Goal: Task Accomplishment & Management: Use online tool/utility

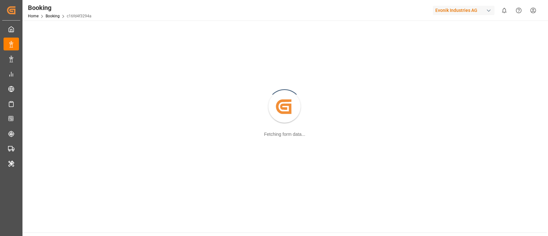
click at [460, 12] on div "Evonik Industries AG" at bounding box center [464, 10] width 62 height 9
click at [459, 9] on html "Created by potrace 1.15, written by Peter Selinger 2001-2017 Created by potrace…" at bounding box center [274, 118] width 548 height 236
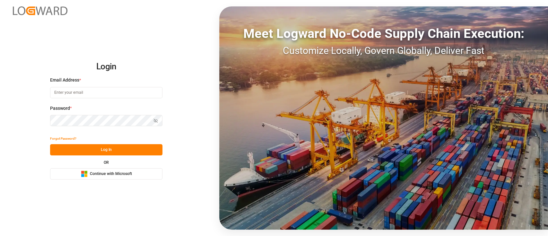
click at [121, 176] on span "Continue with Microsoft" at bounding box center [111, 174] width 42 height 6
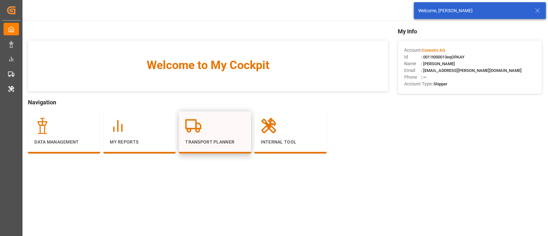
click at [217, 120] on div at bounding box center [214, 126] width 59 height 16
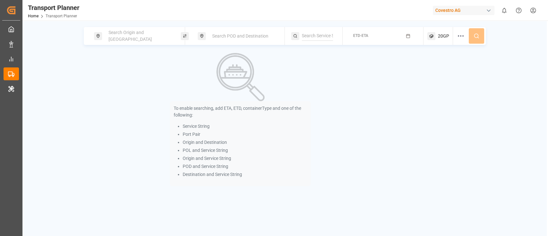
click at [140, 35] on span "Search Origin and [GEOGRAPHIC_DATA]" at bounding box center [130, 36] width 43 height 12
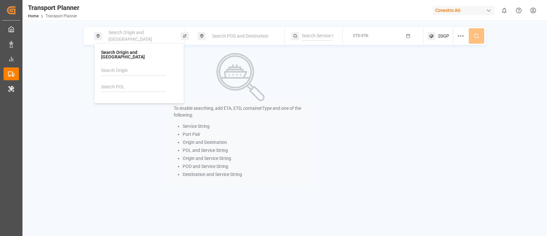
click at [131, 84] on input at bounding box center [133, 87] width 65 height 10
paste input "DEHAM"
type input "DEHAM"
click at [135, 103] on div "DEHAM Hamburg" at bounding box center [140, 107] width 62 height 13
click at [235, 31] on div "Search POD and Destination" at bounding box center [243, 36] width 69 height 12
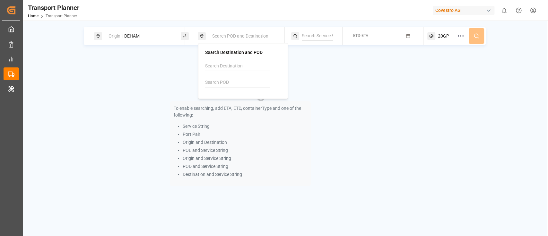
click at [228, 78] on input at bounding box center [237, 83] width 65 height 10
paste input "BRVIX"
type input "BRVIX"
click at [228, 100] on b "BRVIX" at bounding box center [228, 99] width 13 height 5
click at [314, 35] on input at bounding box center [317, 36] width 31 height 10
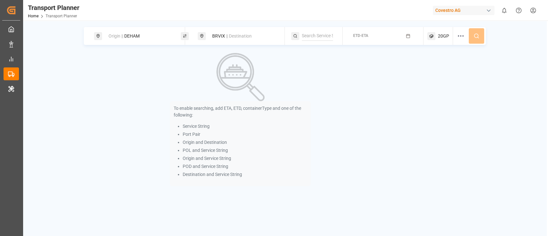
paste input "SOUTH AMERICA"
type input "SOUTH AMERICA"
click at [324, 56] on div "SOUTH AMERICA" at bounding box center [342, 53] width 64 height 7
click at [355, 41] on button "ETD-ETA" at bounding box center [383, 36] width 73 height 13
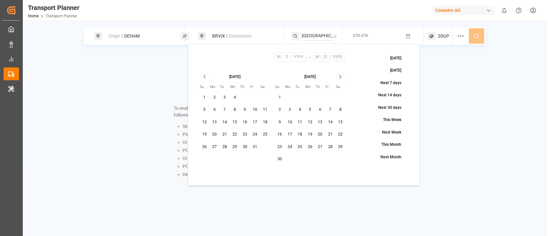
click at [203, 97] on button "1" at bounding box center [205, 98] width 10 height 10
type input "10"
type input "1"
type input "2025"
click at [341, 79] on icon "Go to next month" at bounding box center [340, 77] width 7 height 8
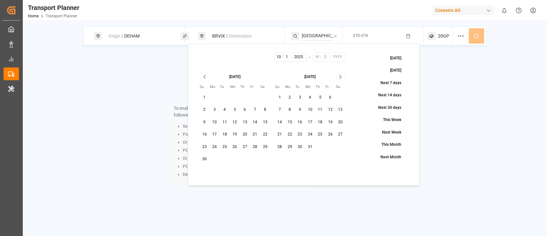
click at [314, 144] on button "31" at bounding box center [310, 147] width 10 height 10
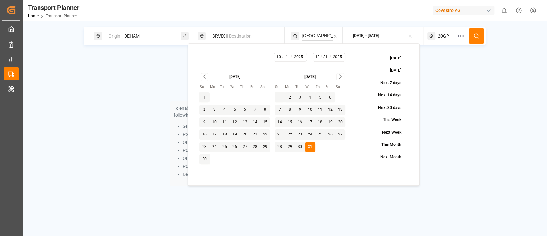
type input "12"
type input "31"
type input "2025"
click at [479, 34] on button at bounding box center [476, 35] width 15 height 15
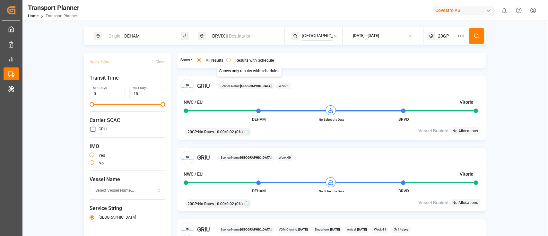
click at [228, 60] on button "Results with Schedule" at bounding box center [228, 60] width 4 height 4
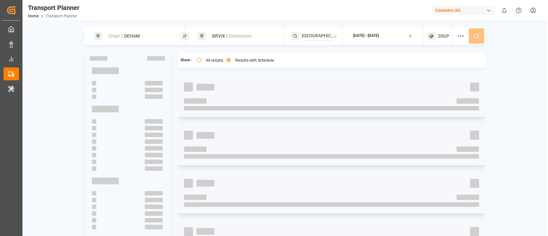
type button "only"
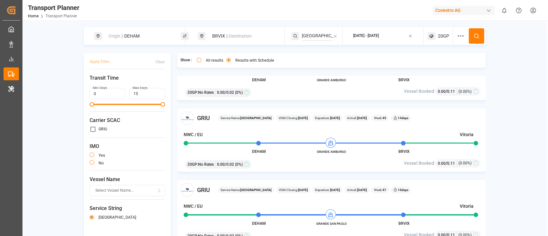
scroll to position [471, 0]
click at [521, 28] on div "Origin || DEHAM BRVIX || Destination SOUTH AMERICA 2025-10-01 - 2025-12-31 20GP…" at bounding box center [284, 146] width 525 height 238
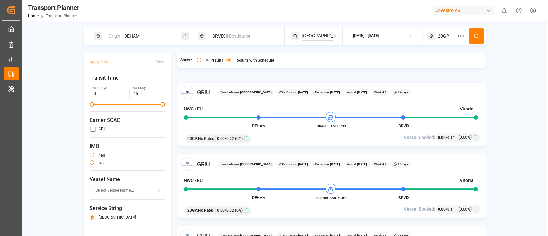
scroll to position [514, 0]
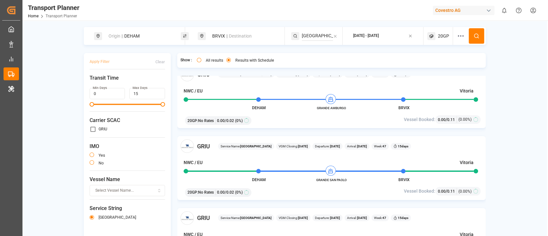
click at [151, 39] on div "Origin || DEHAM" at bounding box center [139, 36] width 69 height 12
click at [135, 84] on input "DEHAM" at bounding box center [133, 87] width 65 height 10
paste input "BEANR"
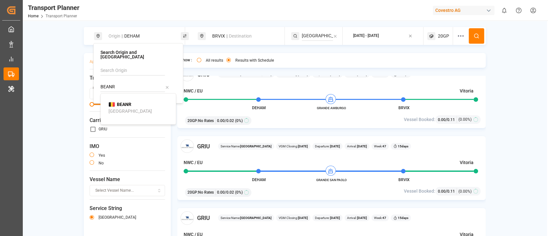
type input "BEANR"
click at [136, 102] on div "BEANR Antwerp" at bounding box center [140, 107] width 62 height 13
click at [475, 38] on icon at bounding box center [477, 36] width 6 height 6
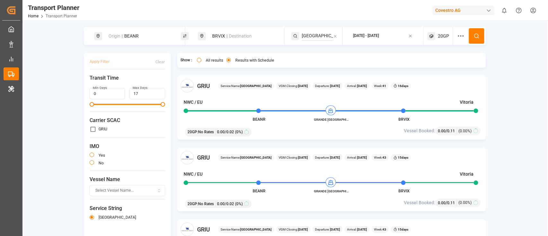
click at [148, 42] on div "Origin || BEANR" at bounding box center [137, 36] width 87 height 18
click at [148, 38] on div "Origin || BEANR" at bounding box center [139, 36] width 69 height 12
click at [138, 82] on input "BEANR" at bounding box center [133, 87] width 65 height 10
paste input "DEHAM"
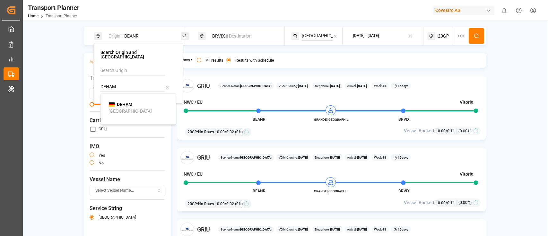
type input "DEHAM"
click at [139, 101] on div "DEHAM [GEOGRAPHIC_DATA]" at bounding box center [140, 107] width 62 height 13
click at [238, 35] on span "|| Destination" at bounding box center [239, 35] width 26 height 5
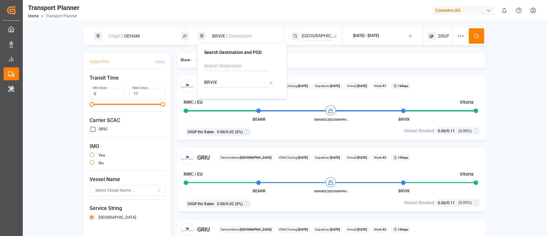
click at [226, 84] on input "BRVIX" at bounding box center [236, 83] width 65 height 10
paste input "ARZAE"
type input "ARZAE"
click at [235, 97] on div "ARZAE Zárate" at bounding box center [243, 103] width 62 height 13
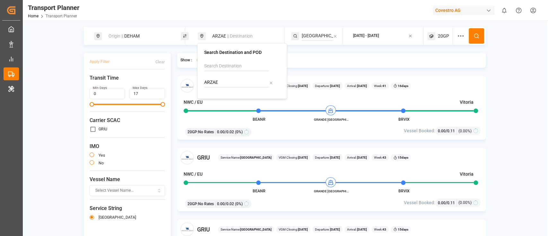
click at [481, 35] on button at bounding box center [476, 35] width 15 height 15
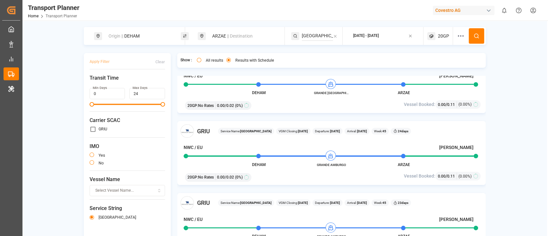
scroll to position [540, 0]
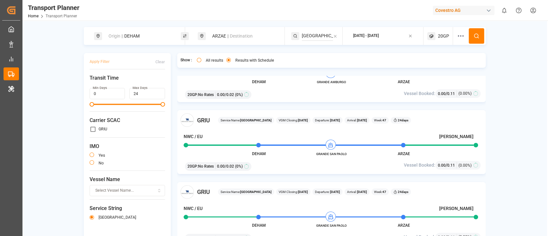
click at [143, 41] on div "Origin || DEHAM" at bounding box center [139, 36] width 69 height 12
click at [135, 82] on input "DEHAM" at bounding box center [133, 87] width 65 height 10
paste input "BEANR"
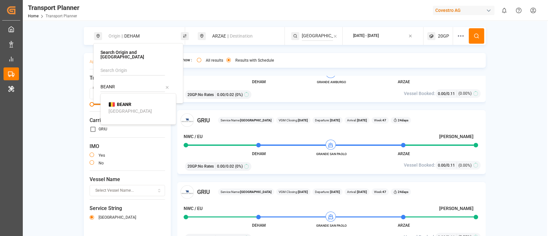
type input "BEANR"
click at [133, 101] on div "BEANR Antwerp" at bounding box center [140, 107] width 62 height 13
click at [474, 36] on icon at bounding box center [477, 36] width 6 height 6
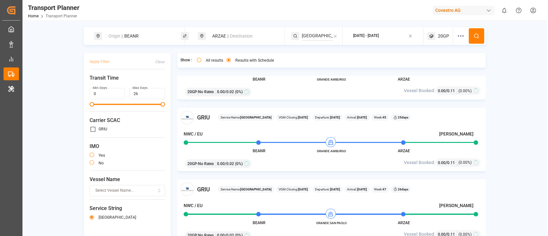
scroll to position [540, 0]
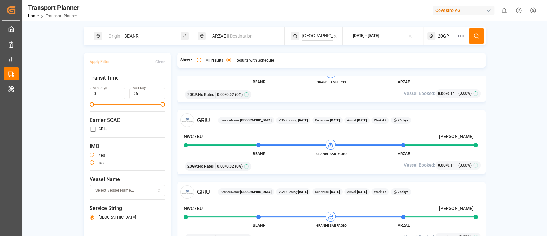
click at [144, 41] on div "Origin || BEANR" at bounding box center [139, 36] width 69 height 12
click at [137, 82] on input "BEANR" at bounding box center [133, 87] width 65 height 10
paste input "DEHAM"
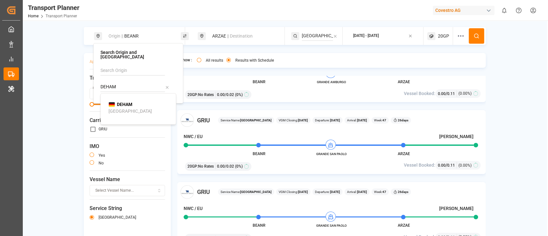
type input "DEHAM"
click at [135, 101] on div "DEHAM [GEOGRAPHIC_DATA]" at bounding box center [140, 107] width 62 height 13
click at [238, 28] on div "ARZAE || Destination" at bounding box center [241, 36] width 87 height 18
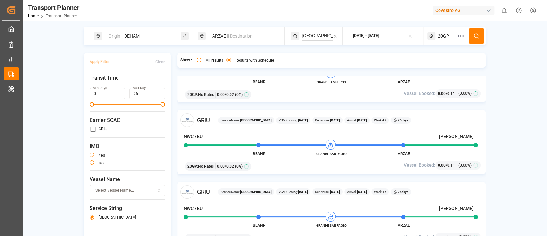
click at [238, 44] on div "ARZAE || Destination" at bounding box center [241, 36] width 87 height 18
click at [237, 38] on span "|| Destination" at bounding box center [240, 35] width 26 height 5
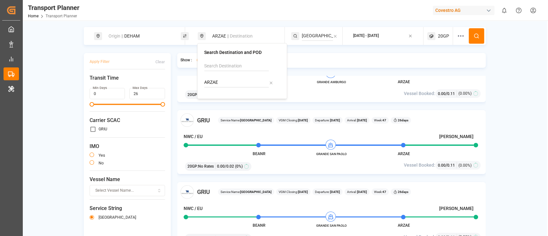
click at [229, 80] on input "ARZAE" at bounding box center [236, 83] width 65 height 10
paste input "TWTXG"
type input "TWTXG"
click at [243, 102] on div "TWTXG Taichung" at bounding box center [243, 103] width 62 height 13
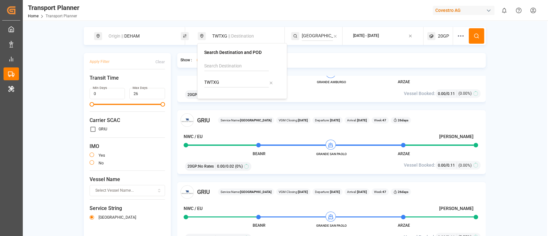
click at [310, 33] on input "SOUTH AMERICA" at bounding box center [317, 36] width 31 height 10
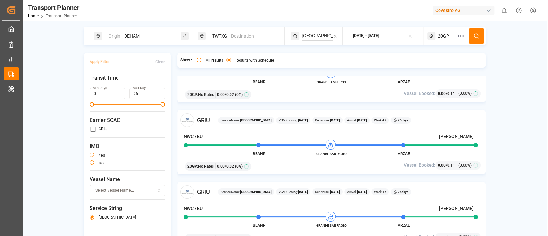
click at [310, 33] on input "SOUTH AMERICA" at bounding box center [317, 36] width 31 height 10
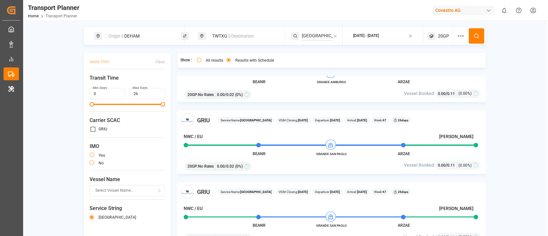
paste input "CEM"
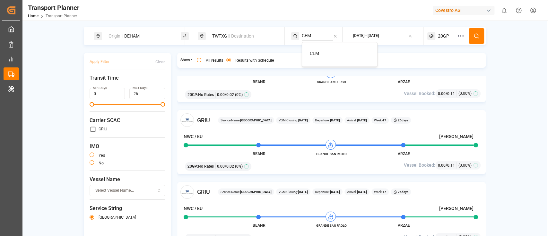
type input "CEM"
click at [322, 53] on div "CEM" at bounding box center [341, 53] width 62 height 7
click at [480, 37] on button at bounding box center [476, 35] width 15 height 15
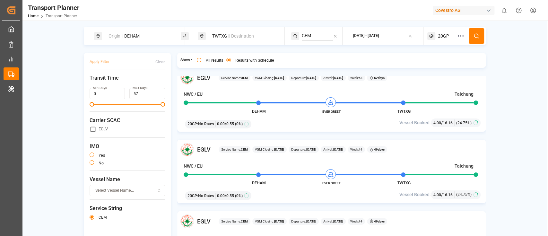
scroll to position [814, 0]
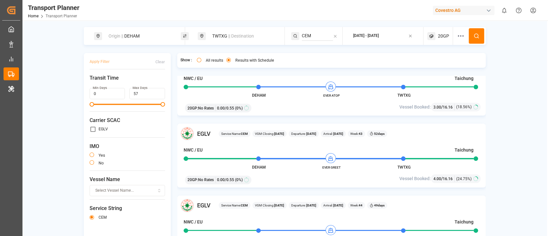
click at [153, 41] on div "Origin || DEHAM" at bounding box center [139, 36] width 69 height 12
click at [145, 83] on input "DEHAM" at bounding box center [133, 87] width 65 height 10
paste input "NLRT"
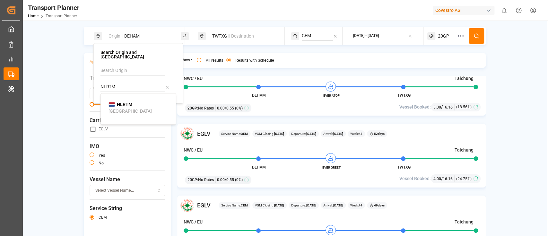
type input "NLRTM"
click at [124, 102] on b "NLRTM" at bounding box center [124, 104] width 15 height 5
click at [475, 39] on button at bounding box center [476, 35] width 15 height 15
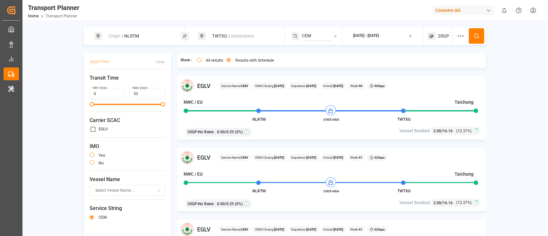
click at [144, 35] on div "Origin || NLRTM" at bounding box center [139, 36] width 69 height 12
click at [131, 75] on div "NLRTM" at bounding box center [139, 81] width 76 height 31
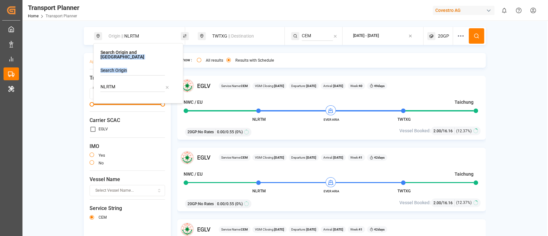
click at [131, 75] on div "NLRTM" at bounding box center [139, 81] width 76 height 31
click at [121, 87] on div "NLRTM" at bounding box center [139, 81] width 76 height 31
click at [123, 84] on input "NLRTM" at bounding box center [133, 87] width 65 height 10
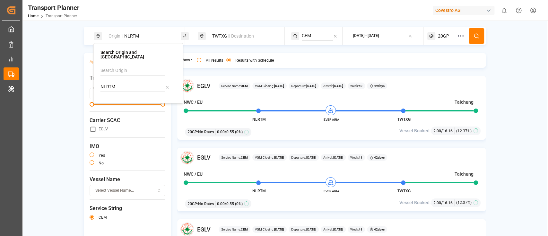
click at [123, 84] on input "NLRTM" at bounding box center [133, 87] width 65 height 10
click at [229, 35] on span "|| Destination" at bounding box center [241, 35] width 26 height 5
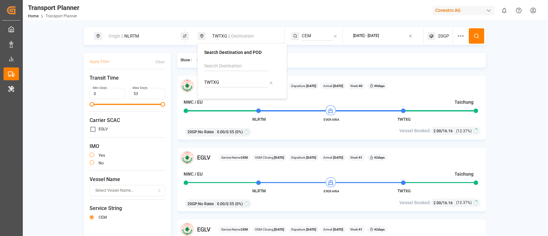
click at [224, 79] on input "TWTXG" at bounding box center [236, 83] width 65 height 10
paste input "JPNGO"
type input "JPNGO"
click at [239, 99] on div "JPNGO Nagoya, Aichi" at bounding box center [243, 107] width 62 height 20
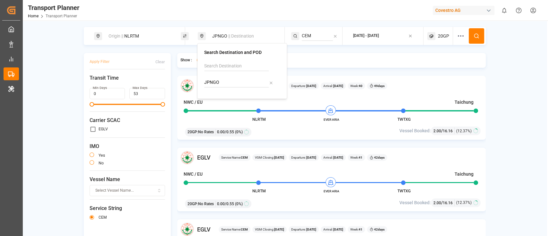
click at [317, 39] on input "CEM" at bounding box center [317, 36] width 31 height 10
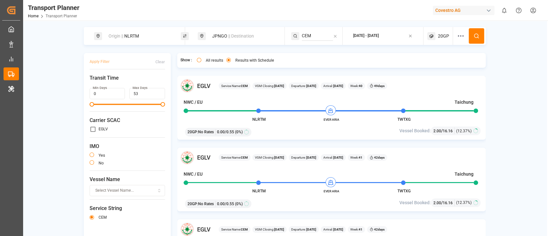
paste input "S"
type input "CES"
click at [317, 53] on span "CES" at bounding box center [314, 53] width 8 height 5
click at [474, 36] on icon at bounding box center [477, 36] width 6 height 6
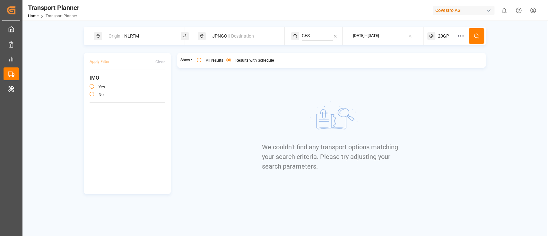
click at [436, 38] on div "20GP" at bounding box center [441, 36] width 26 height 18
click at [429, 66] on small "20GP" at bounding box center [428, 67] width 22 height 4
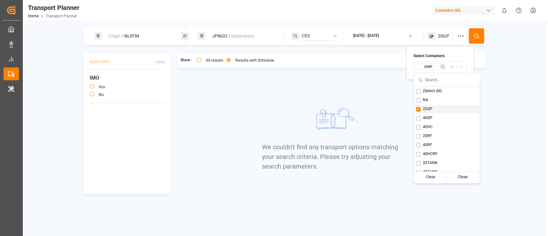
click at [419, 107] on button "Suggestions" at bounding box center [418, 109] width 4 height 4
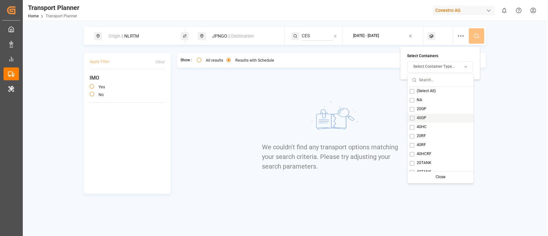
click at [415, 117] on div "40GP" at bounding box center [441, 118] width 66 height 9
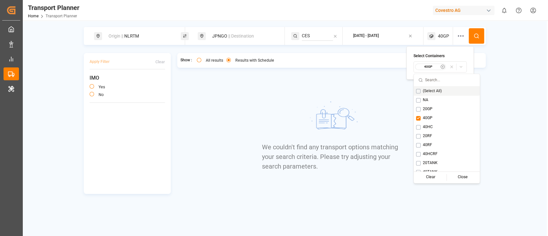
click at [480, 37] on button at bounding box center [476, 35] width 15 height 15
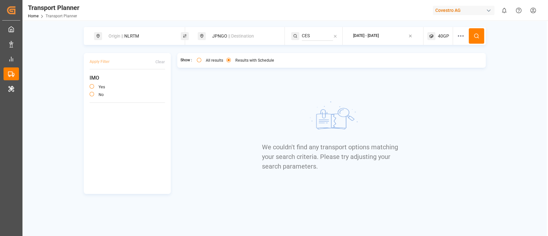
click at [430, 36] on icon at bounding box center [432, 36] width 8 height 8
click at [427, 66] on small "40GP" at bounding box center [428, 67] width 22 height 4
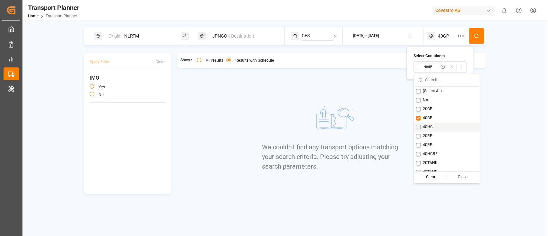
click at [417, 127] on button "Suggestions" at bounding box center [418, 127] width 4 height 4
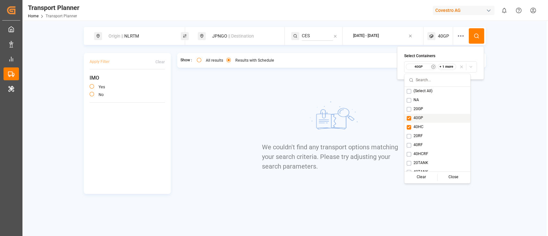
click at [407, 120] on button "Suggestions" at bounding box center [409, 118] width 4 height 4
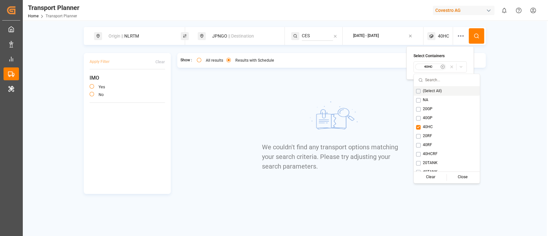
click at [475, 36] on icon at bounding box center [477, 36] width 6 height 6
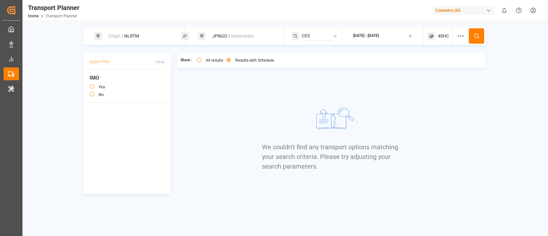
click at [447, 33] on span "40HC" at bounding box center [443, 36] width 11 height 7
click at [431, 69] on small "40HC" at bounding box center [428, 67] width 22 height 4
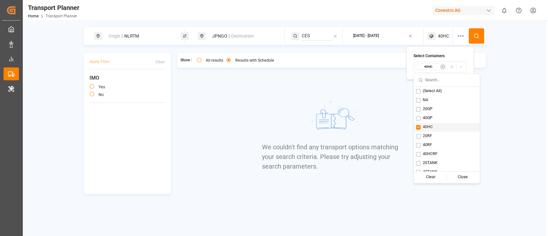
click at [420, 127] on button "Suggestions" at bounding box center [418, 127] width 4 height 4
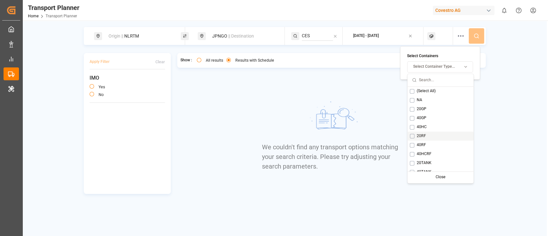
click at [414, 136] on div "20RF" at bounding box center [441, 136] width 66 height 9
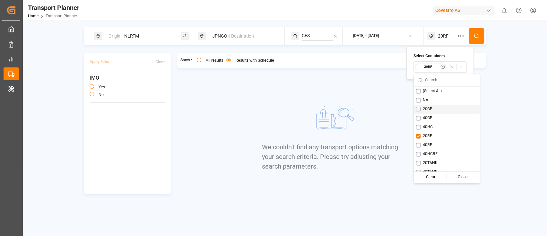
click at [479, 34] on icon at bounding box center [477, 36] width 6 height 6
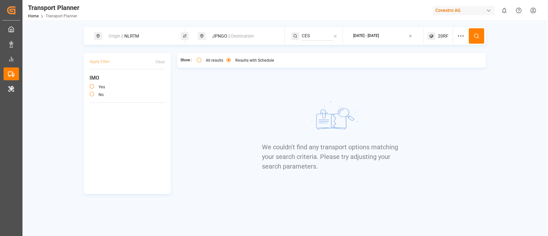
click at [444, 37] on span "20RF" at bounding box center [443, 36] width 11 height 7
click at [427, 67] on small "20RF" at bounding box center [428, 67] width 22 height 4
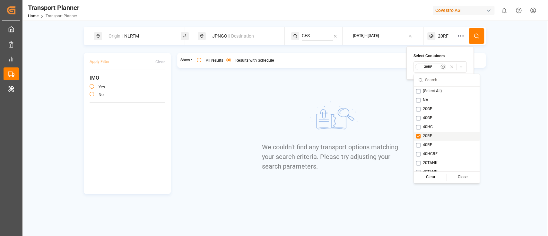
click at [418, 134] on button "Suggestions" at bounding box center [418, 136] width 4 height 4
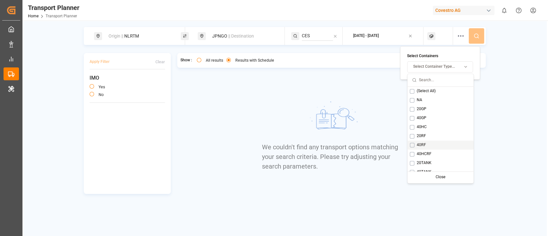
click at [414, 144] on button "Suggestions" at bounding box center [412, 145] width 4 height 4
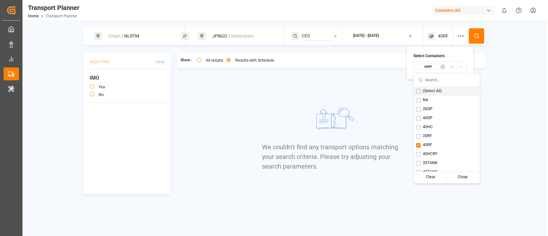
click at [475, 31] on button at bounding box center [476, 35] width 15 height 15
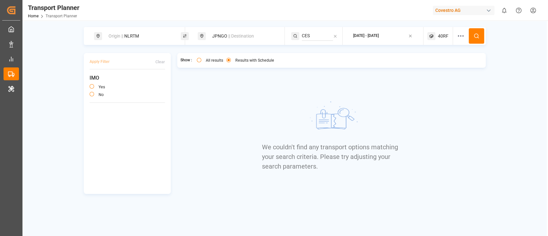
click at [441, 36] on span "40RF" at bounding box center [443, 36] width 11 height 7
click at [435, 67] on small "40RF" at bounding box center [428, 67] width 22 height 4
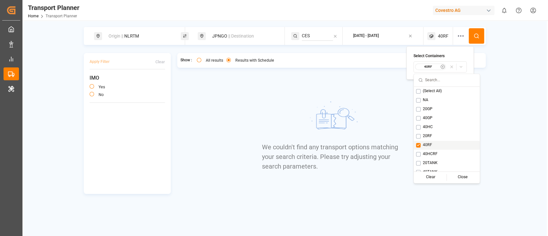
click at [417, 142] on div "40RF" at bounding box center [447, 145] width 66 height 9
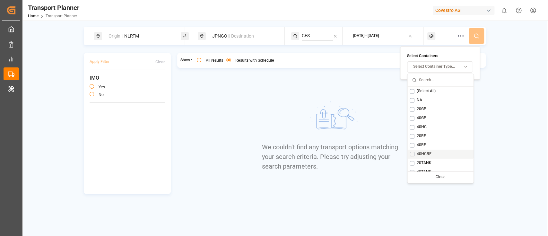
click at [412, 151] on div "40HCRF" at bounding box center [441, 154] width 66 height 9
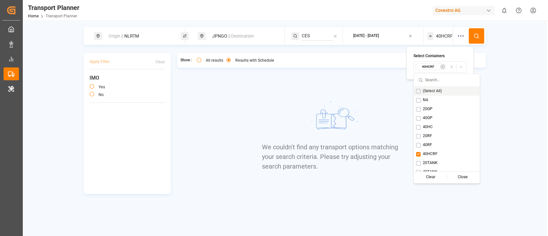
click at [470, 40] on button at bounding box center [476, 35] width 15 height 15
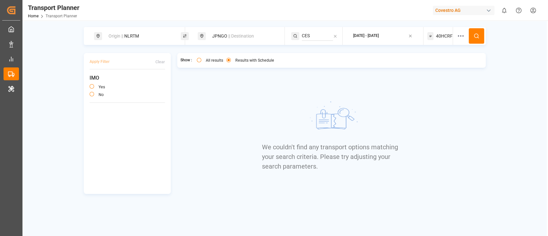
click at [437, 38] on span "40HCRF" at bounding box center [444, 36] width 17 height 7
click at [429, 64] on div "40HCRF" at bounding box center [430, 67] width 31 height 6
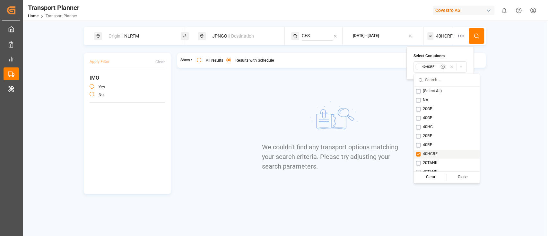
click at [421, 154] on button "Suggestions" at bounding box center [418, 154] width 4 height 4
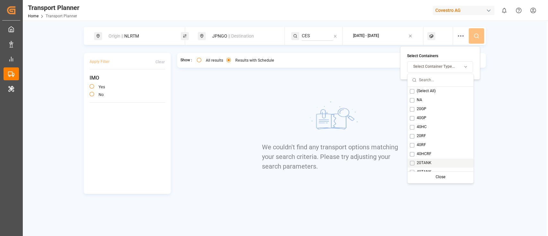
click at [415, 162] on div "20TANK" at bounding box center [441, 163] width 66 height 9
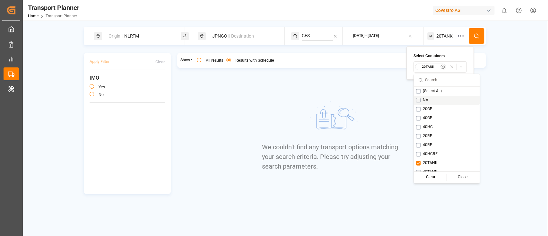
click at [477, 31] on button at bounding box center [476, 35] width 15 height 15
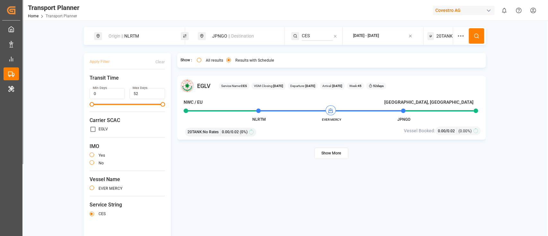
click at [324, 153] on button "Show More" at bounding box center [332, 153] width 34 height 11
click at [145, 40] on div "Origin || NLRTM" at bounding box center [139, 36] width 69 height 12
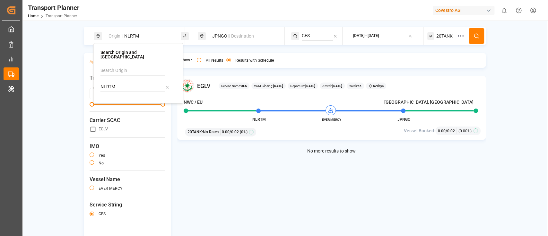
click at [139, 82] on input "NLRTM" at bounding box center [133, 87] width 65 height 10
paste input "DEHA"
type input "DEHAM"
click at [131, 102] on b "DEHAM" at bounding box center [124, 104] width 15 height 5
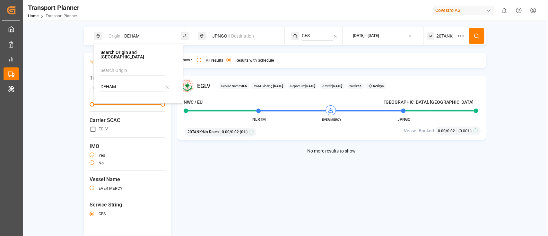
click at [475, 39] on button at bounding box center [476, 35] width 15 height 15
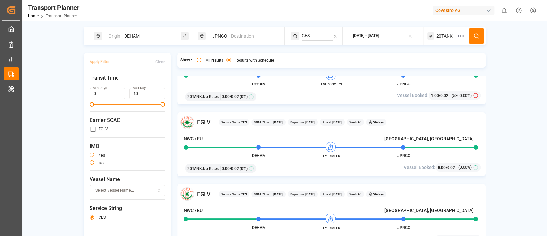
scroll to position [386, 0]
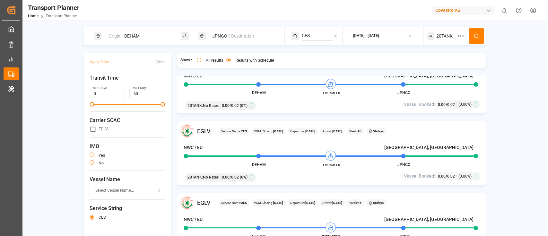
click at [143, 38] on div "Origin || DEHAM" at bounding box center [139, 36] width 69 height 12
click at [128, 82] on input "DEHAM" at bounding box center [133, 87] width 65 height 10
paste input "BEANR"
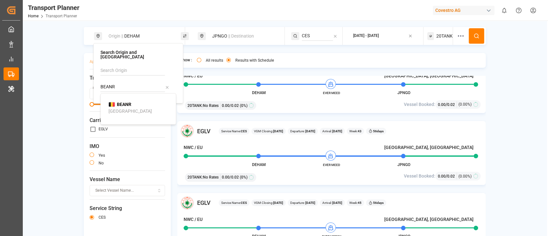
type input "BEANR"
click at [127, 101] on span "BEANR" at bounding box center [124, 104] width 14 height 7
click at [246, 39] on div "JPNGO || Destination" at bounding box center [243, 36] width 69 height 12
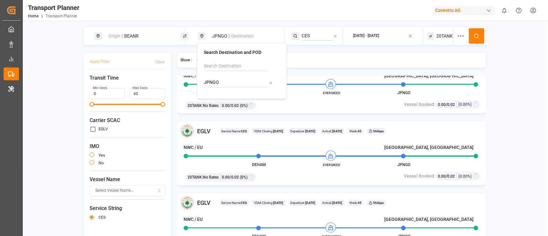
click at [220, 84] on input "JPNGO" at bounding box center [236, 83] width 65 height 10
paste input "MZMNC"
type input "MZMNC"
click at [224, 102] on b "MZMNC" at bounding box center [228, 99] width 17 height 5
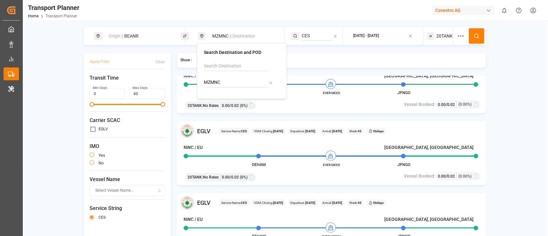
click at [309, 35] on input "CES" at bounding box center [317, 36] width 31 height 10
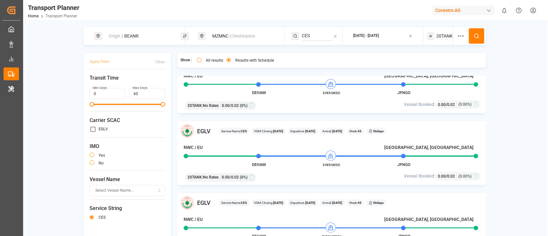
paste input "AUSTRALIA EXPRES"
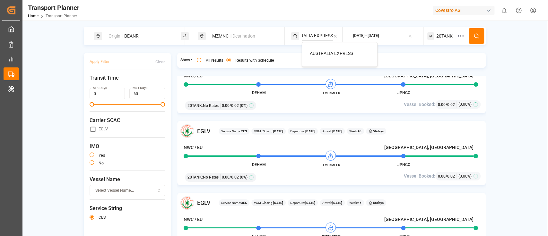
type input "AUSTRALIA EXPRESS"
click at [315, 58] on li "AUSTRALIA EXPRESS" at bounding box center [341, 54] width 73 height 12
click at [316, 57] on li "AUSTRALIA EXPRESS" at bounding box center [341, 54] width 73 height 12
click at [318, 53] on span "AUSTRALIA EXPRESS" at bounding box center [331, 53] width 43 height 5
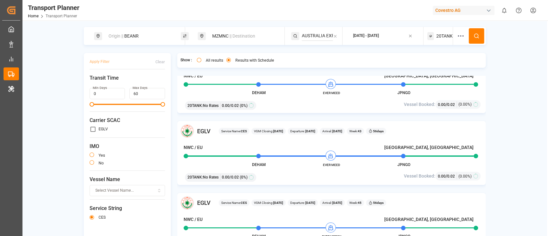
click at [475, 35] on icon at bounding box center [477, 36] width 6 height 6
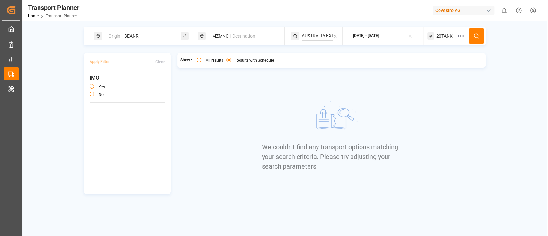
click at [442, 29] on div "20TANK" at bounding box center [441, 36] width 26 height 18
click at [430, 71] on button "20TANK" at bounding box center [440, 66] width 53 height 11
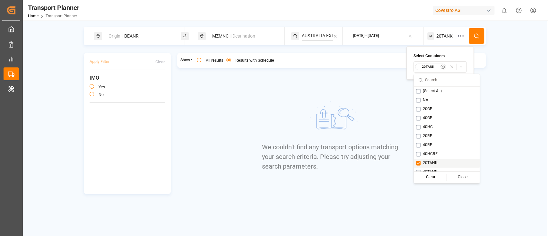
click at [416, 163] on button "Suggestions" at bounding box center [418, 163] width 4 height 4
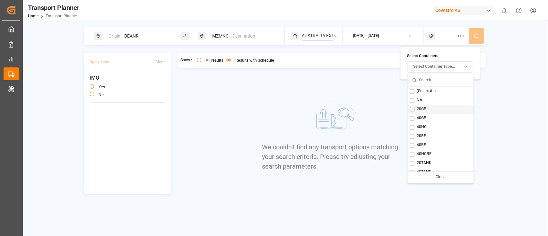
click at [411, 108] on button "Suggestions" at bounding box center [412, 109] width 4 height 4
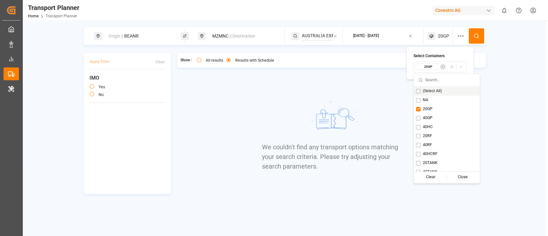
click at [478, 38] on icon at bounding box center [478, 37] width 1 height 1
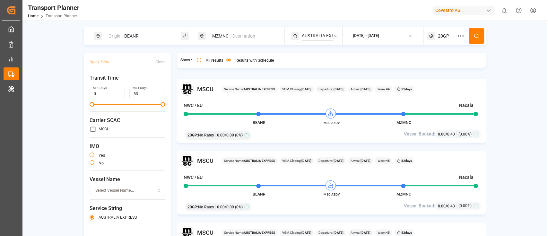
scroll to position [428, 0]
click at [144, 35] on div "Origin || BEANR" at bounding box center [139, 36] width 69 height 12
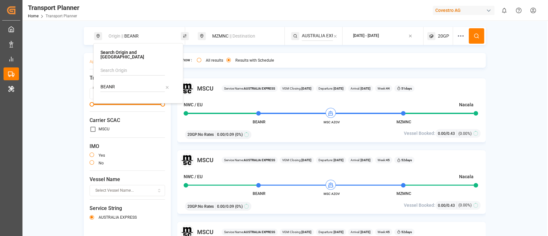
click at [140, 87] on input "BEANR" at bounding box center [133, 87] width 65 height 10
paste input "NLRTM"
type input "NLRTM"
click at [139, 101] on div "NLRTM Rotterdam" at bounding box center [140, 107] width 62 height 13
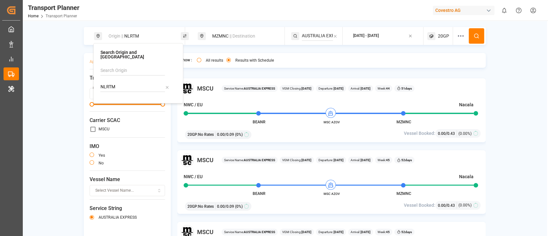
click at [476, 36] on icon at bounding box center [477, 36] width 6 height 6
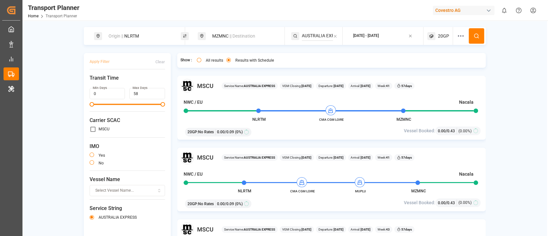
click at [145, 35] on div "Origin || NLRTM" at bounding box center [139, 36] width 69 height 12
click at [130, 82] on input "NLRTM" at bounding box center [133, 87] width 65 height 10
paste input "DEHA"
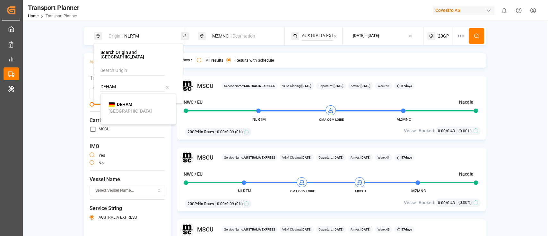
type input "DEHAM"
click at [128, 102] on b "DEHAM" at bounding box center [124, 104] width 15 height 5
click at [472, 37] on button at bounding box center [476, 35] width 15 height 15
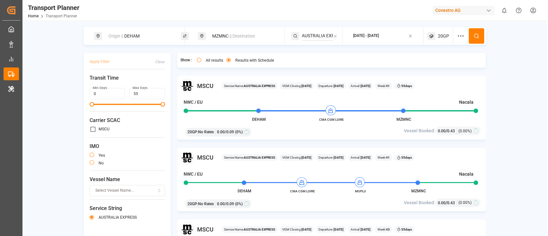
click at [156, 35] on div "Origin || DEHAM" at bounding box center [139, 36] width 69 height 12
click at [141, 85] on input "DEHAM" at bounding box center [133, 87] width 65 height 10
paste input "BEANR"
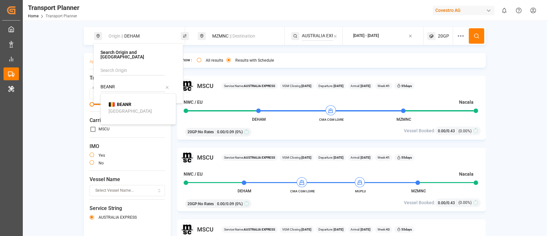
type input "BEANR"
click at [138, 102] on div "BEANR Antwerp" at bounding box center [140, 107] width 62 height 13
click at [240, 34] on span "|| Destination" at bounding box center [243, 35] width 26 height 5
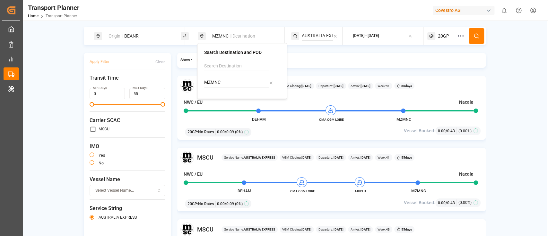
click at [233, 77] on div "MZMNC" at bounding box center [242, 76] width 76 height 31
click at [232, 83] on input "MZMNC" at bounding box center [236, 83] width 65 height 10
paste input "TTPTS"
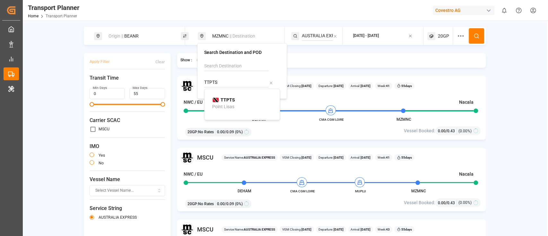
type input "TTPTS"
click at [237, 102] on div "TTPTS Point Lisas" at bounding box center [243, 103] width 62 height 13
click at [325, 32] on input "AUSTRALIA EXPRESS" at bounding box center [317, 36] width 31 height 10
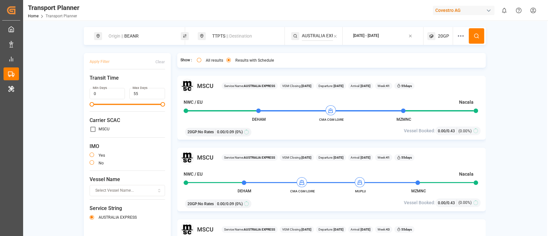
click at [325, 32] on input "AUSTRALIA EXPRESS" at bounding box center [317, 36] width 31 height 10
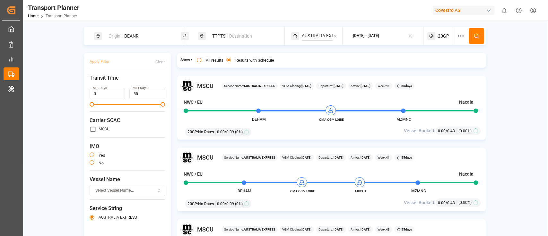
click at [325, 32] on input "AUSTRALIA EXPRESS" at bounding box center [317, 36] width 31 height 10
paste input "NWC - USA - SAWC"
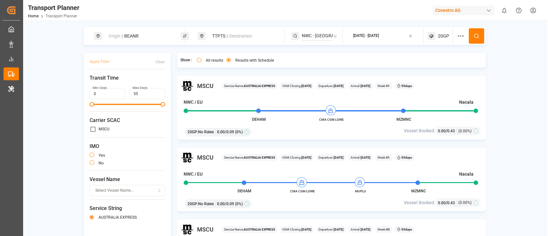
scroll to position [0, 7]
type input "NWC - USA - SAWC"
click at [322, 55] on span "NWC - USA - SAWC" at bounding box center [339, 57] width 59 height 12
click at [476, 37] on icon at bounding box center [477, 36] width 6 height 6
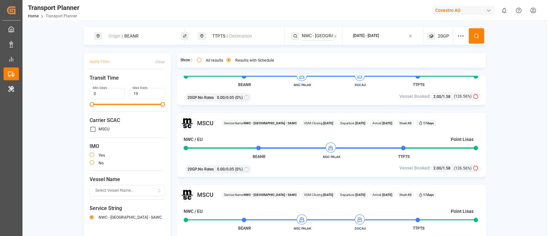
scroll to position [514, 0]
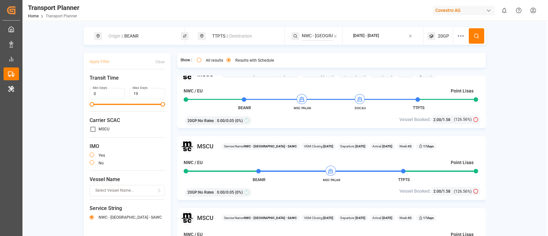
click at [145, 37] on div "Origin || BEANR" at bounding box center [139, 36] width 69 height 12
click at [138, 82] on input "BEANR" at bounding box center [133, 87] width 65 height 10
paste input "NLRTM"
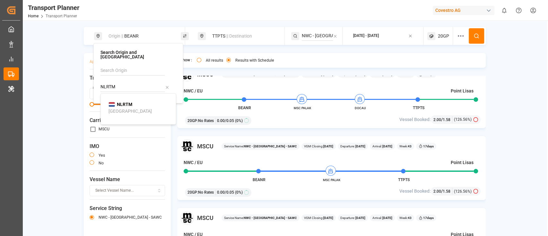
type input "NLRTM"
click at [134, 101] on div "NLRTM Rotterdam" at bounding box center [140, 107] width 62 height 13
click at [474, 35] on icon at bounding box center [477, 36] width 6 height 6
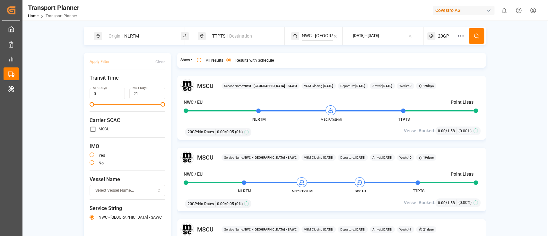
click at [152, 37] on div "Origin || NLRTM" at bounding box center [139, 36] width 69 height 12
click at [136, 84] on input "NLRTM" at bounding box center [133, 87] width 65 height 10
click at [249, 35] on span "|| Destination" at bounding box center [239, 35] width 26 height 5
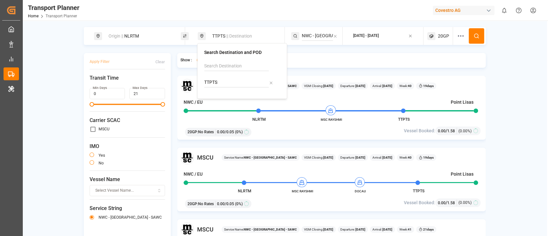
click at [228, 83] on input "TTPTS" at bounding box center [236, 83] width 65 height 10
paste input "CNSHA"
type input "CNSHA"
click at [224, 102] on b "CNSHA" at bounding box center [228, 99] width 15 height 5
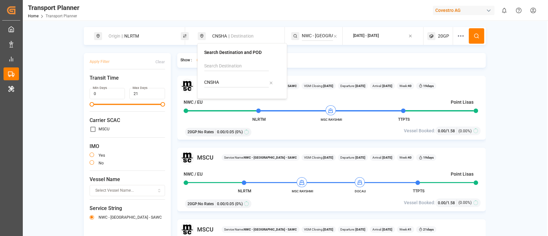
click at [325, 26] on div "Origin || NLRTM CNSHA || Destination NWC - USA - SAWC 2025-10-01 - 2025-12-31 2…" at bounding box center [284, 139] width 525 height 236
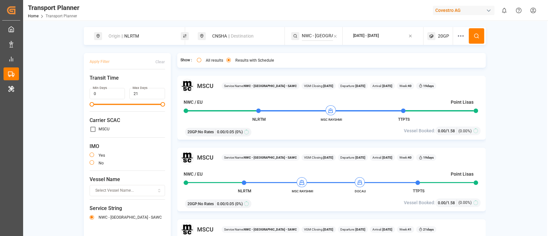
click at [321, 38] on input "NWC - USA - SAWC" at bounding box center [317, 36] width 31 height 10
paste input "FE4"
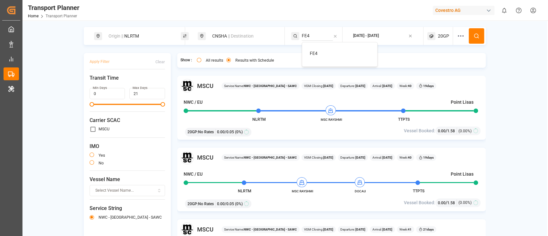
type input "FE4"
click at [324, 53] on div "FE4" at bounding box center [341, 53] width 62 height 7
click at [478, 36] on icon at bounding box center [477, 36] width 6 height 6
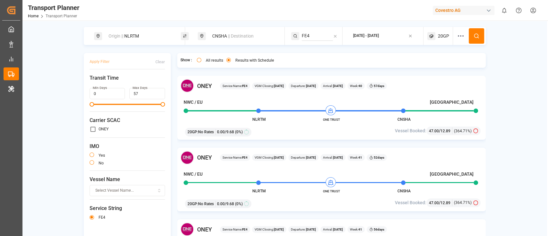
click at [147, 42] on div "Origin || NLRTM" at bounding box center [137, 36] width 87 height 18
click at [148, 40] on div "Origin || NLRTM" at bounding box center [139, 36] width 69 height 12
click at [128, 82] on input "NLRTM" at bounding box center [133, 87] width 65 height 10
paste input "Retrieving data. Wait a few seconds and try to cut or copy again."
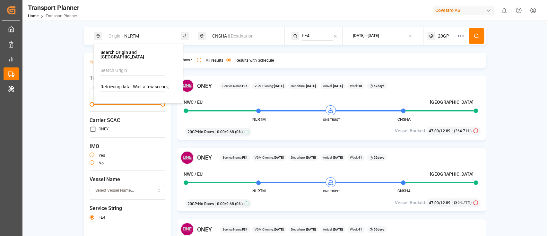
scroll to position [0, 63]
type input "Retrieving data. Wait a few seconds and try to cut or copy again."
click at [144, 82] on input "Retrieving data. Wait a few seconds and try to cut or copy again." at bounding box center [133, 87] width 65 height 10
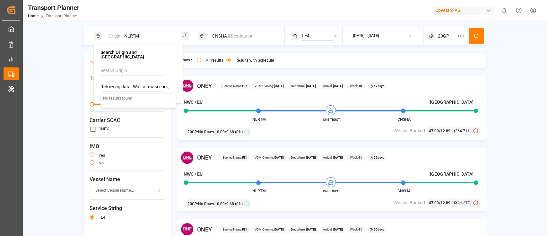
click at [144, 82] on input "Retrieving data. Wait a few seconds and try to cut or copy again." at bounding box center [133, 87] width 65 height 10
click at [145, 38] on div "Origin || NLRTM" at bounding box center [139, 36] width 69 height 12
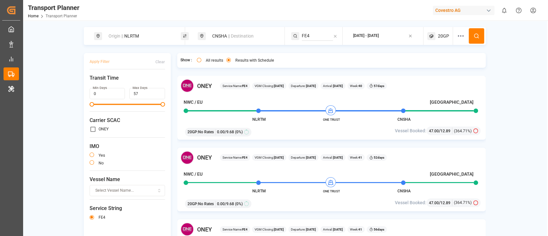
click at [145, 38] on div "Origin || NLRTM" at bounding box center [139, 36] width 69 height 12
click at [141, 38] on div "Origin || NLRTM" at bounding box center [139, 36] width 69 height 12
click at [129, 82] on input "NLRTM" at bounding box center [133, 87] width 65 height 10
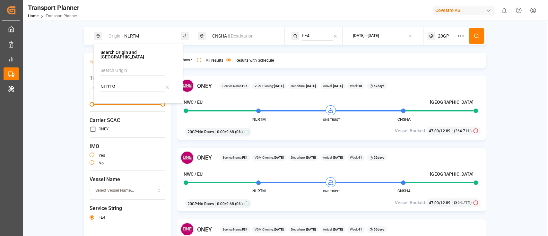
paste input "Retrieving data. Wait a few seconds and try to cut or copy again."
click at [135, 82] on input "Retrieving data. Wait a few seconds and try to cut or copy again." at bounding box center [133, 87] width 65 height 10
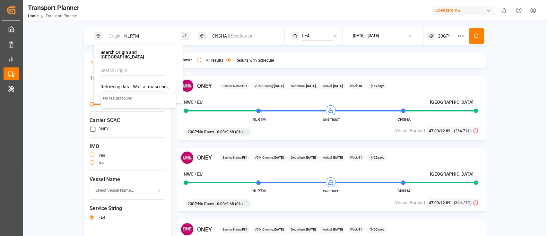
paste input "DEHAM"
type input "DEHAM"
click at [136, 101] on div "DEHAM [GEOGRAPHIC_DATA]" at bounding box center [140, 107] width 62 height 13
click at [475, 32] on button at bounding box center [476, 35] width 15 height 15
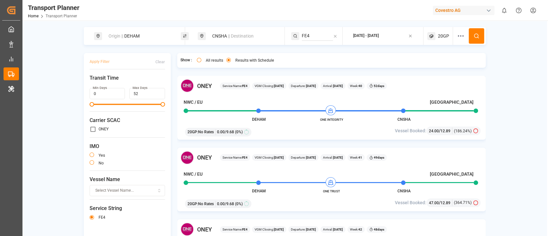
scroll to position [85, 0]
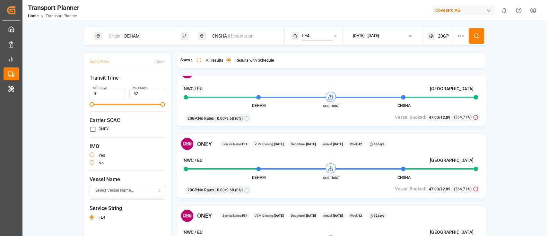
click at [231, 39] on div "CNSHA || Destination" at bounding box center [243, 36] width 69 height 12
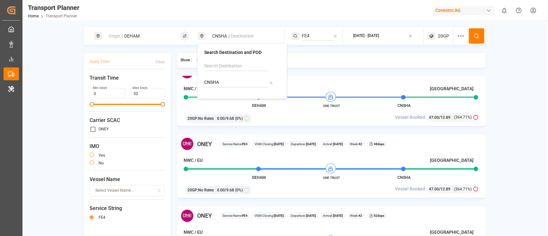
click at [226, 82] on input "CNSHA" at bounding box center [236, 83] width 65 height 10
paste input "TWKEL"
type input "TWKEL"
click at [238, 101] on div "TWKEL Keelung (Chilung)" at bounding box center [243, 103] width 62 height 13
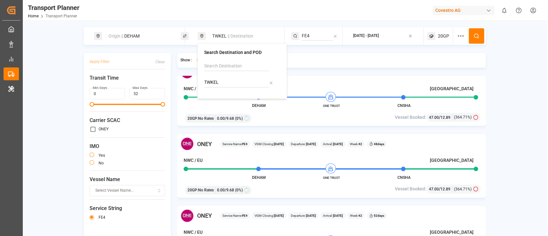
click at [472, 35] on button at bounding box center [476, 35] width 15 height 15
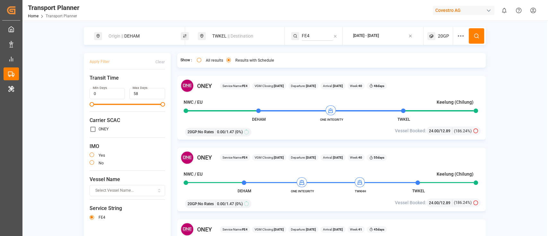
click at [138, 41] on div "Origin || DEHAM" at bounding box center [139, 36] width 69 height 12
click at [132, 82] on input "DEHAM" at bounding box center [133, 87] width 65 height 10
paste input "NLRT"
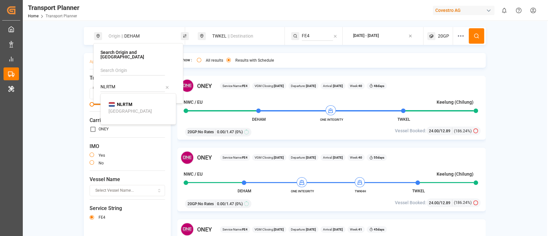
type input "NLRTM"
click at [134, 101] on div "NLRTM Rotterdam" at bounding box center [140, 107] width 62 height 13
click at [479, 37] on button at bounding box center [476, 35] width 15 height 15
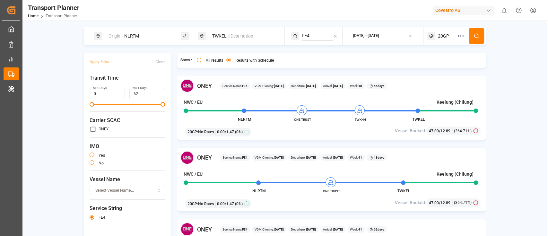
click at [232, 38] on span "|| Destination" at bounding box center [241, 35] width 26 height 5
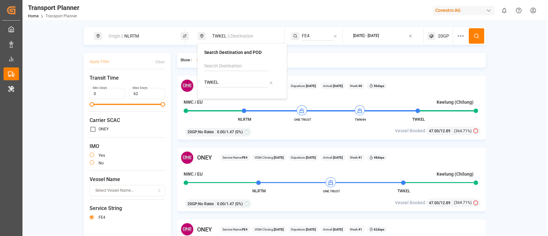
click at [223, 83] on input "TWKEL" at bounding box center [236, 83] width 65 height 10
paste input "CNTAC"
type input "CNTAC"
click at [230, 98] on b "CNTAC" at bounding box center [228, 99] width 14 height 5
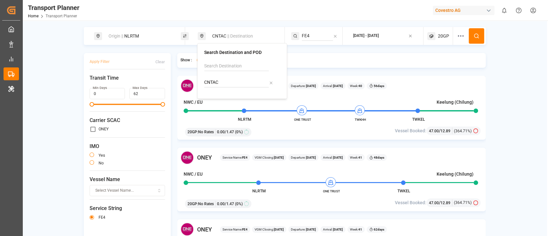
click at [473, 32] on button at bounding box center [476, 35] width 15 height 15
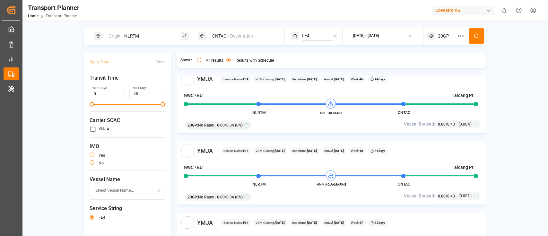
scroll to position [324, 0]
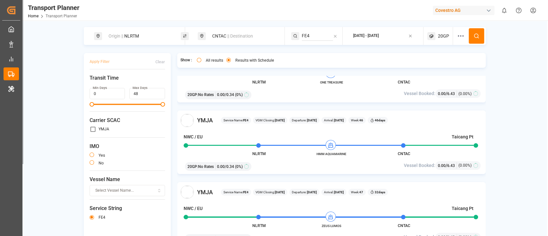
click at [457, 38] on icon at bounding box center [461, 36] width 8 height 8
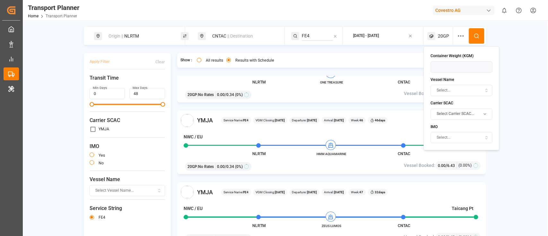
click at [450, 90] on span "Select..." at bounding box center [444, 91] width 14 height 6
click at [527, 107] on div "Origin || NLRTM CNTAC || Destination FE4 2025-10-01 - 2025-12-31 20GP Apply Fil…" at bounding box center [284, 146] width 525 height 238
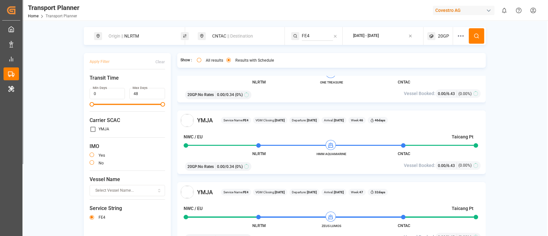
click at [460, 33] on icon at bounding box center [461, 36] width 8 height 8
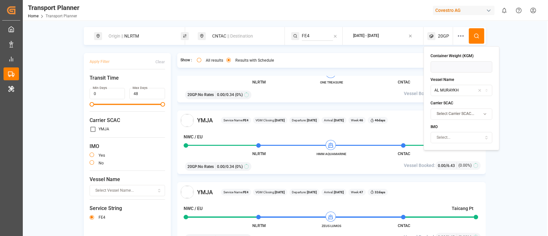
click at [465, 91] on div "AL MURAYKH" at bounding box center [461, 91] width 59 height 6
click at [481, 90] on icon "button" at bounding box center [480, 91] width 4 height 6
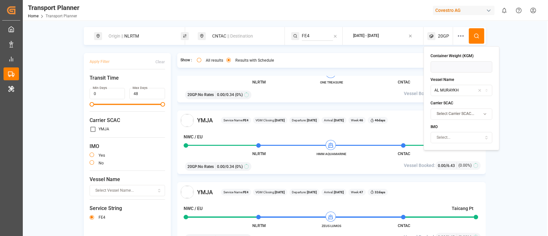
click at [483, 92] on div "AL MURAYKH" at bounding box center [461, 91] width 59 height 6
click at [51, 51] on div "Origin || NLRTM CNTAC || Destination FE4 2025-10-01 - 2025-12-31 20GP Apply Fil…" at bounding box center [284, 146] width 525 height 238
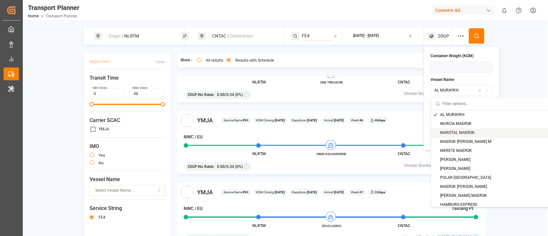
click at [533, 87] on div "Origin || NLRTM CNTAC || Destination FE4 2025-10-01 - 2025-12-31 20GP Apply Fil…" at bounding box center [284, 146] width 525 height 238
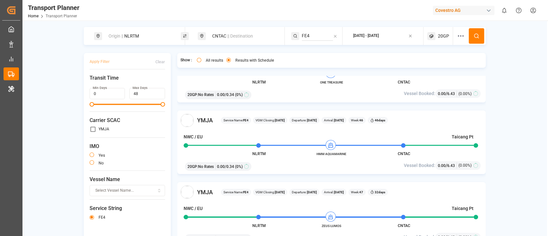
click at [457, 33] on icon at bounding box center [461, 36] width 8 height 8
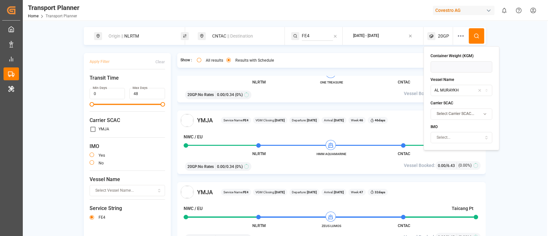
click at [480, 90] on icon "button" at bounding box center [480, 90] width 2 height 2
click at [463, 115] on span "Select Carrier SCAC..." at bounding box center [456, 114] width 38 height 6
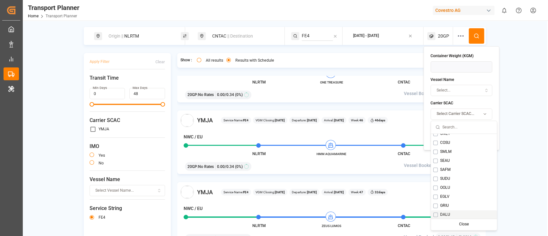
scroll to position [45, 0]
click at [435, 147] on button "Suggestions" at bounding box center [435, 147] width 4 height 4
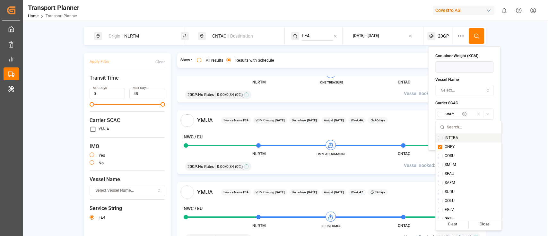
click at [475, 36] on icon at bounding box center [477, 36] width 6 height 6
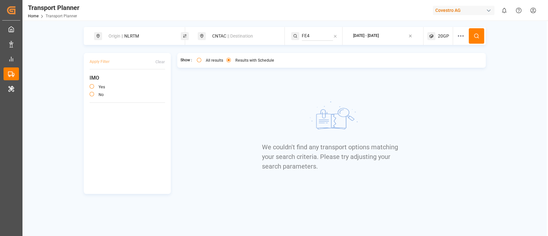
click at [440, 33] on span "20GP" at bounding box center [443, 36] width 11 height 7
click at [431, 67] on small "20GP" at bounding box center [428, 67] width 22 height 4
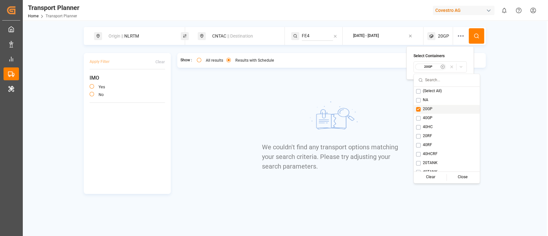
click at [417, 110] on button "Suggestions" at bounding box center [418, 109] width 4 height 4
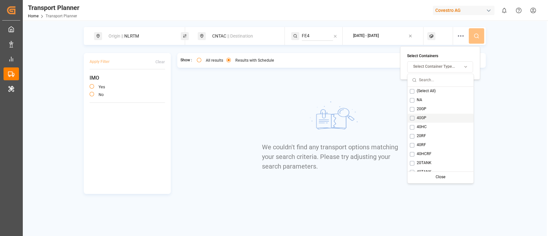
click at [413, 117] on button "Suggestions" at bounding box center [412, 118] width 4 height 4
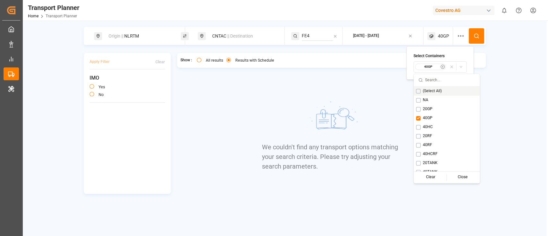
click at [475, 32] on button at bounding box center [476, 35] width 15 height 15
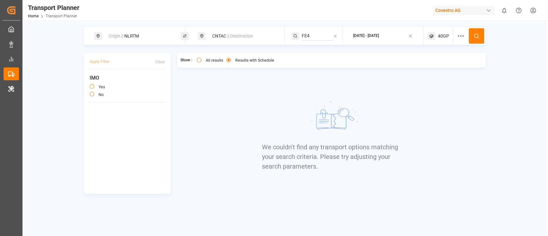
click at [447, 33] on span "40GP" at bounding box center [443, 36] width 11 height 7
click at [427, 67] on small "40GP" at bounding box center [428, 67] width 22 height 4
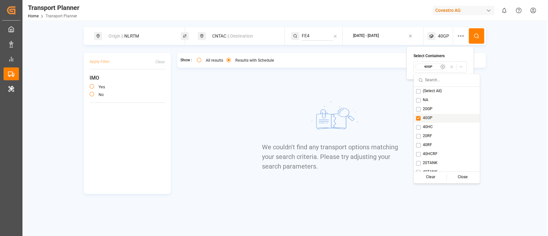
click at [420, 117] on button "Suggestions" at bounding box center [418, 118] width 4 height 4
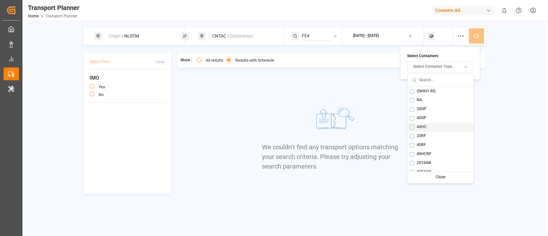
click at [414, 126] on button "Suggestions" at bounding box center [412, 127] width 4 height 4
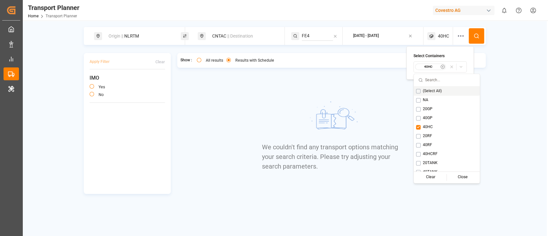
click at [477, 38] on icon at bounding box center [477, 36] width 6 height 6
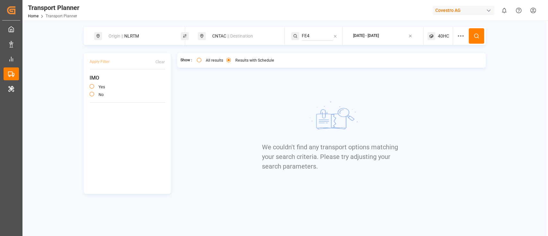
click at [440, 34] on span "40HC" at bounding box center [443, 36] width 11 height 7
click at [433, 62] on button "40HC" at bounding box center [440, 66] width 53 height 11
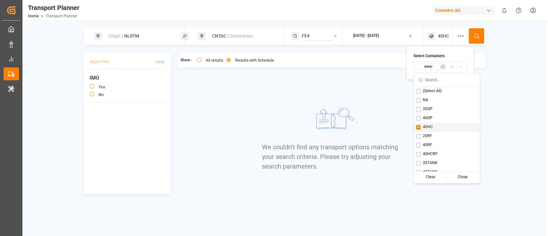
click at [418, 126] on button "Suggestions" at bounding box center [418, 127] width 4 height 4
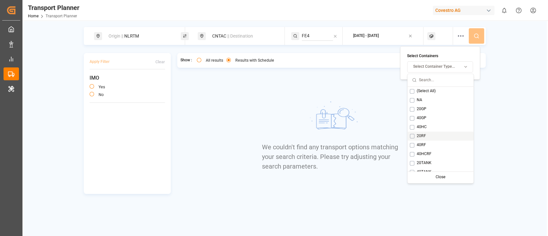
click at [414, 135] on button "Suggestions" at bounding box center [412, 136] width 4 height 4
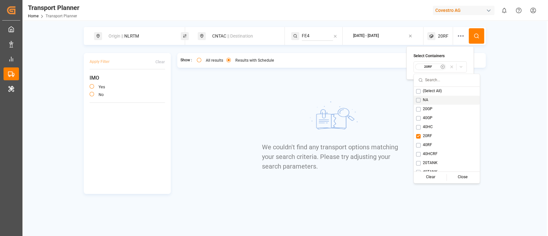
click at [475, 38] on icon at bounding box center [477, 36] width 6 height 6
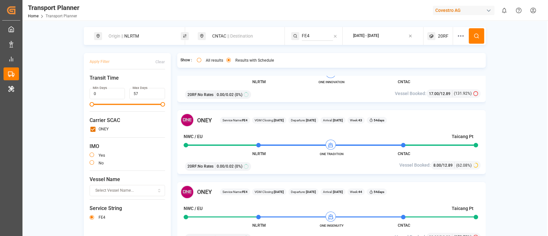
scroll to position [8, 0]
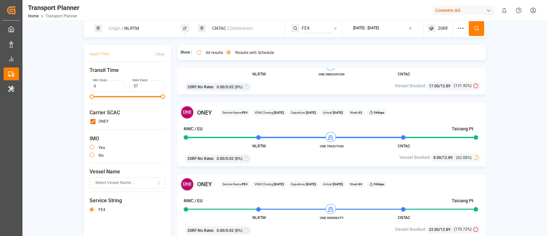
click at [131, 30] on div "Origin || NLRTM" at bounding box center [139, 28] width 69 height 12
click at [136, 76] on input "NLRTM" at bounding box center [133, 79] width 65 height 10
paste input "DEHA"
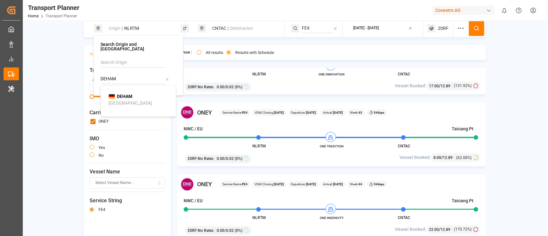
type input "DEHAM"
click at [131, 95] on span "DEHAM" at bounding box center [124, 96] width 15 height 7
click at [231, 28] on span "|| Destination" at bounding box center [240, 28] width 26 height 5
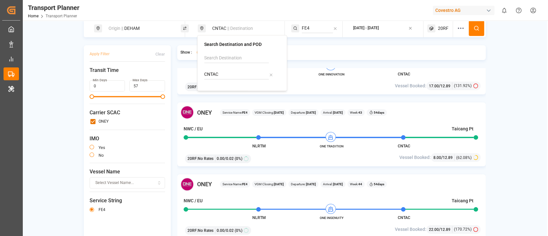
click at [236, 75] on input "CNTAC" at bounding box center [236, 75] width 65 height 10
paste input "TWKHH"
type input "TWKHH"
click at [239, 91] on div "TWKHH Kaohsiung" at bounding box center [243, 95] width 62 height 13
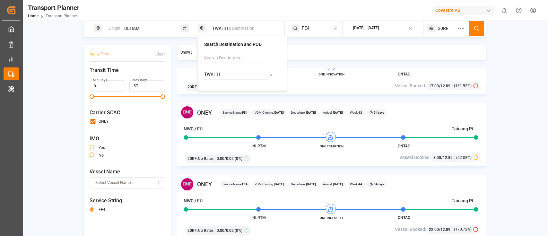
click at [440, 29] on span "20RF" at bounding box center [443, 28] width 11 height 7
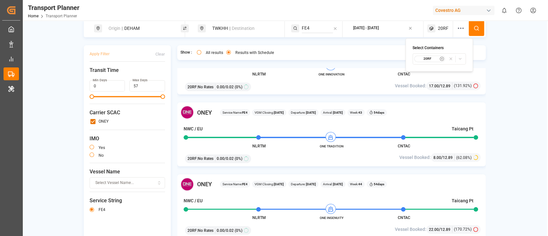
click at [455, 22] on div "Origin || DEHAM TWKHH || Destination FE4 2025-10-01 - 2025-12-31 20RF" at bounding box center [285, 28] width 402 height 18
click at [457, 26] on icon at bounding box center [461, 28] width 8 height 8
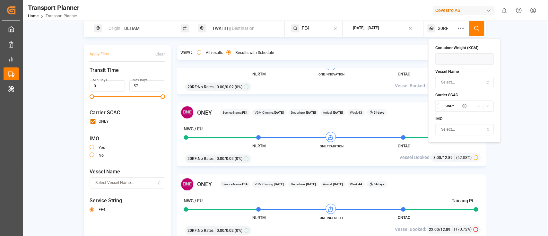
click at [465, 105] on icon "button" at bounding box center [464, 105] width 1 height 1
click at [476, 27] on icon at bounding box center [477, 28] width 6 height 6
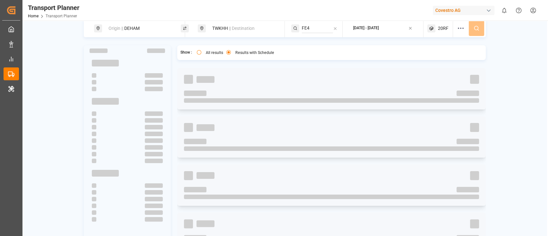
click at [437, 27] on div "20RF" at bounding box center [441, 28] width 26 height 18
click at [434, 58] on small "20RF" at bounding box center [427, 59] width 22 height 4
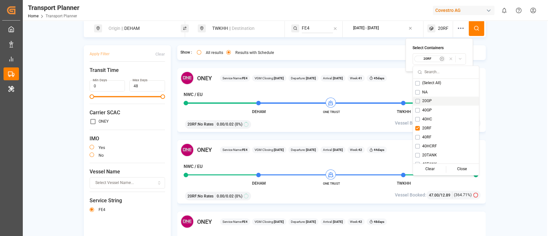
click at [419, 100] on button "Suggestions" at bounding box center [417, 101] width 4 height 4
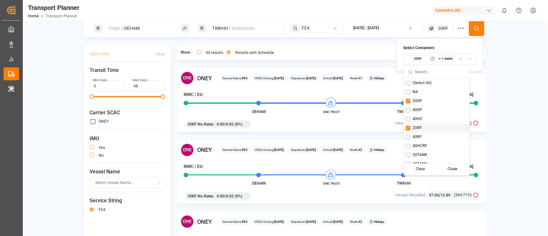
click at [409, 128] on button "Suggestions" at bounding box center [408, 128] width 4 height 4
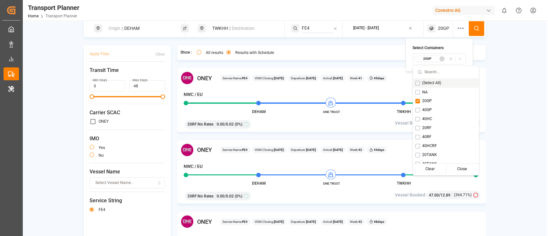
click at [474, 30] on icon at bounding box center [477, 28] width 6 height 6
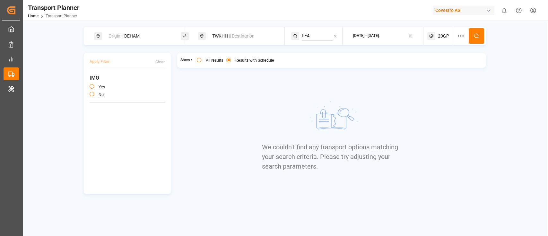
click at [465, 37] on icon at bounding box center [461, 36] width 8 height 8
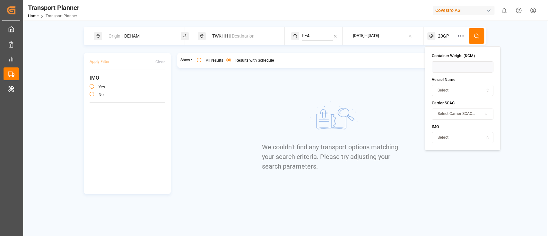
click at [520, 59] on div "Origin || DEHAM TWKHH || Destination FE4 2025-10-01 - 2025-12-31 20GP Apply Fil…" at bounding box center [284, 110] width 525 height 167
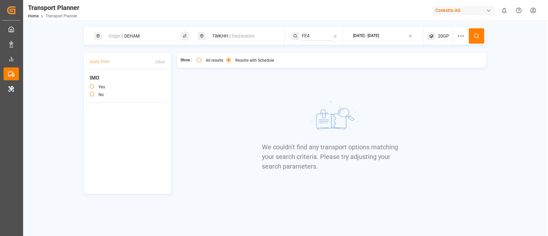
click at [448, 34] on span "20GP" at bounding box center [443, 36] width 11 height 7
click at [430, 64] on div "20GP" at bounding box center [430, 67] width 31 height 6
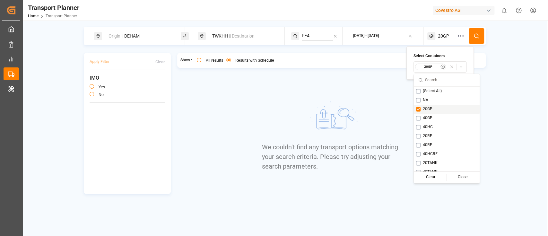
click at [419, 112] on div "20GP" at bounding box center [447, 109] width 66 height 9
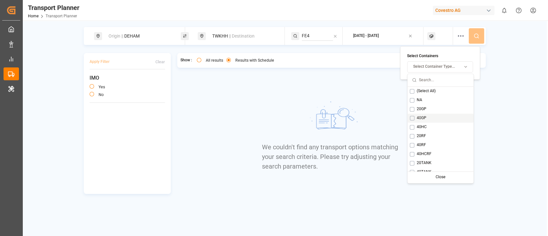
click at [415, 117] on div "40GP" at bounding box center [441, 118] width 66 height 9
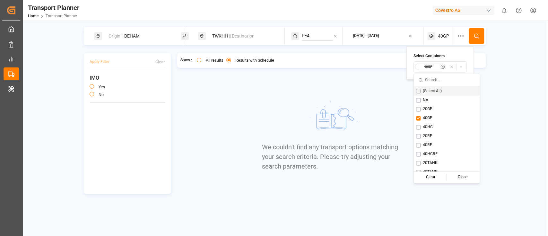
click at [481, 33] on button at bounding box center [476, 35] width 15 height 15
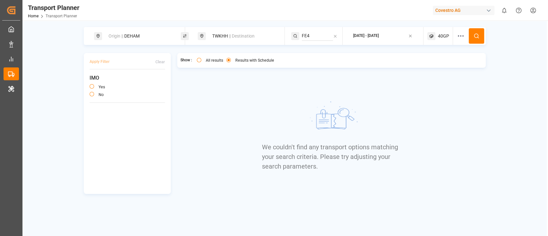
click at [448, 30] on div "40GP" at bounding box center [441, 36] width 26 height 18
click at [422, 68] on small "40GP" at bounding box center [428, 67] width 22 height 4
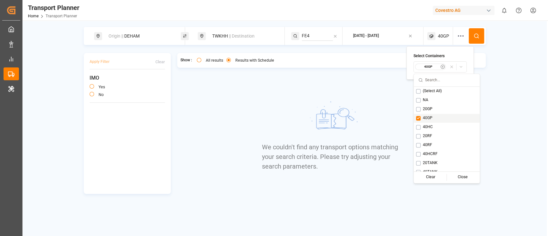
click at [416, 117] on button "Suggestions" at bounding box center [418, 118] width 4 height 4
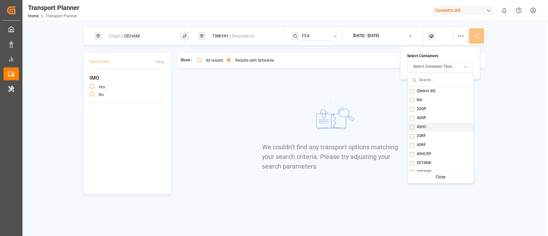
click at [413, 128] on button "Suggestions" at bounding box center [412, 127] width 4 height 4
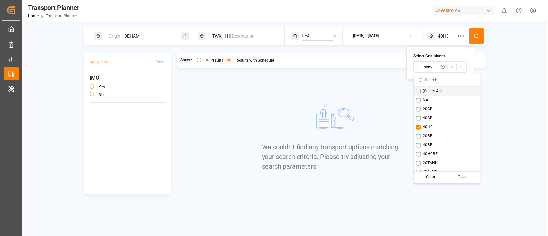
click at [472, 40] on button at bounding box center [476, 35] width 15 height 15
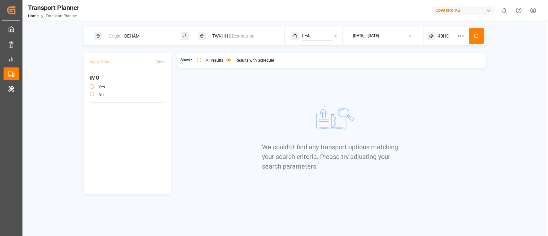
click at [438, 35] on div "40HC" at bounding box center [441, 36] width 26 height 18
click at [424, 64] on div "40HC" at bounding box center [430, 67] width 31 height 6
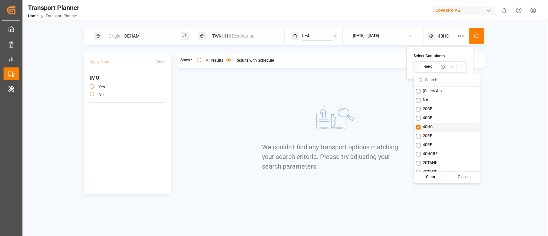
click at [419, 126] on button "Suggestions" at bounding box center [418, 127] width 4 height 4
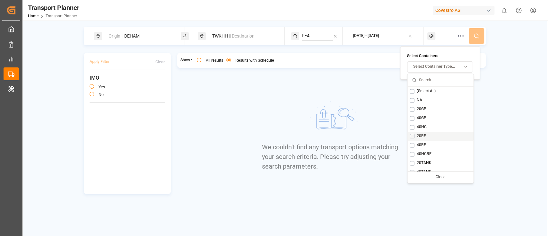
click at [414, 134] on div "20RF" at bounding box center [441, 136] width 66 height 9
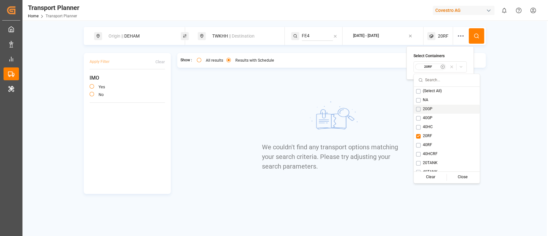
click at [478, 35] on icon at bounding box center [477, 36] width 6 height 6
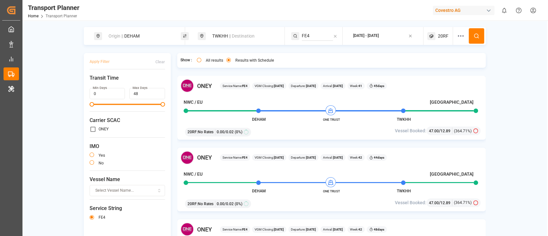
click at [458, 37] on icon at bounding box center [461, 36] width 8 height 8
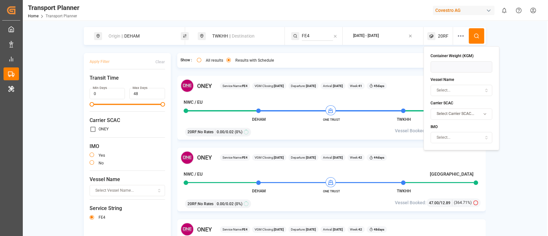
click at [455, 112] on span "Select Carrier SCAC..." at bounding box center [456, 114] width 38 height 6
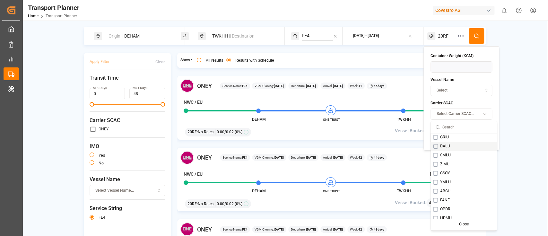
scroll to position [131, 0]
click at [436, 177] on button "Suggestions" at bounding box center [435, 178] width 4 height 4
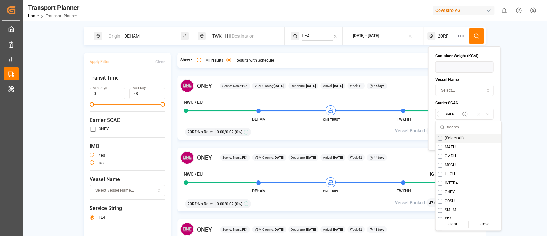
click at [471, 32] on button at bounding box center [476, 35] width 15 height 15
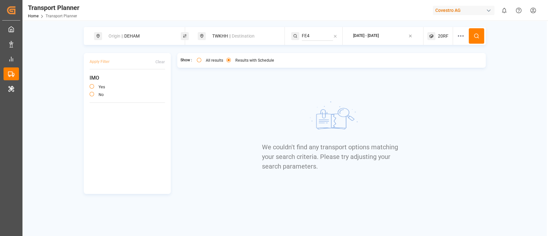
click at [441, 37] on span "20RF" at bounding box center [443, 36] width 11 height 7
click at [427, 66] on small "20RF" at bounding box center [428, 67] width 22 height 4
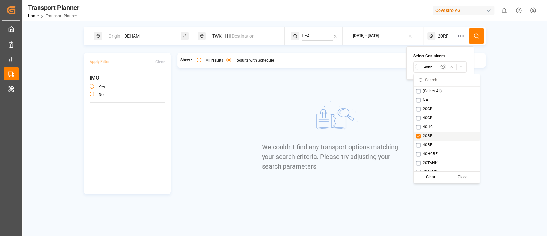
click at [417, 138] on button "Suggestions" at bounding box center [418, 136] width 4 height 4
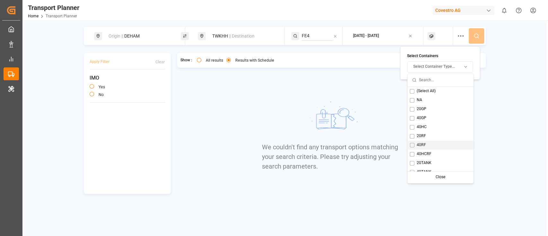
click at [412, 143] on button "Suggestions" at bounding box center [412, 145] width 4 height 4
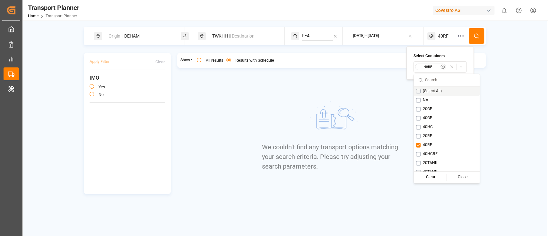
click at [475, 32] on button at bounding box center [476, 35] width 15 height 15
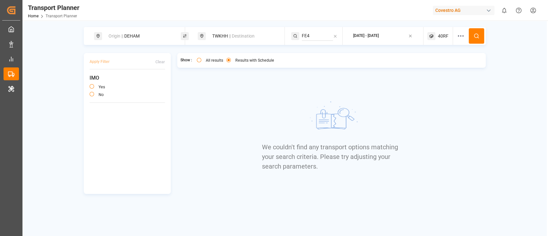
click at [449, 36] on div "40RF" at bounding box center [441, 36] width 26 height 18
click at [437, 66] on small "40RF" at bounding box center [428, 67] width 22 height 4
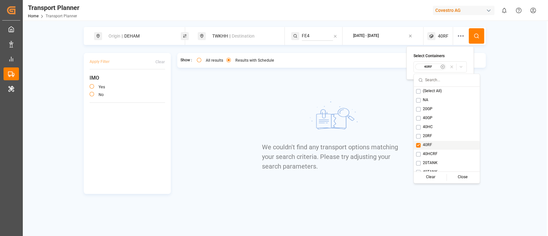
click at [422, 146] on div "40RF" at bounding box center [447, 145] width 66 height 9
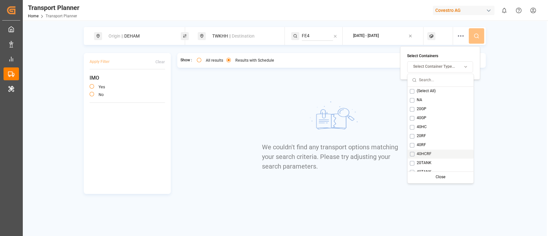
click at [414, 154] on button "Suggestions" at bounding box center [412, 154] width 4 height 4
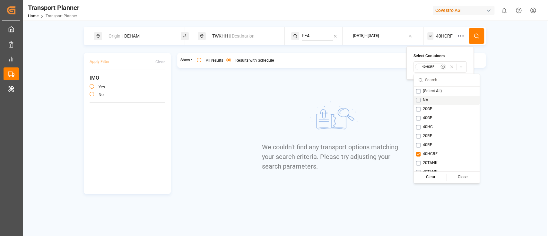
click at [478, 38] on icon at bounding box center [477, 36] width 6 height 6
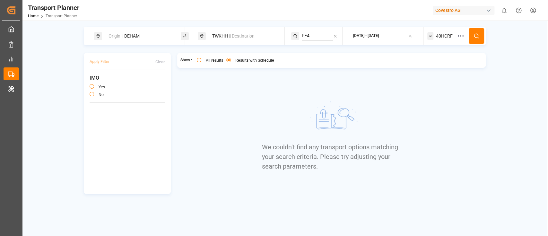
click at [445, 33] on span "40HCRF" at bounding box center [444, 36] width 17 height 7
click at [421, 65] on small "40HCRF" at bounding box center [428, 67] width 22 height 4
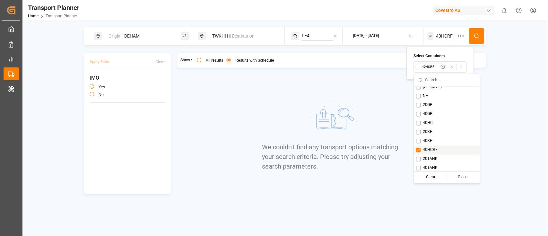
scroll to position [5, 0]
click at [417, 161] on div "20TANK" at bounding box center [447, 158] width 66 height 9
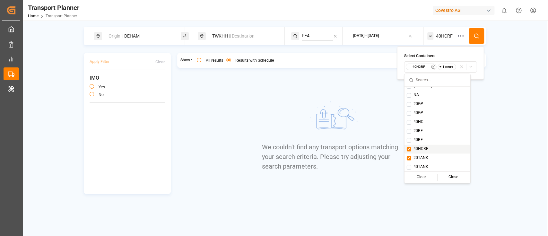
click at [429, 148] on div "40HCRF" at bounding box center [438, 149] width 66 height 9
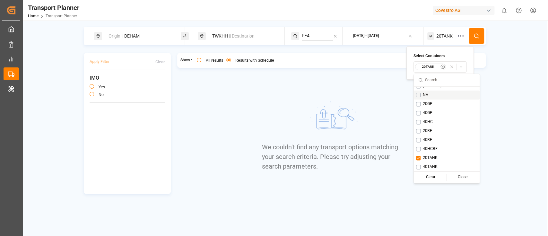
click at [479, 31] on button at bounding box center [476, 35] width 15 height 15
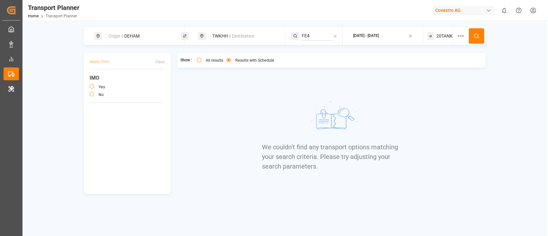
click at [437, 35] on span "20TANK" at bounding box center [445, 36] width 16 height 7
click at [426, 67] on small "20TANK" at bounding box center [428, 67] width 22 height 4
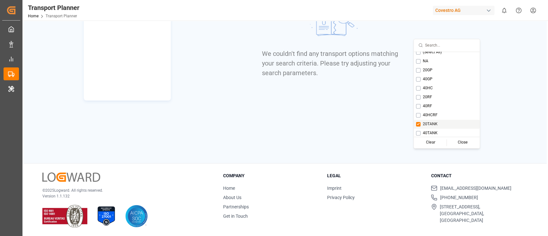
scroll to position [5, 0]
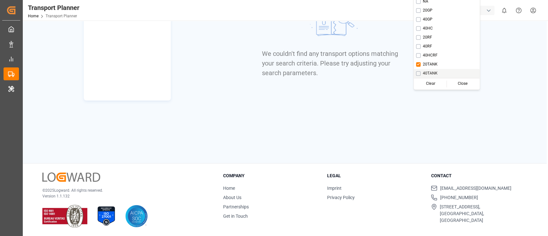
click at [422, 74] on div "40TANK" at bounding box center [447, 73] width 66 height 9
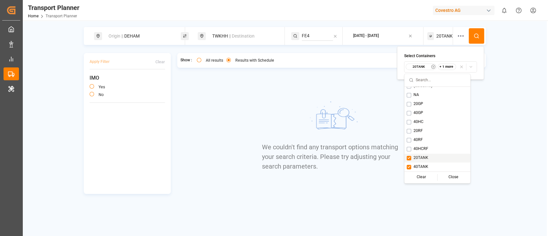
click at [411, 159] on button "Suggestions" at bounding box center [409, 158] width 4 height 4
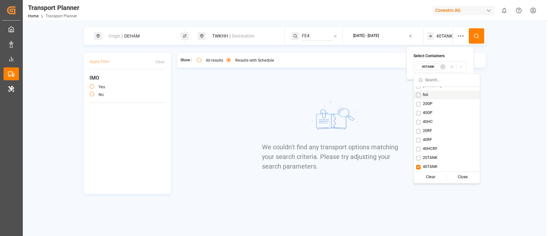
click at [482, 31] on button at bounding box center [476, 35] width 15 height 15
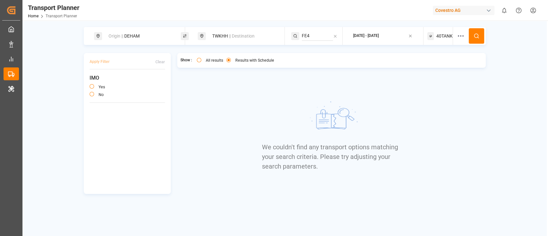
click at [141, 32] on div "Origin || DEHAM" at bounding box center [139, 36] width 69 height 12
click at [137, 84] on input "DEHAM" at bounding box center [133, 87] width 65 height 10
paste input "NLRT"
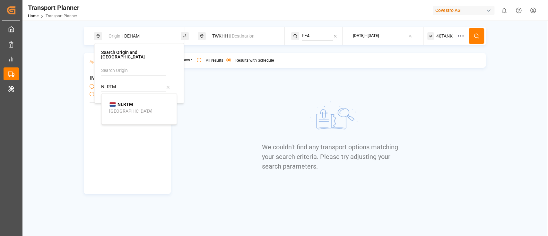
type input "NLRTM"
click at [132, 107] on div "NLRTM Rotterdam" at bounding box center [140, 107] width 62 height 13
click at [480, 34] on button at bounding box center [476, 35] width 15 height 15
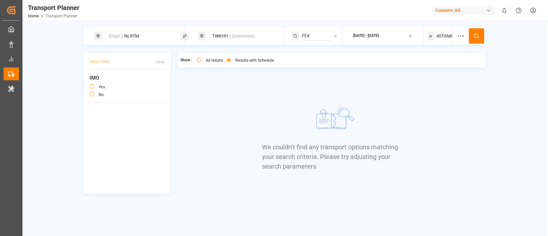
click at [443, 32] on div "40TANK" at bounding box center [441, 36] width 26 height 18
click at [427, 69] on div "40TANK" at bounding box center [430, 67] width 31 height 6
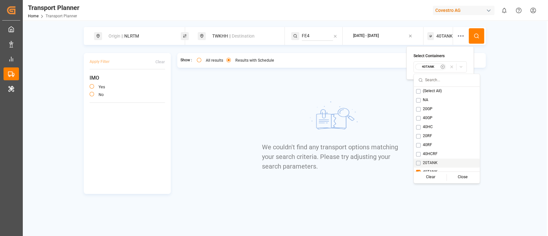
click at [418, 161] on button "Suggestions" at bounding box center [418, 163] width 4 height 4
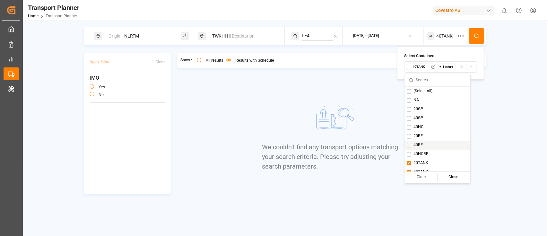
scroll to position [5, 0]
click at [408, 168] on button "Suggestions" at bounding box center [409, 167] width 4 height 4
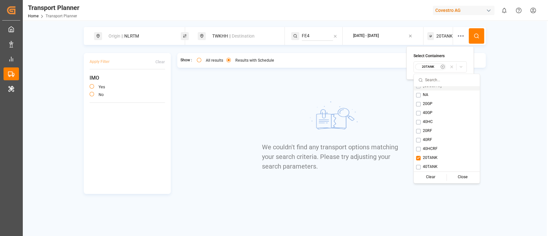
click at [478, 32] on button at bounding box center [476, 35] width 15 height 15
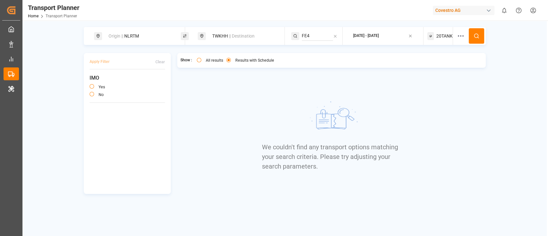
click at [440, 36] on span "20TANK" at bounding box center [445, 36] width 16 height 7
click at [430, 63] on button "20TANK" at bounding box center [440, 66] width 53 height 11
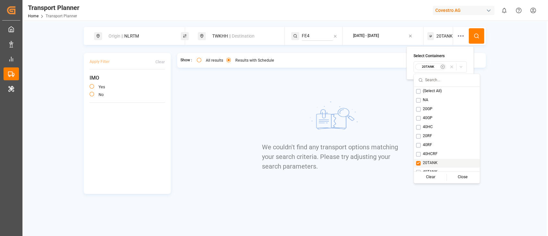
click at [420, 162] on button "Suggestions" at bounding box center [418, 163] width 4 height 4
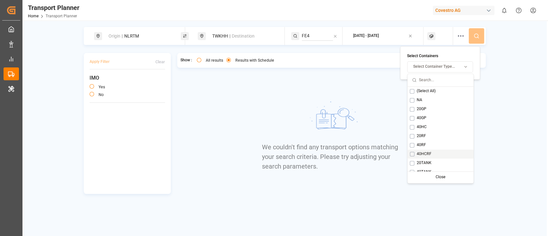
click at [414, 154] on button "Suggestions" at bounding box center [412, 154] width 4 height 4
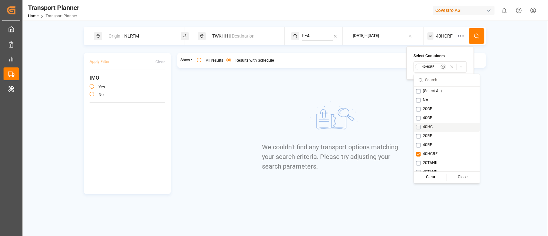
click at [472, 37] on button at bounding box center [476, 35] width 15 height 15
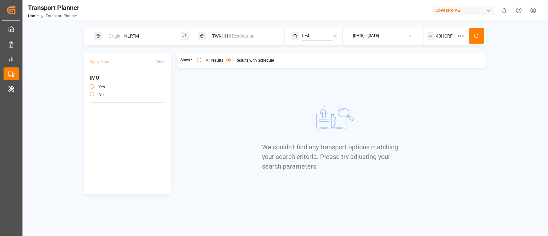
click at [443, 37] on span "40HCRF" at bounding box center [444, 36] width 17 height 7
click at [426, 67] on small "40HCRF" at bounding box center [428, 67] width 22 height 4
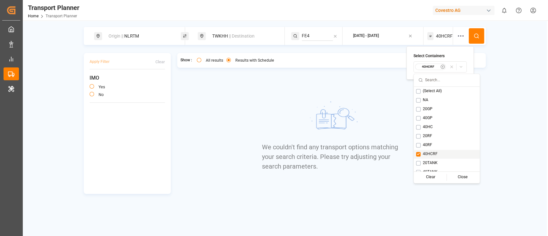
click at [419, 156] on div "40HCRF" at bounding box center [447, 154] width 66 height 9
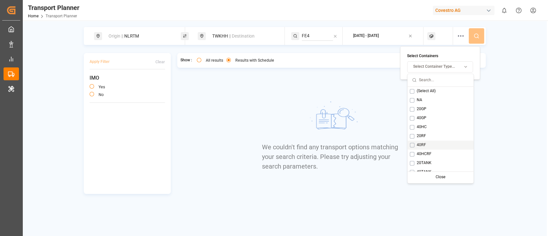
click at [415, 145] on div "40RF" at bounding box center [441, 145] width 66 height 9
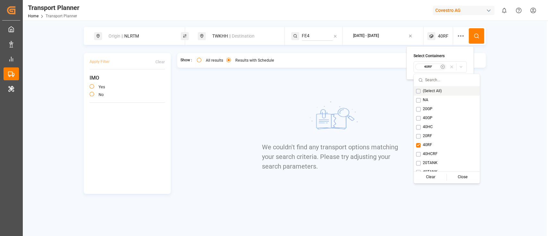
click at [477, 43] on button at bounding box center [476, 35] width 15 height 15
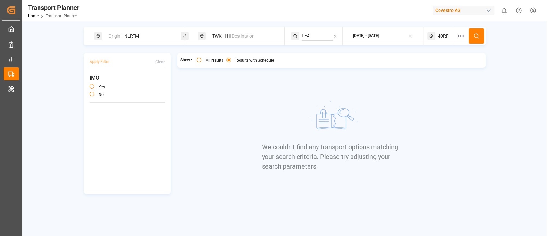
click at [447, 35] on span "40RF" at bounding box center [443, 36] width 11 height 7
click at [435, 68] on small "40RF" at bounding box center [428, 67] width 22 height 4
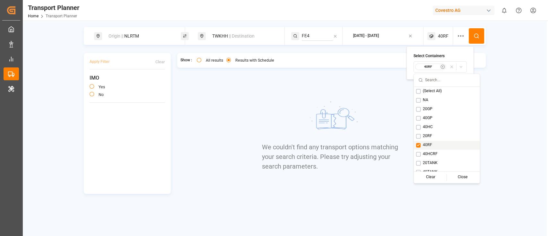
click at [420, 143] on button "Suggestions" at bounding box center [418, 145] width 4 height 4
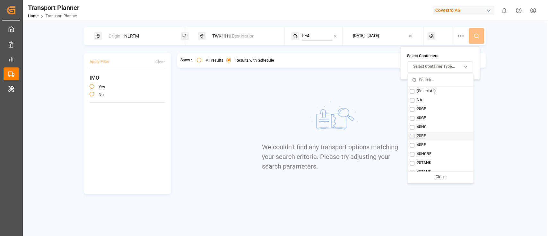
click at [417, 137] on span "20RF" at bounding box center [421, 136] width 9 height 6
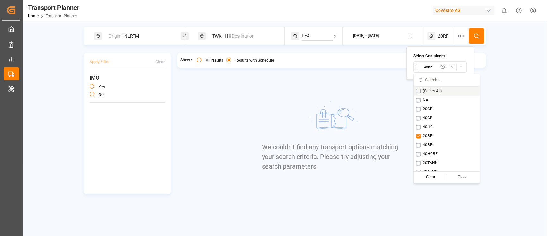
click at [475, 41] on button at bounding box center [476, 35] width 15 height 15
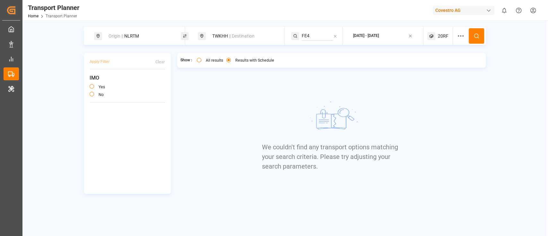
click at [442, 37] on span "20RF" at bounding box center [443, 36] width 11 height 7
click at [429, 69] on div "20RF" at bounding box center [430, 67] width 31 height 6
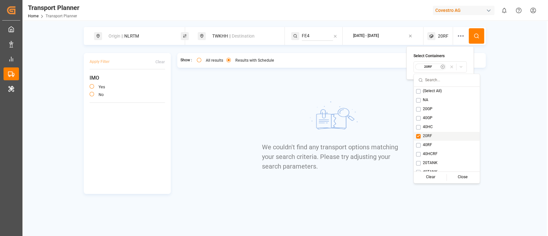
click at [422, 135] on div "20RF" at bounding box center [447, 136] width 66 height 9
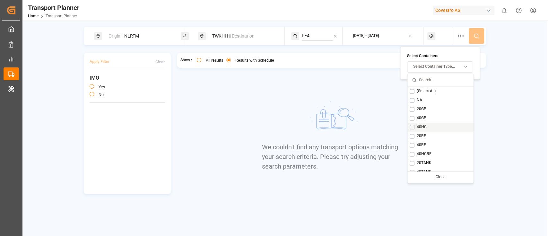
click at [419, 125] on span "40HC" at bounding box center [422, 127] width 10 height 6
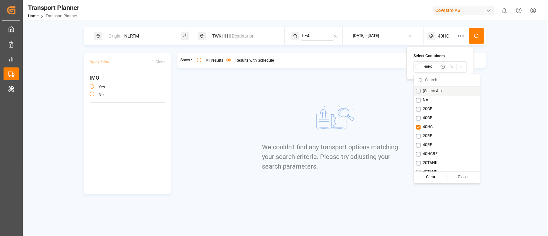
click at [473, 37] on button at bounding box center [476, 35] width 15 height 15
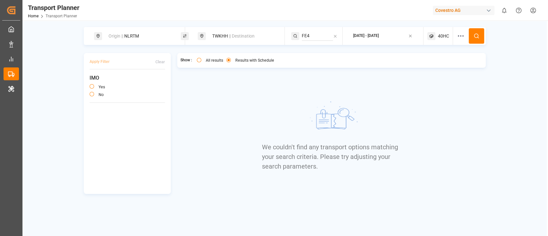
click at [440, 43] on div "40HC" at bounding box center [441, 36] width 26 height 18
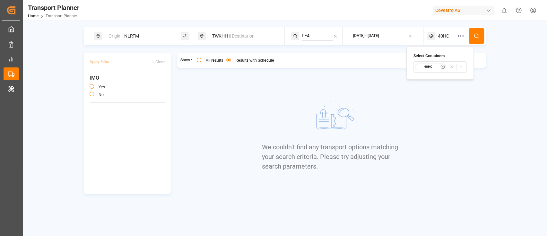
click at [437, 69] on div "40HC" at bounding box center [430, 67] width 31 height 6
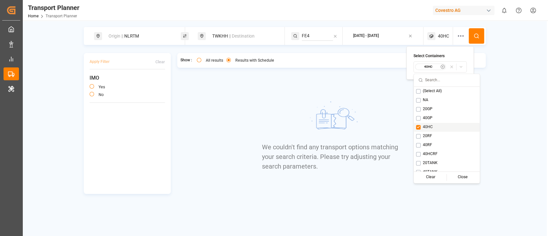
click at [419, 125] on button "Suggestions" at bounding box center [418, 127] width 4 height 4
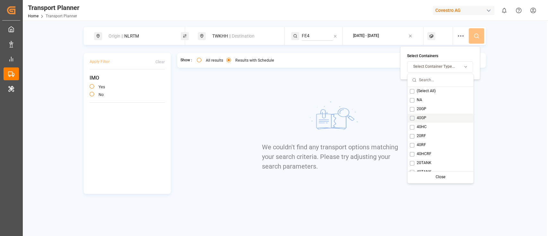
click at [416, 119] on div "40GP" at bounding box center [441, 118] width 66 height 9
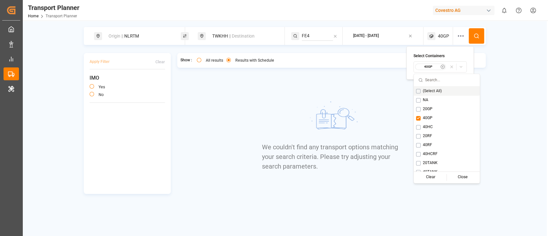
click at [473, 39] on button at bounding box center [476, 35] width 15 height 15
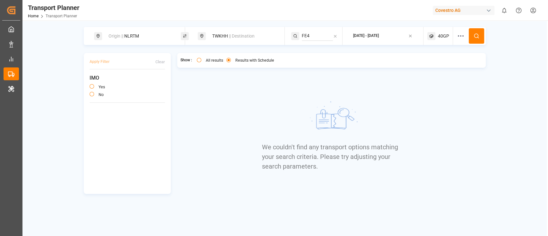
click at [438, 36] on span "40GP" at bounding box center [443, 36] width 11 height 7
click at [433, 69] on div "40GP" at bounding box center [430, 67] width 31 height 6
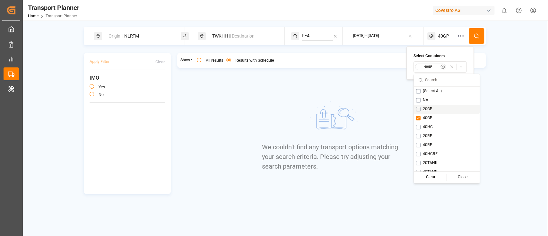
click at [419, 109] on button "Suggestions" at bounding box center [418, 109] width 4 height 4
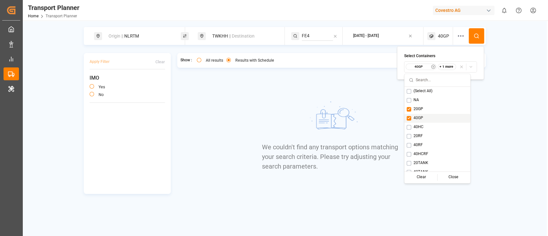
click at [413, 118] on div "40GP" at bounding box center [438, 118] width 66 height 9
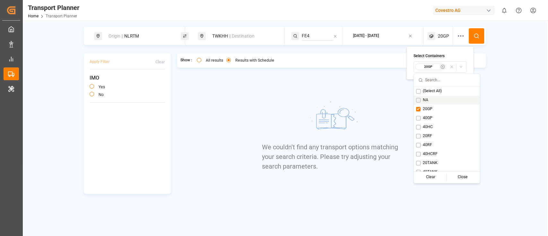
click at [477, 39] on icon at bounding box center [477, 36] width 6 height 6
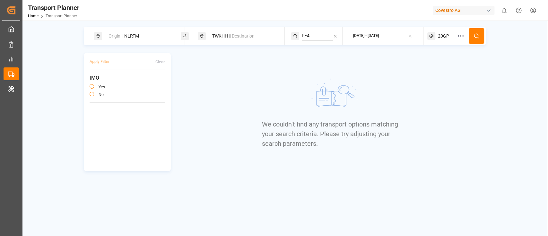
click at [162, 38] on div "Origin || NLRTM" at bounding box center [139, 36] width 69 height 12
click at [134, 82] on input "NLRTM" at bounding box center [133, 87] width 65 height 10
paste input "DEHA"
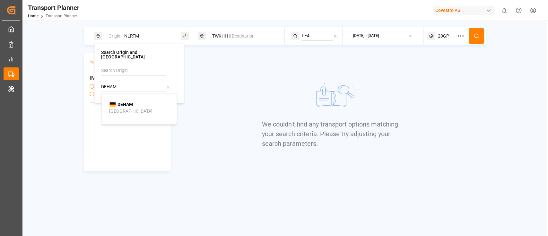
type input "DEHAM"
click at [129, 103] on div "DEHAM [GEOGRAPHIC_DATA]" at bounding box center [140, 107] width 62 height 13
click at [230, 37] on span "|| Destination" at bounding box center [242, 35] width 26 height 5
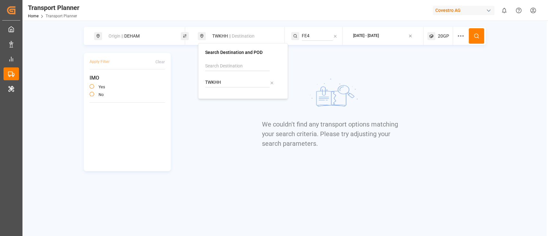
click at [229, 83] on input "TWKHH" at bounding box center [237, 83] width 65 height 10
paste input "CNTAC"
type input "CNTAC"
click at [246, 107] on div "CNTAC Taicang Pt" at bounding box center [244, 103] width 62 height 13
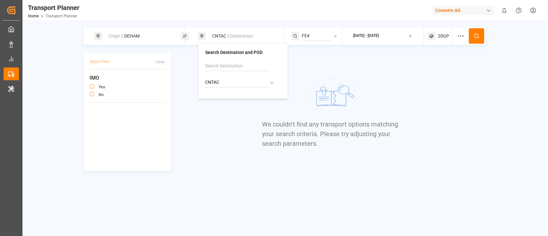
click at [476, 35] on icon at bounding box center [477, 36] width 6 height 6
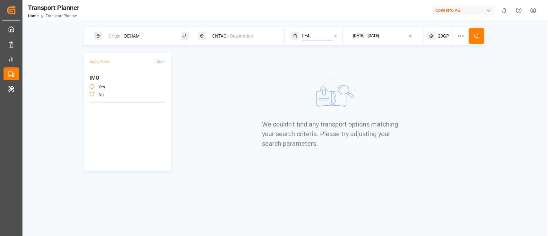
click at [442, 37] on span "20GP" at bounding box center [443, 36] width 11 height 7
click at [434, 65] on small "20GP" at bounding box center [428, 67] width 22 height 4
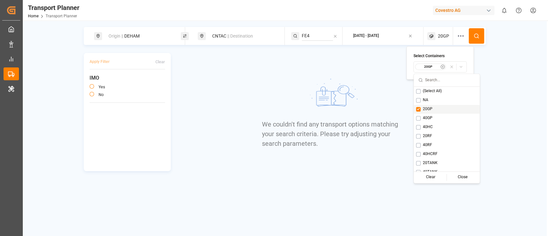
click at [419, 106] on div "20GP" at bounding box center [447, 109] width 66 height 9
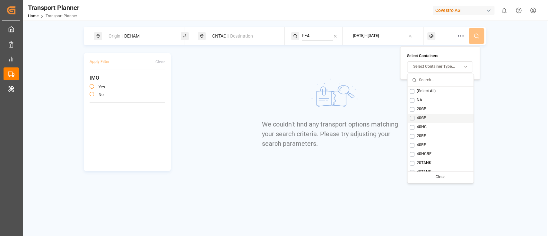
click at [414, 118] on button "Suggestions" at bounding box center [412, 118] width 4 height 4
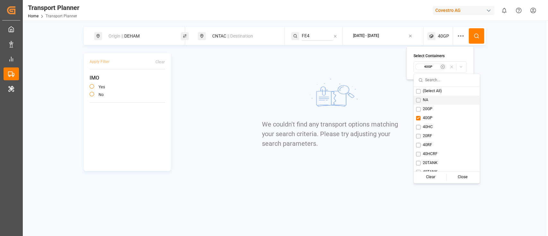
click at [477, 37] on icon at bounding box center [477, 36] width 6 height 6
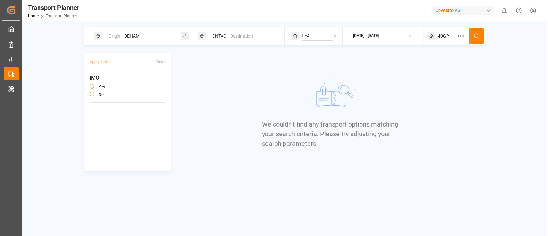
click at [440, 34] on span "40GP" at bounding box center [443, 36] width 11 height 7
click at [435, 69] on div "40GP" at bounding box center [430, 67] width 31 height 6
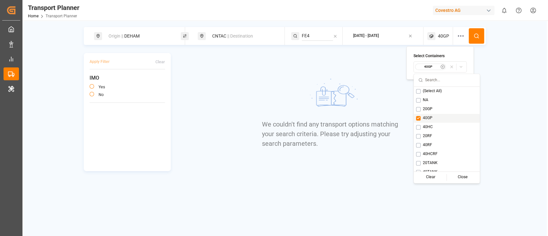
click at [418, 116] on button "Suggestions" at bounding box center [418, 118] width 4 height 4
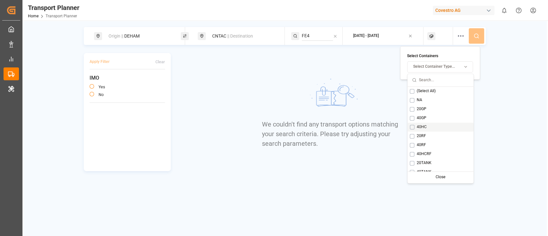
click at [415, 127] on div "40HC" at bounding box center [441, 127] width 66 height 9
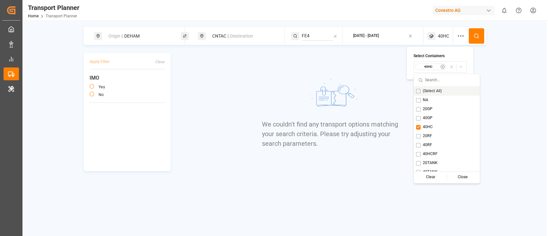
click at [478, 34] on icon at bounding box center [477, 36] width 6 height 6
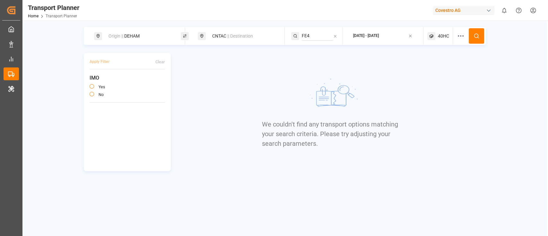
click at [444, 36] on span "40HC" at bounding box center [443, 36] width 11 height 7
click at [423, 69] on small "40HC" at bounding box center [428, 67] width 22 height 4
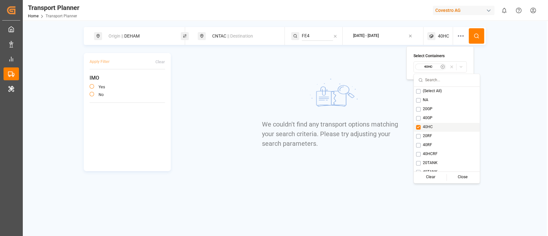
click at [419, 127] on button "Suggestions" at bounding box center [418, 127] width 4 height 4
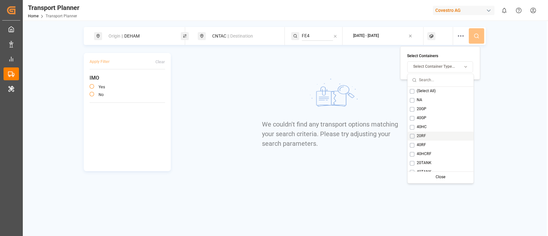
click at [416, 136] on div "20RF" at bounding box center [441, 136] width 66 height 9
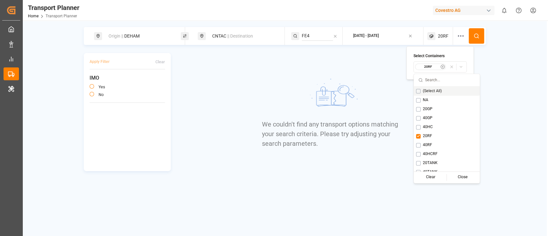
click at [473, 39] on button at bounding box center [476, 35] width 15 height 15
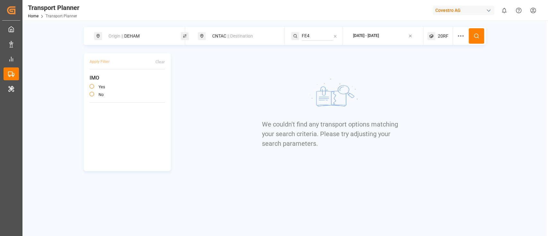
click at [440, 37] on span "20RF" at bounding box center [443, 36] width 11 height 7
click at [422, 60] on div "Select Containers 20RF" at bounding box center [440, 62] width 53 height 19
click at [426, 69] on div "20RF" at bounding box center [430, 67] width 31 height 6
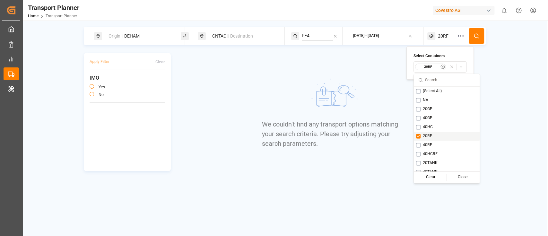
click at [418, 137] on button "Suggestions" at bounding box center [418, 136] width 4 height 4
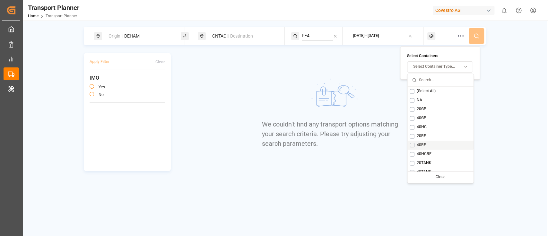
click at [413, 145] on button "Suggestions" at bounding box center [412, 145] width 4 height 4
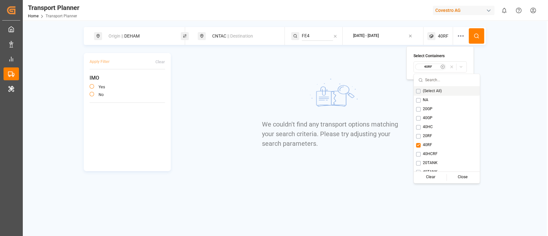
click at [472, 37] on button at bounding box center [476, 35] width 15 height 15
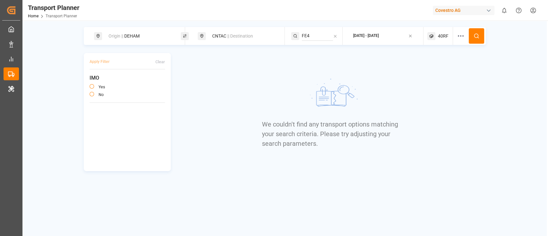
click at [450, 34] on div "40RF" at bounding box center [441, 36] width 26 height 18
click at [422, 67] on small "40RF" at bounding box center [428, 67] width 22 height 4
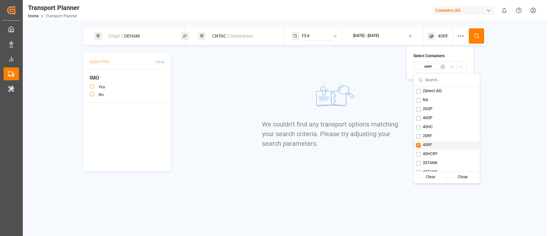
click at [416, 144] on div "40RF" at bounding box center [447, 145] width 66 height 9
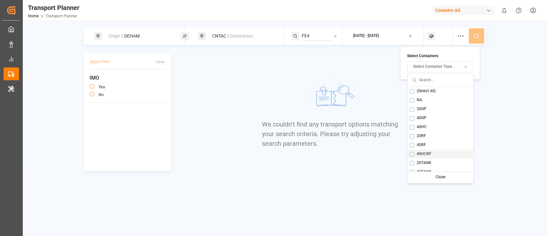
click at [409, 155] on div "40HCRF" at bounding box center [441, 154] width 66 height 9
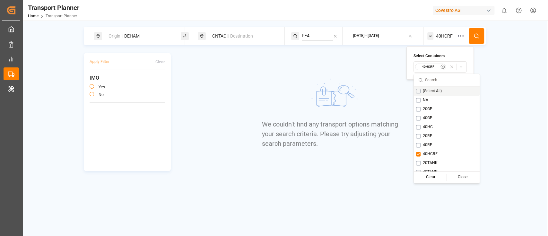
click at [483, 31] on button at bounding box center [476, 35] width 15 height 15
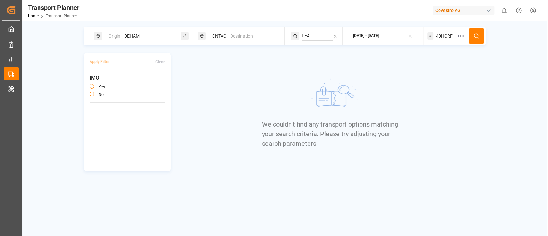
click at [439, 40] on div "40HCRF" at bounding box center [441, 36] width 26 height 18
click at [422, 68] on small "40HCRF" at bounding box center [428, 67] width 22 height 4
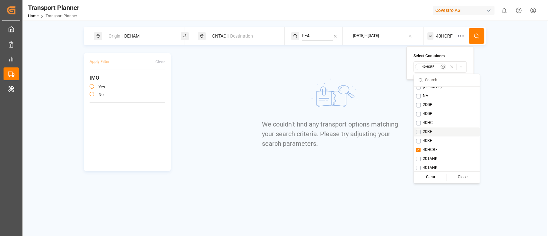
scroll to position [5, 0]
click at [420, 157] on button "Suggestions" at bounding box center [418, 158] width 4 height 4
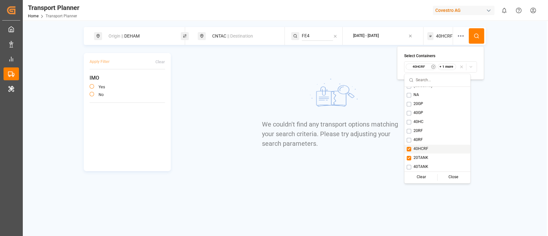
click at [419, 147] on span "40HCRF" at bounding box center [421, 149] width 15 height 6
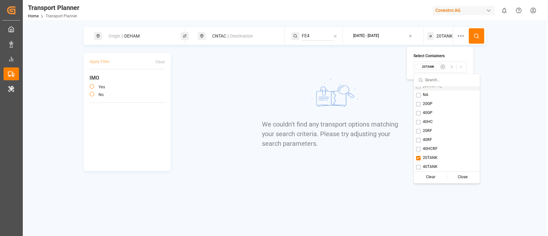
click at [473, 31] on button at bounding box center [476, 35] width 15 height 15
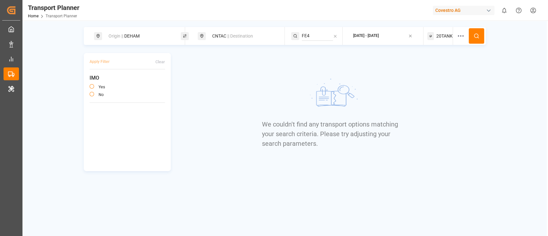
click at [443, 37] on span "20TANK" at bounding box center [445, 36] width 16 height 7
click at [428, 67] on small "20TANK" at bounding box center [428, 67] width 22 height 4
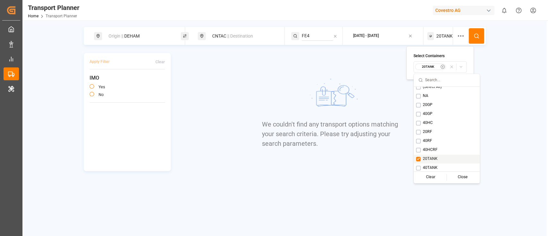
scroll to position [5, 0]
click at [419, 167] on button "Suggestions" at bounding box center [418, 167] width 4 height 4
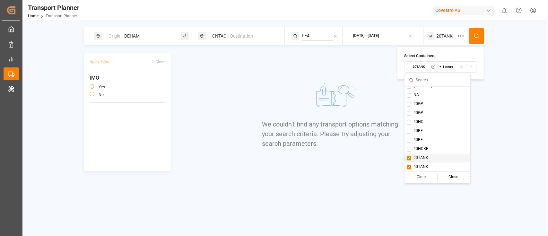
click at [409, 160] on div "20TANK" at bounding box center [438, 158] width 66 height 9
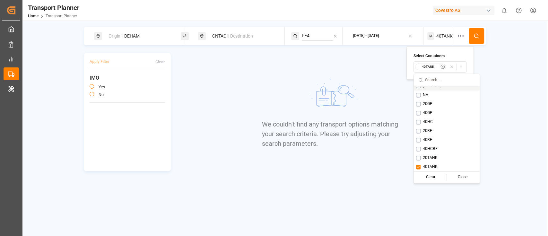
click at [483, 32] on button at bounding box center [476, 35] width 15 height 15
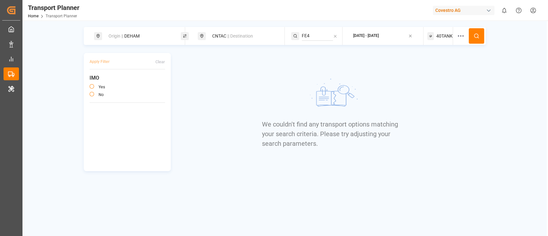
click at [479, 13] on div "Covestro AG" at bounding box center [464, 10] width 62 height 9
click at [477, 10] on html "Created by potrace 1.15, written by [PERSON_NAME] [DATE]-[DATE] Created by potr…" at bounding box center [274, 118] width 548 height 236
click at [477, 10] on div "Covestro AG" at bounding box center [464, 10] width 62 height 9
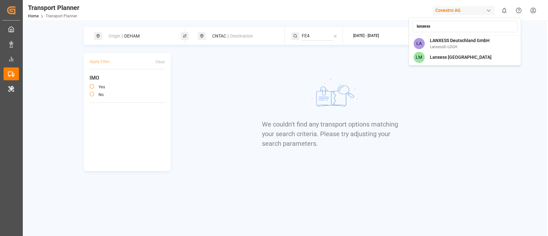
type input "lanxess"
click at [464, 42] on span "LANXESS Deutschland GmbH" at bounding box center [460, 40] width 60 height 7
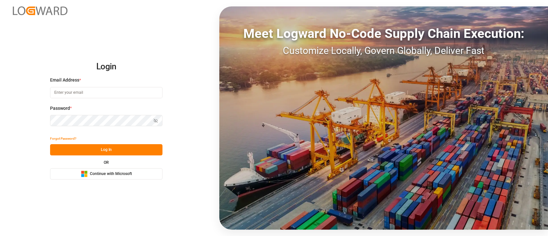
click at [134, 176] on button "Microsoft Logo Continue with Microsoft" at bounding box center [106, 173] width 112 height 11
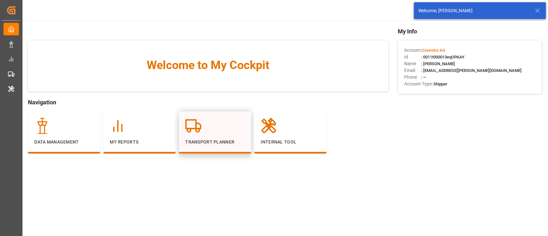
click at [192, 131] on icon at bounding box center [193, 126] width 16 height 16
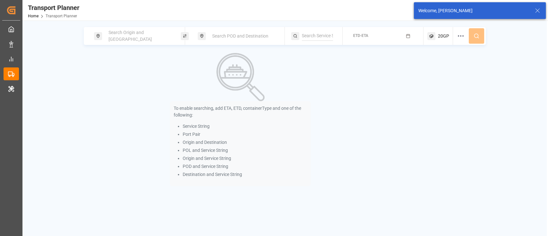
click at [125, 37] on span "Search Origin and [GEOGRAPHIC_DATA]" at bounding box center [130, 36] width 43 height 12
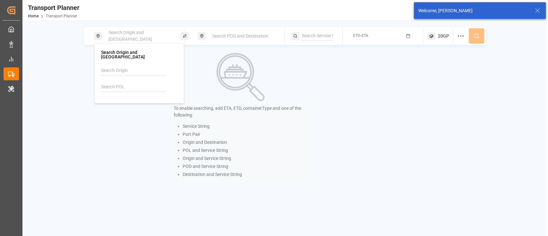
click at [121, 84] on input at bounding box center [133, 87] width 65 height 10
paste input "NLRTM"
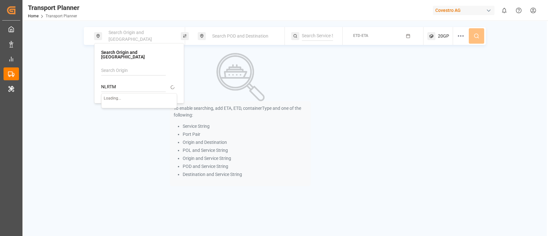
type input "NLRTM"
click at [129, 108] on div "Rotterdam" at bounding box center [130, 111] width 43 height 7
click at [218, 34] on span "Search POD and Destination" at bounding box center [240, 35] width 56 height 5
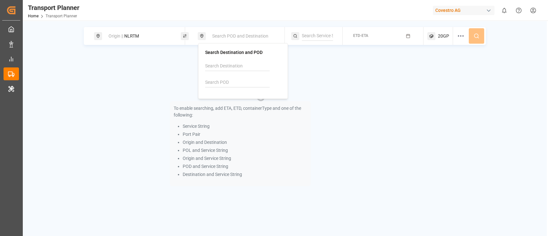
click at [216, 82] on input at bounding box center [237, 83] width 65 height 10
paste input "CNSHA"
type input "CNSHA"
click at [236, 101] on div "CNSHA Shanghai" at bounding box center [244, 103] width 62 height 13
click at [315, 38] on input at bounding box center [317, 36] width 31 height 10
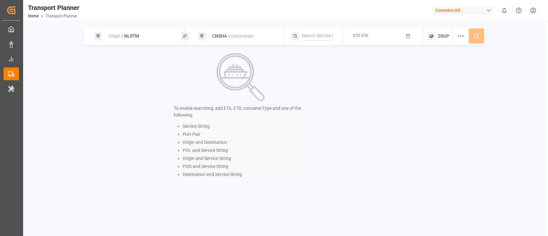
paste input "FE4"
type input "FE4"
click at [321, 56] on div "FE4" at bounding box center [341, 53] width 62 height 7
click at [409, 38] on rect "button" at bounding box center [409, 36] width 4 height 4
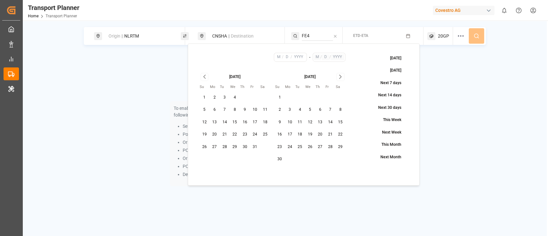
click at [202, 79] on icon "Go to previous month" at bounding box center [204, 77] width 7 height 8
click at [262, 135] on button "27" at bounding box center [265, 134] width 10 height 10
type input "9"
type input "27"
type input "2025"
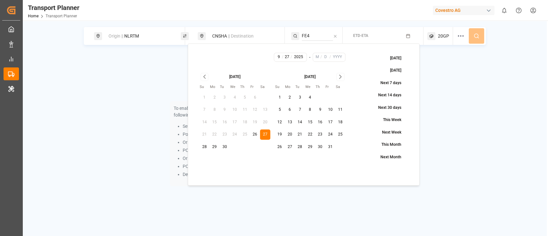
click at [344, 79] on div "October 2025" at bounding box center [310, 76] width 71 height 7
click at [338, 77] on icon "Go to next month" at bounding box center [340, 77] width 7 height 8
click at [341, 78] on icon "Go to next month" at bounding box center [340, 77] width 7 height 8
click at [310, 152] on div "December 2025 Su Mo Tu We Th Fr Sa 1 2 3 4 5 6 7 8 9 10 11 12 13 14 15 16 17 18…" at bounding box center [310, 119] width 71 height 92
click at [309, 152] on button "31" at bounding box center [310, 147] width 10 height 10
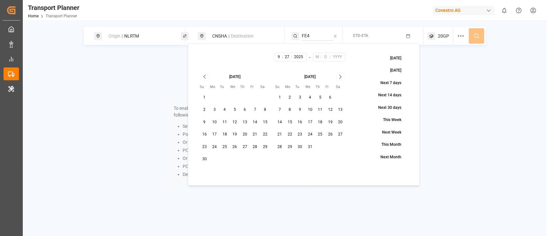
type input "12"
type input "31"
type input "2025"
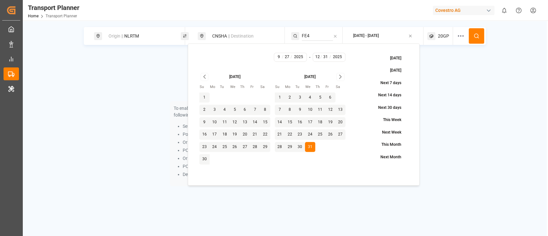
click at [310, 148] on button "31" at bounding box center [310, 147] width 10 height 10
type input "12"
type input "31"
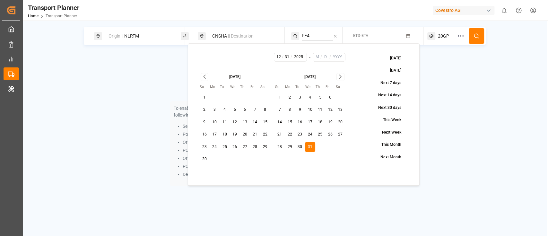
click at [310, 148] on button "31" at bounding box center [310, 147] width 10 height 10
type input "12"
type input "31"
type input "2025"
click at [480, 33] on button at bounding box center [476, 35] width 15 height 15
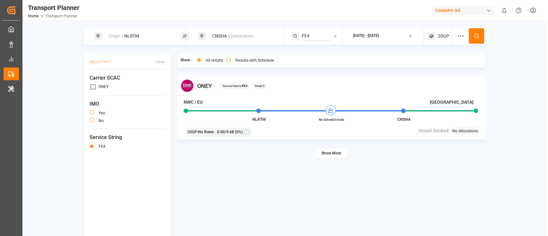
click at [457, 37] on icon at bounding box center [461, 36] width 8 height 8
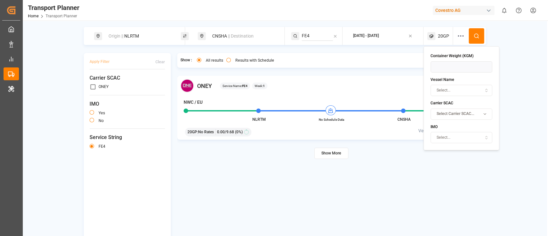
click at [452, 113] on span "Select Carrier SCAC..." at bounding box center [456, 114] width 38 height 6
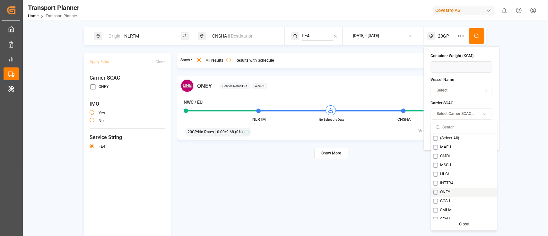
click at [399, 182] on div "ONEY Service Name: FE4 Week: 1 NWC / EU Shanghai NLRTM No Schedule Data CNSHA 2…" at bounding box center [331, 170] width 309 height 189
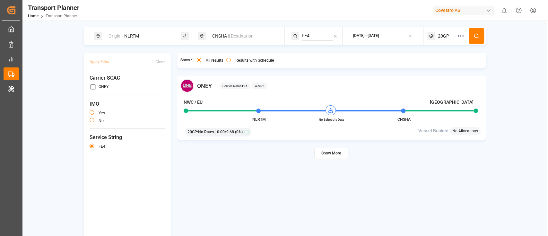
click at [443, 39] on span "20GP" at bounding box center [443, 36] width 11 height 7
click at [433, 68] on small "20GP" at bounding box center [427, 67] width 22 height 4
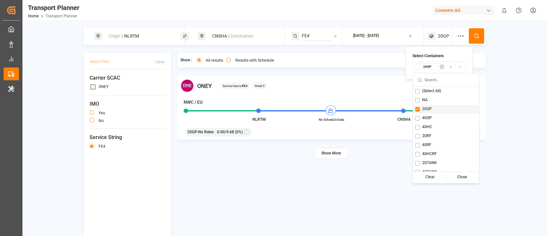
click at [418, 109] on button "Suggestions" at bounding box center [417, 109] width 4 height 4
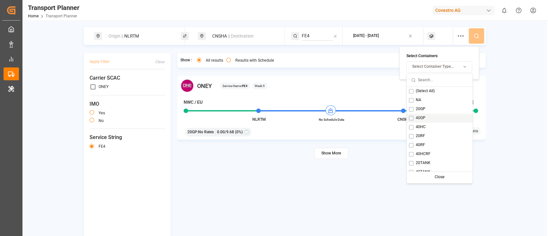
click at [410, 117] on button "Suggestions" at bounding box center [411, 118] width 4 height 4
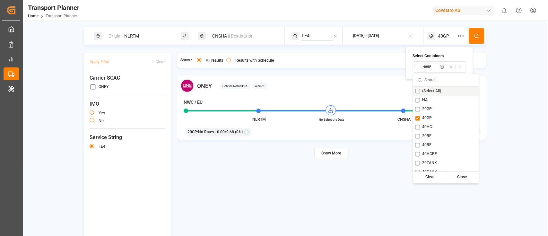
click at [476, 36] on icon at bounding box center [477, 36] width 6 height 6
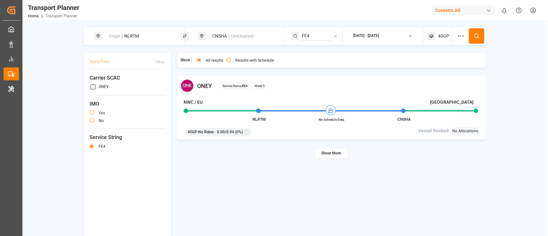
click at [430, 33] on icon at bounding box center [432, 36] width 8 height 8
click at [433, 68] on small "40GP" at bounding box center [427, 67] width 22 height 4
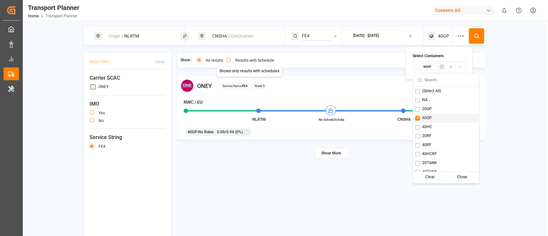
click at [229, 63] on div "Results with Schedule" at bounding box center [250, 61] width 48 height 7
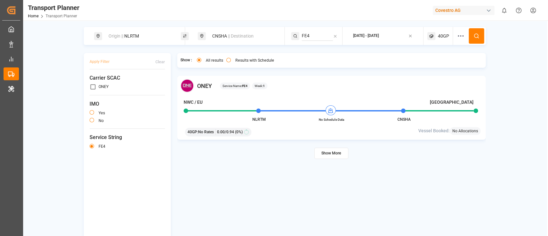
click at [226, 61] on button "Results with Schedule" at bounding box center [228, 60] width 4 height 4
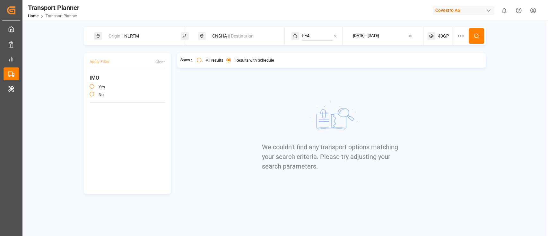
click at [431, 33] on icon at bounding box center [432, 36] width 8 height 8
click at [423, 66] on small "40GP" at bounding box center [428, 67] width 22 height 4
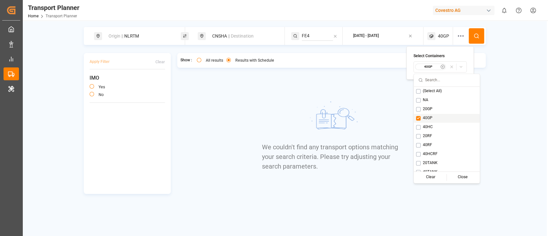
click at [418, 117] on button "Suggestions" at bounding box center [418, 118] width 4 height 4
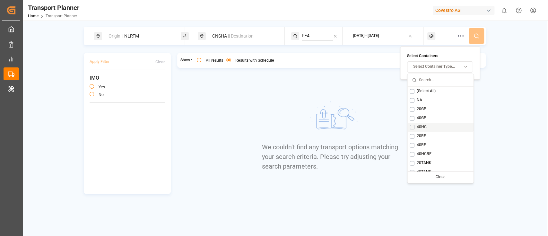
click at [412, 127] on button "Suggestions" at bounding box center [412, 127] width 4 height 4
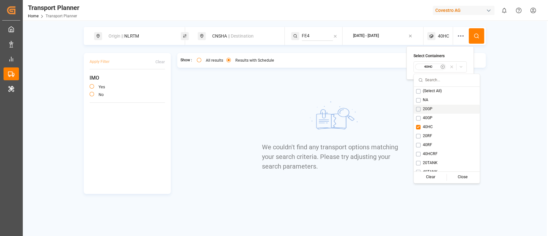
click at [474, 32] on button at bounding box center [476, 35] width 15 height 15
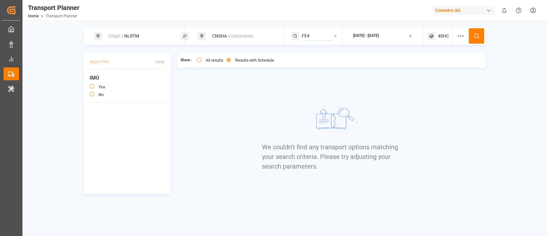
click at [442, 31] on div "40HC" at bounding box center [441, 36] width 26 height 18
click at [434, 66] on small "40HC" at bounding box center [428, 67] width 22 height 4
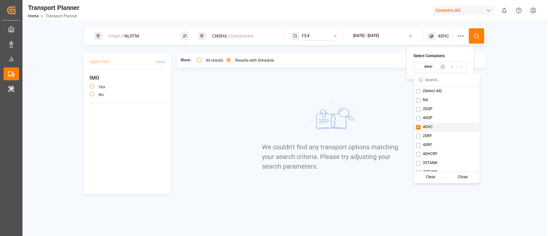
click at [421, 125] on button "Suggestions" at bounding box center [418, 127] width 4 height 4
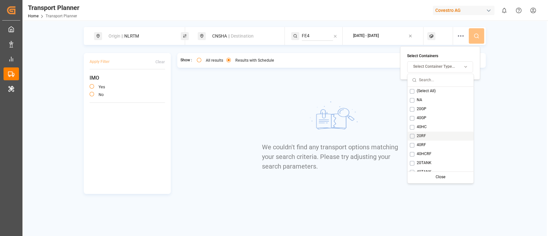
click at [413, 135] on button "Suggestions" at bounding box center [412, 136] width 4 height 4
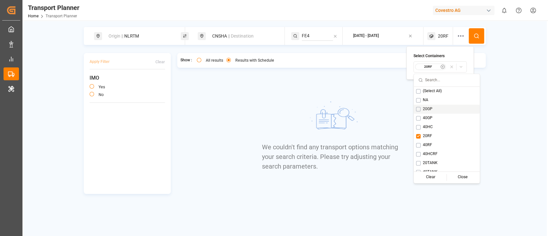
click at [472, 32] on button at bounding box center [476, 35] width 15 height 15
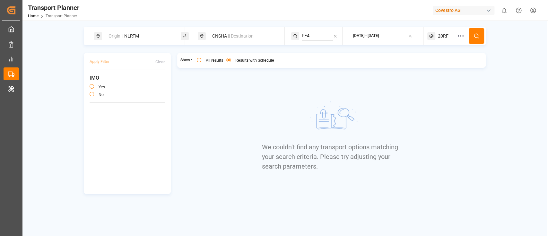
click at [440, 33] on span "20RF" at bounding box center [443, 36] width 11 height 7
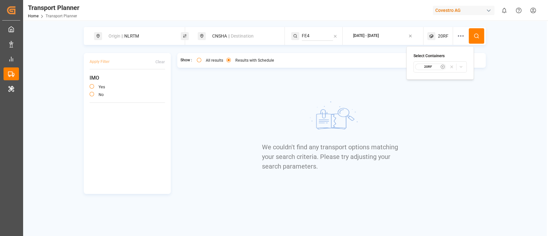
click at [417, 64] on div "20RF" at bounding box center [430, 67] width 31 height 6
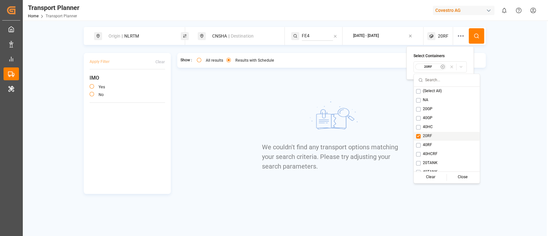
click at [416, 133] on div "20RF" at bounding box center [447, 136] width 66 height 9
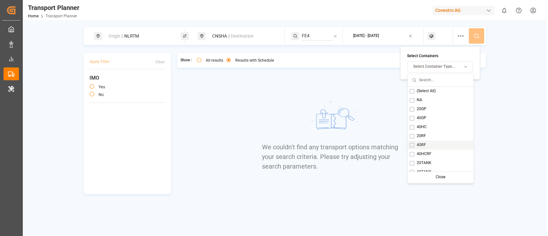
click at [408, 146] on div "40RF" at bounding box center [441, 145] width 66 height 9
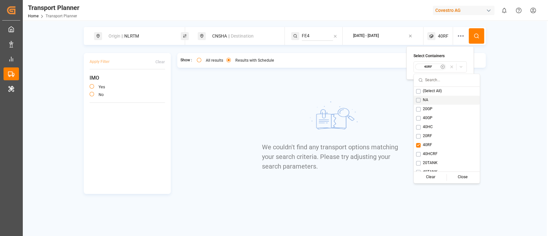
click at [480, 36] on button at bounding box center [476, 35] width 15 height 15
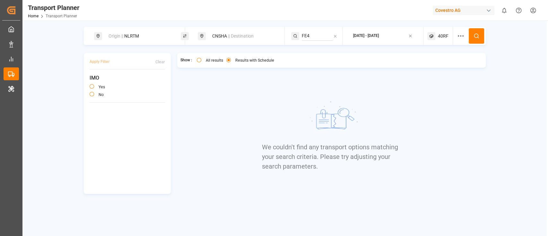
click at [440, 38] on span "40RF" at bounding box center [443, 36] width 11 height 7
click at [435, 71] on button "40RF" at bounding box center [440, 66] width 53 height 11
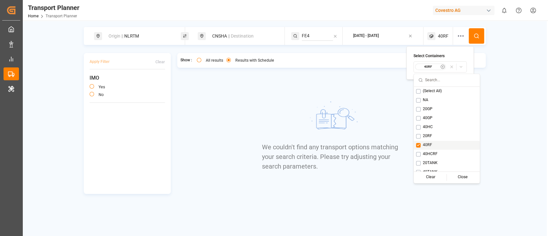
click at [419, 148] on div "40RF" at bounding box center [447, 145] width 66 height 9
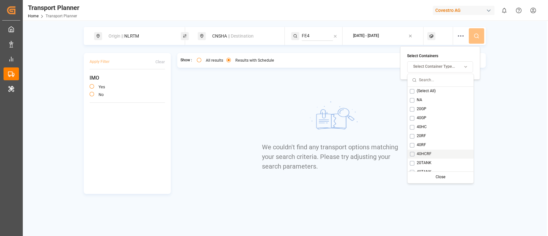
click at [411, 155] on button "Suggestions" at bounding box center [412, 154] width 4 height 4
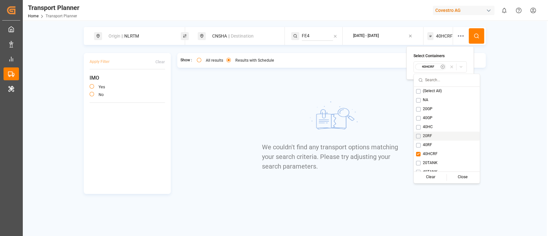
click at [483, 37] on button at bounding box center [476, 35] width 15 height 15
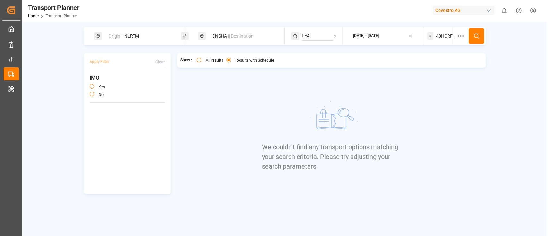
click at [453, 36] on div "Origin || NLRTM CNSHA || Destination FE4 2025-12-31 - 2025-12-31 40HCRF" at bounding box center [285, 36] width 402 height 18
click at [440, 40] on div "40HCRF" at bounding box center [441, 36] width 26 height 18
click at [429, 66] on small "40HCRF" at bounding box center [428, 67] width 22 height 4
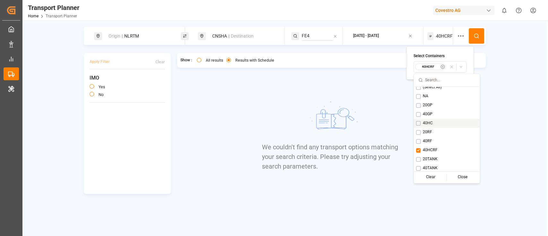
scroll to position [5, 0]
click at [420, 148] on button "Suggestions" at bounding box center [418, 149] width 4 height 4
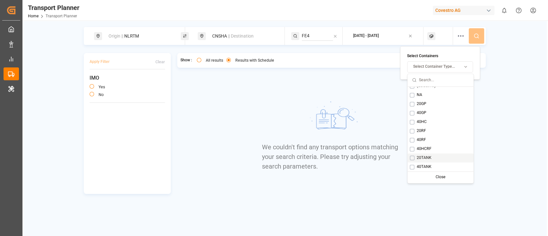
click at [413, 158] on button "Suggestions" at bounding box center [412, 158] width 4 height 4
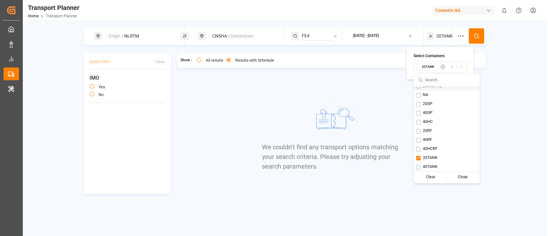
click at [474, 31] on button at bounding box center [476, 35] width 15 height 15
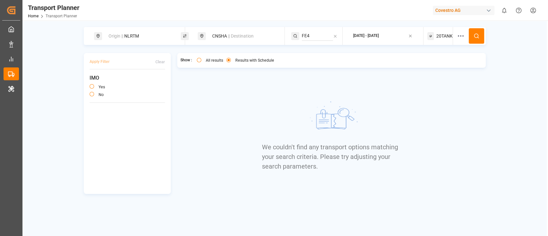
click at [440, 38] on span "20TANK" at bounding box center [445, 36] width 16 height 7
click at [433, 67] on small "20TANK" at bounding box center [428, 67] width 22 height 4
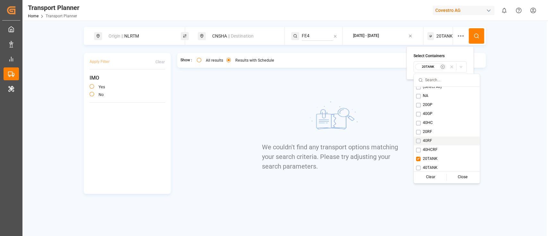
scroll to position [5, 0]
click at [419, 158] on button "Suggestions" at bounding box center [418, 158] width 4 height 4
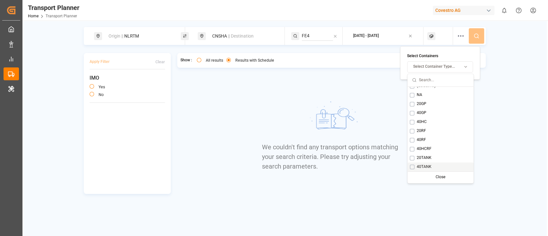
click at [414, 166] on button "Suggestions" at bounding box center [412, 167] width 4 height 4
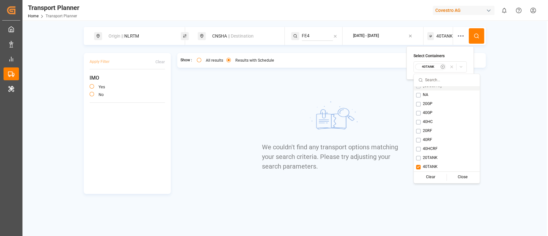
click at [480, 37] on button at bounding box center [476, 35] width 15 height 15
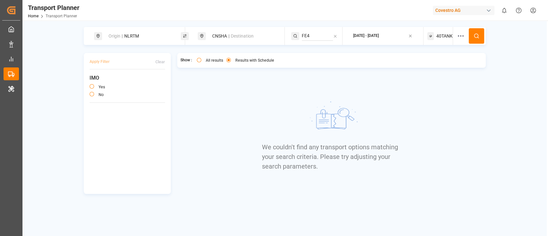
click at [152, 33] on div "Origin || NLRTM" at bounding box center [139, 36] width 69 height 12
click at [130, 77] on div "NLRTM" at bounding box center [139, 81] width 76 height 31
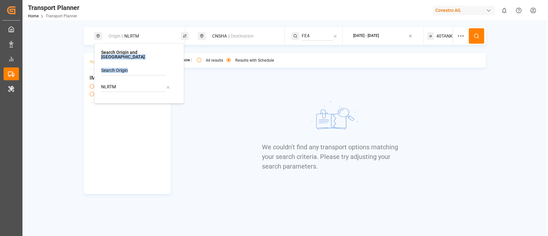
click at [130, 77] on div "NLRTM" at bounding box center [139, 81] width 76 height 31
click at [136, 86] on input "NLRTM" at bounding box center [133, 87] width 65 height 10
paste input "DEHA"
type input "DEHAM"
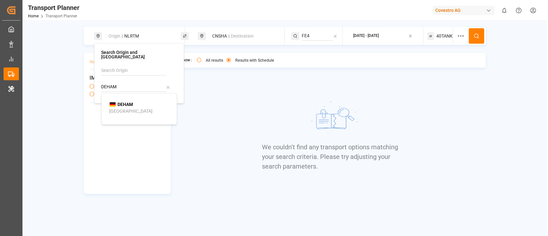
click at [120, 102] on b "DEHAM" at bounding box center [125, 104] width 15 height 5
click at [473, 31] on button at bounding box center [476, 35] width 15 height 15
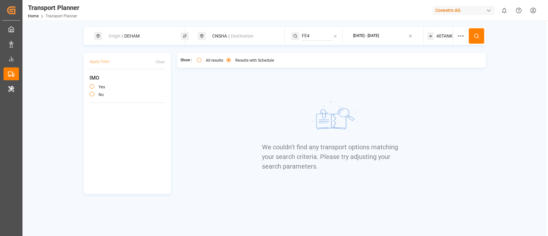
click at [442, 37] on span "40TANK" at bounding box center [445, 36] width 16 height 7
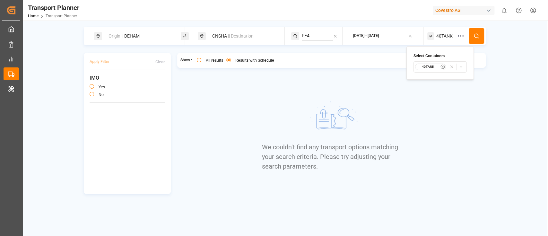
click at [420, 68] on small "40TANK" at bounding box center [428, 67] width 22 height 4
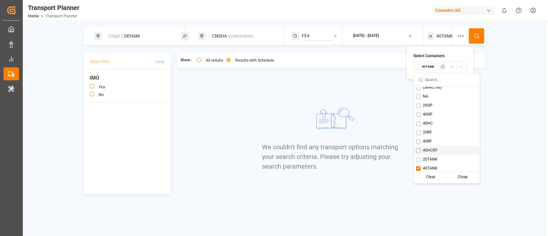
scroll to position [5, 0]
click at [421, 166] on div "40TANK" at bounding box center [447, 167] width 66 height 9
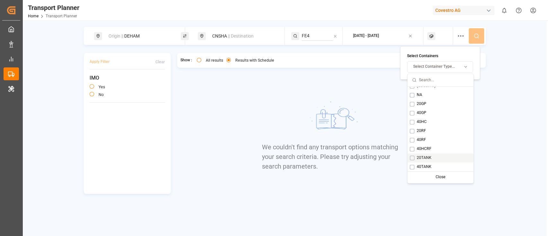
click at [413, 159] on button "Suggestions" at bounding box center [412, 158] width 4 height 4
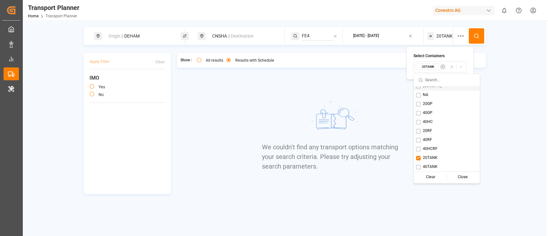
click at [478, 38] on icon at bounding box center [478, 37] width 1 height 1
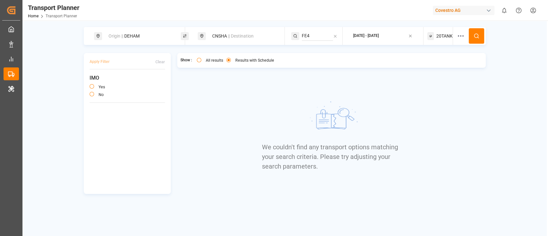
click at [436, 34] on div "20TANK" at bounding box center [441, 36] width 26 height 18
click at [420, 67] on small "20TANK" at bounding box center [428, 67] width 22 height 4
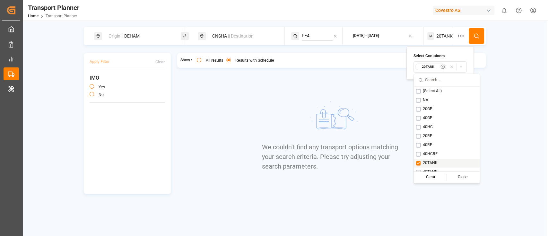
click at [419, 162] on button "Suggestions" at bounding box center [418, 163] width 4 height 4
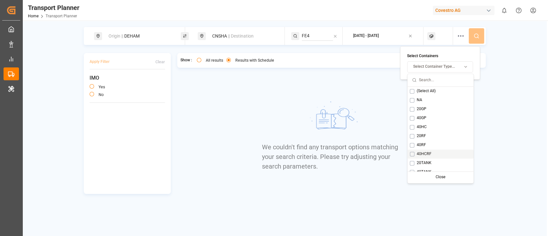
click at [414, 153] on button "Suggestions" at bounding box center [412, 154] width 4 height 4
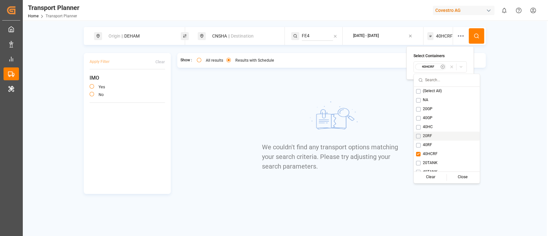
click at [469, 36] on button at bounding box center [476, 35] width 15 height 15
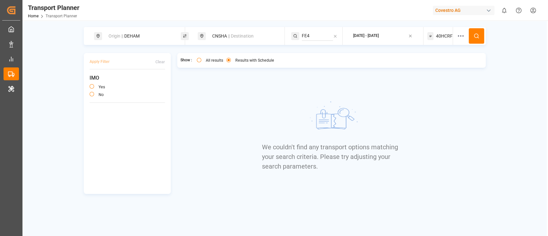
click at [449, 36] on span "40HCRF" at bounding box center [444, 36] width 17 height 7
click at [425, 69] on div "40HCRF" at bounding box center [430, 67] width 31 height 6
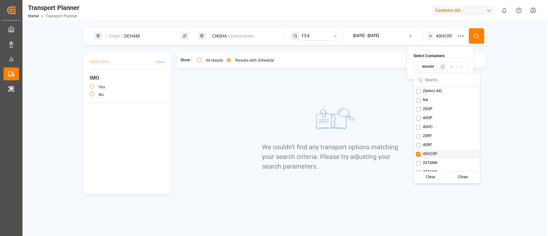
click at [417, 155] on button "Suggestions" at bounding box center [418, 154] width 4 height 4
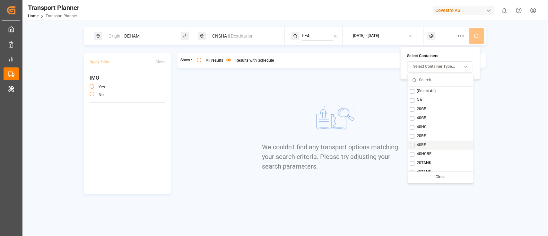
drag, startPoint x: 412, startPoint y: 146, endPoint x: 417, endPoint y: 142, distance: 5.8
click at [412, 145] on button "Suggestions" at bounding box center [412, 145] width 4 height 4
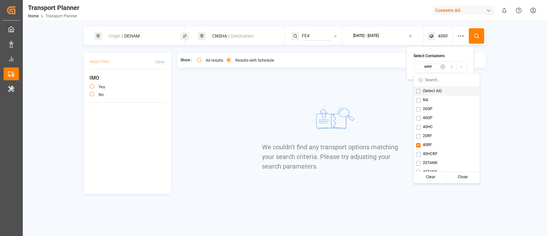
click at [481, 38] on button at bounding box center [476, 35] width 15 height 15
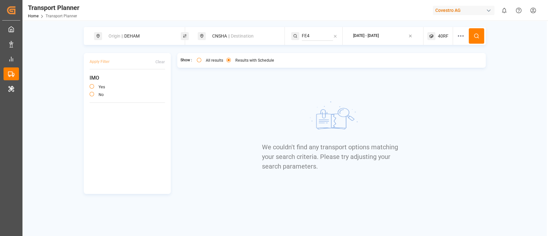
click at [444, 40] on div "40RF" at bounding box center [441, 36] width 26 height 18
click at [422, 65] on small "40RF" at bounding box center [428, 67] width 22 height 4
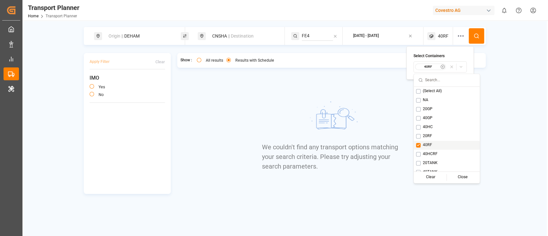
click at [418, 143] on button "Suggestions" at bounding box center [418, 145] width 4 height 4
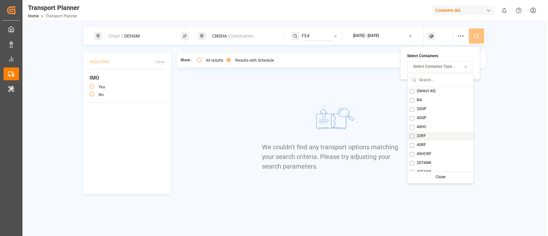
click at [409, 134] on div "20RF" at bounding box center [441, 136] width 66 height 9
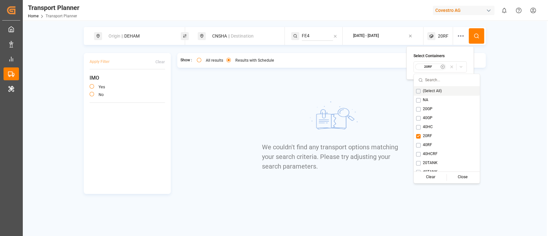
click at [478, 36] on circle at bounding box center [477, 36] width 4 height 4
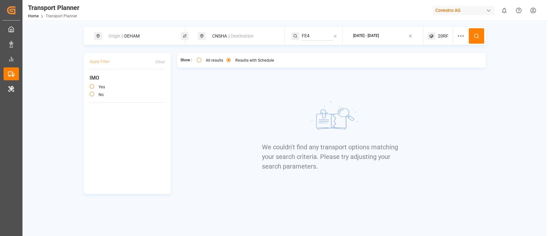
click at [437, 42] on div "20RF" at bounding box center [441, 36] width 26 height 18
click at [436, 72] on button "20RF" at bounding box center [440, 66] width 53 height 11
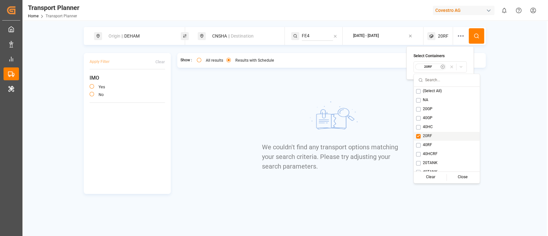
click at [420, 136] on button "Suggestions" at bounding box center [418, 136] width 4 height 4
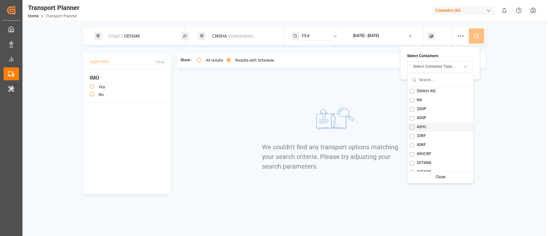
click at [415, 127] on div "40HC" at bounding box center [441, 127] width 66 height 9
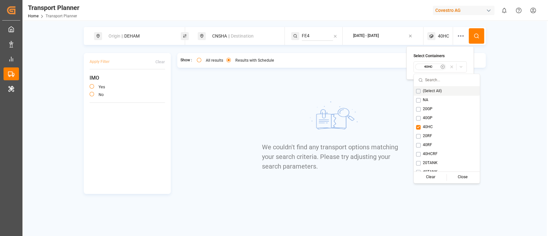
click at [474, 35] on icon at bounding box center [477, 36] width 6 height 6
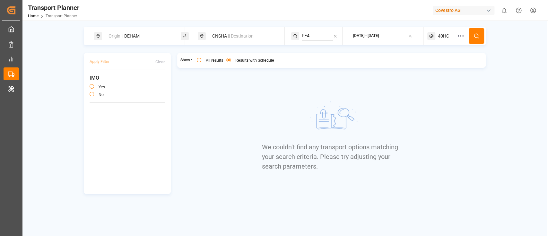
click at [437, 40] on div "40HC" at bounding box center [441, 36] width 26 height 18
click at [428, 67] on small "40HC" at bounding box center [428, 67] width 22 height 4
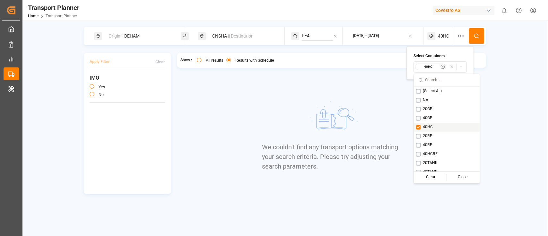
click at [421, 126] on div "40HC" at bounding box center [447, 127] width 66 height 9
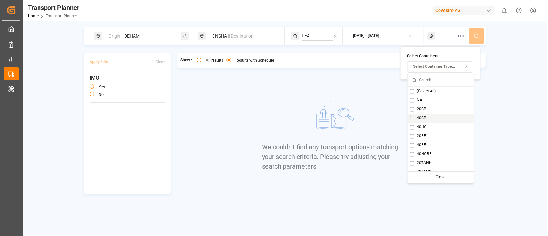
click at [412, 117] on button "Suggestions" at bounding box center [412, 118] width 4 height 4
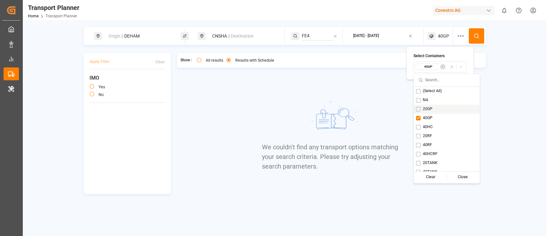
click at [475, 31] on button at bounding box center [476, 35] width 15 height 15
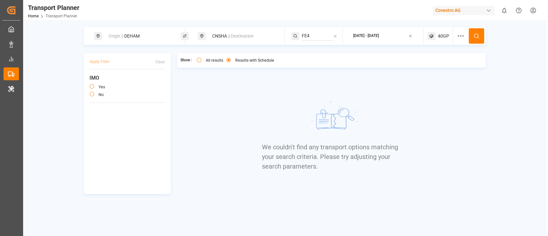
click at [445, 40] on div "40GP" at bounding box center [441, 36] width 26 height 18
click at [428, 68] on small "40GP" at bounding box center [428, 67] width 22 height 4
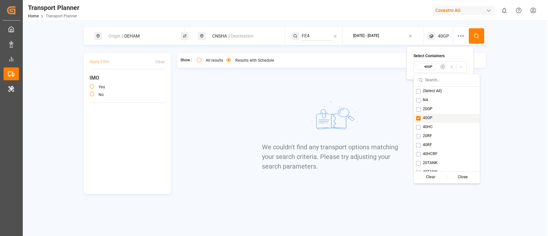
click at [416, 119] on button "Suggestions" at bounding box center [418, 118] width 4 height 4
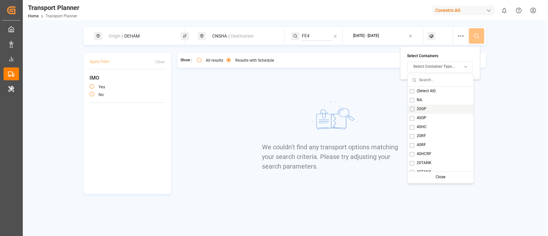
click at [413, 109] on button "Suggestions" at bounding box center [412, 109] width 4 height 4
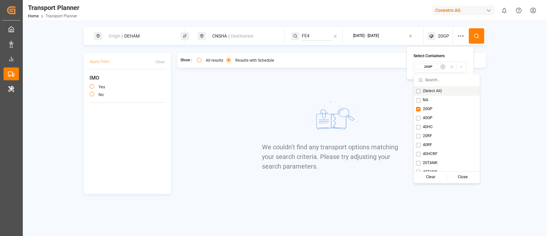
click at [478, 39] on button at bounding box center [476, 35] width 15 height 15
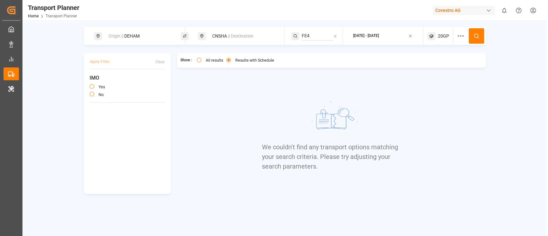
click at [238, 39] on div "CNSHA || Destination" at bounding box center [243, 36] width 69 height 12
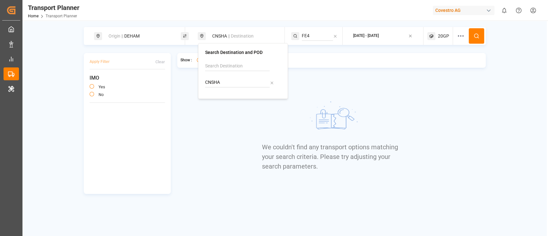
click at [226, 84] on input "CNSHA" at bounding box center [237, 83] width 65 height 10
paste input "TWKEL"
type input "TWKEL"
click at [226, 107] on div "Keelung (Chilung)" at bounding box center [230, 106] width 35 height 7
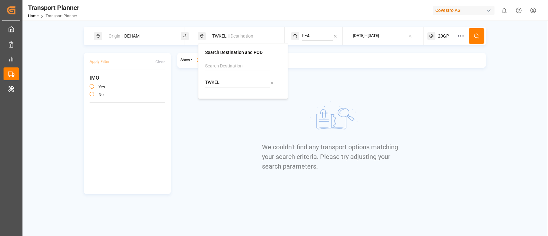
click at [472, 33] on button at bounding box center [476, 35] width 15 height 15
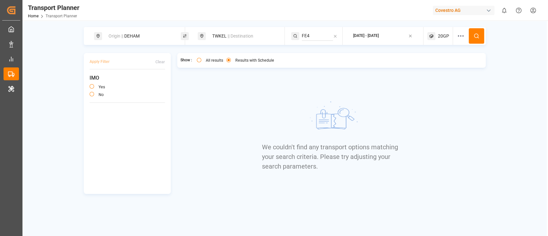
click at [439, 39] on span "20GP" at bounding box center [443, 36] width 11 height 7
click at [434, 64] on div "20GP" at bounding box center [430, 67] width 31 height 6
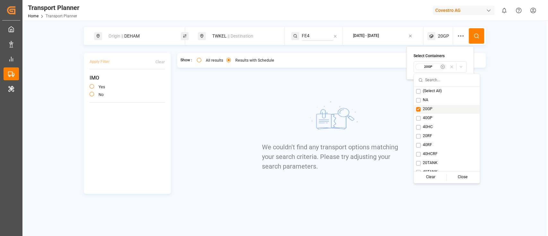
click at [418, 109] on button "Suggestions" at bounding box center [418, 109] width 4 height 4
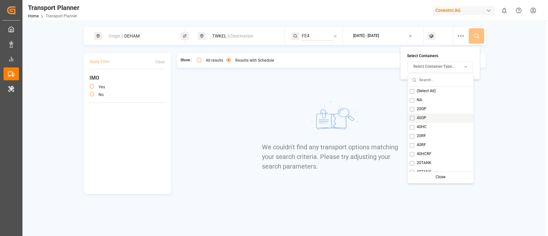
click at [412, 115] on div "40GP" at bounding box center [441, 118] width 66 height 9
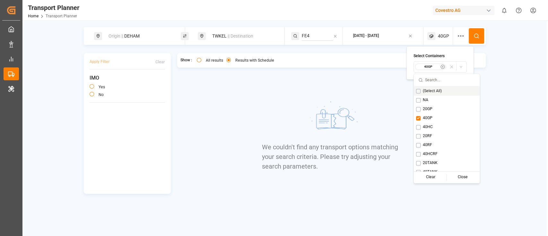
click at [475, 36] on icon at bounding box center [477, 36] width 6 height 6
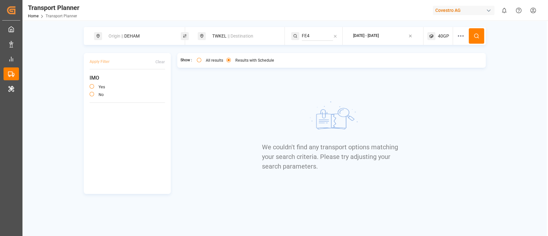
click at [438, 39] on span "40GP" at bounding box center [443, 36] width 11 height 7
click at [424, 66] on small "40GP" at bounding box center [428, 67] width 22 height 4
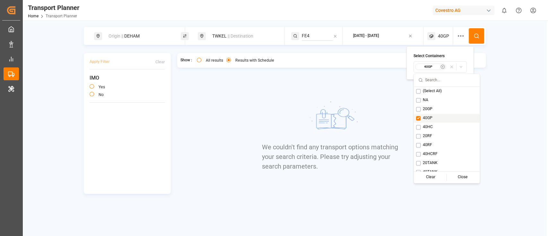
click at [419, 120] on div "40GP" at bounding box center [447, 118] width 66 height 9
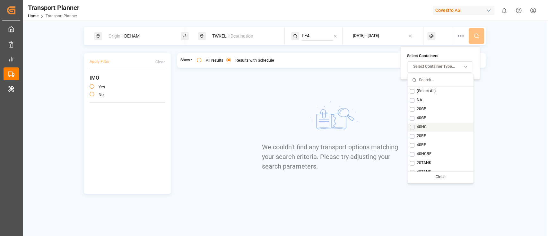
click at [417, 126] on span "40HC" at bounding box center [422, 127] width 10 height 6
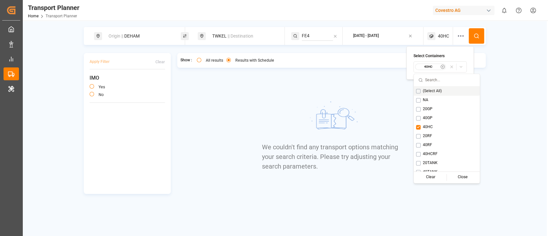
click at [478, 37] on icon at bounding box center [478, 37] width 1 height 1
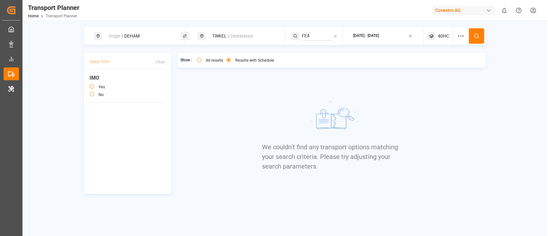
click at [436, 33] on div "40HC" at bounding box center [441, 36] width 26 height 18
click at [421, 66] on small "40HC" at bounding box center [428, 67] width 22 height 4
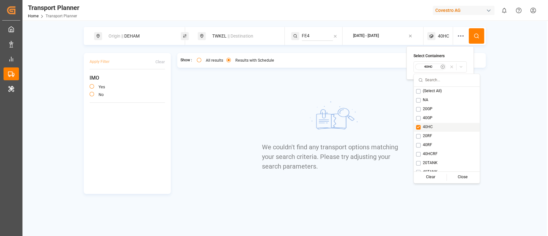
click at [419, 129] on button "Suggestions" at bounding box center [418, 127] width 4 height 4
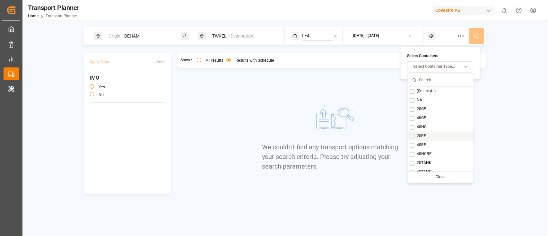
click at [417, 135] on span "20RF" at bounding box center [421, 136] width 9 height 6
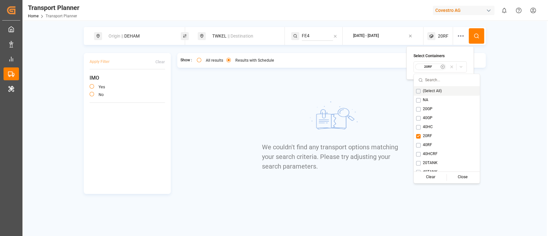
click at [472, 30] on button at bounding box center [476, 35] width 15 height 15
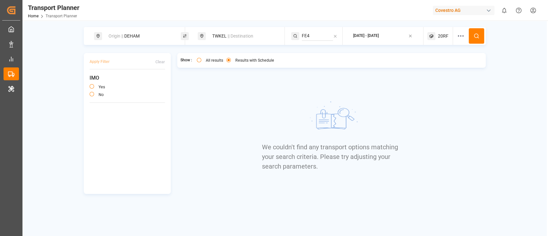
click at [431, 38] on icon at bounding box center [432, 36] width 8 height 8
click at [424, 64] on div "20RF" at bounding box center [430, 67] width 31 height 6
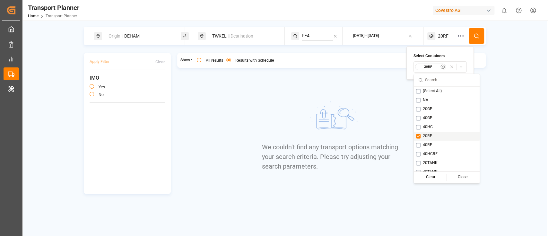
click at [419, 136] on button "Suggestions" at bounding box center [418, 136] width 4 height 4
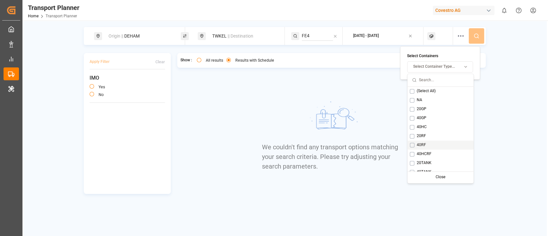
click at [418, 145] on span "40RF" at bounding box center [421, 145] width 9 height 6
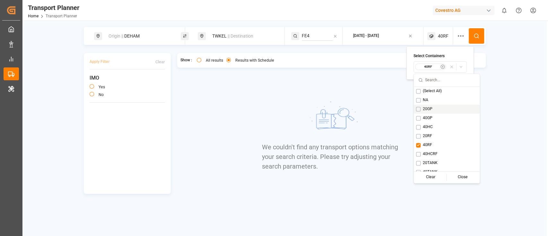
click at [476, 24] on div "Origin || DEHAM TWKEL || Destination FE4 2025-12-31 - 2025-12-31 40RF Apply Fil…" at bounding box center [284, 139] width 525 height 236
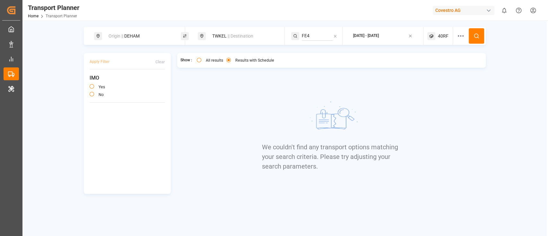
click at [477, 30] on button at bounding box center [476, 35] width 15 height 15
click at [443, 33] on span "40RF" at bounding box center [443, 36] width 11 height 7
click at [428, 65] on small "40RF" at bounding box center [428, 67] width 22 height 4
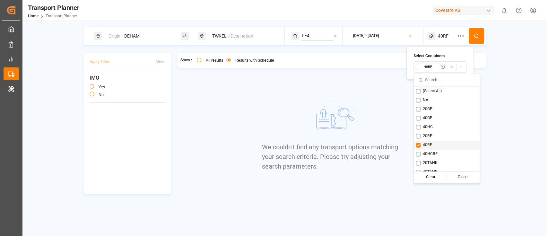
click at [416, 145] on button "Suggestions" at bounding box center [418, 145] width 4 height 4
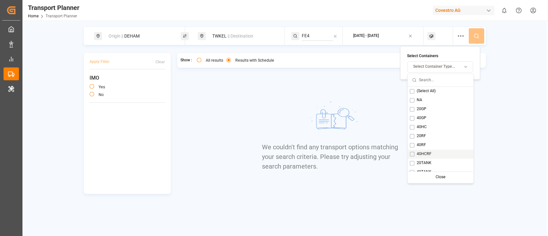
click at [413, 155] on button "Suggestions" at bounding box center [412, 154] width 4 height 4
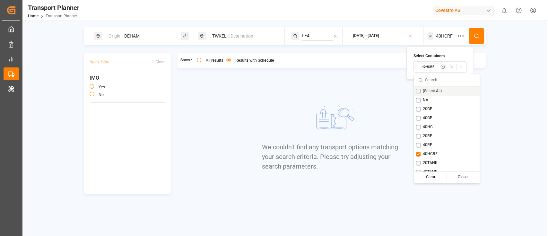
click at [477, 28] on button at bounding box center [476, 35] width 15 height 15
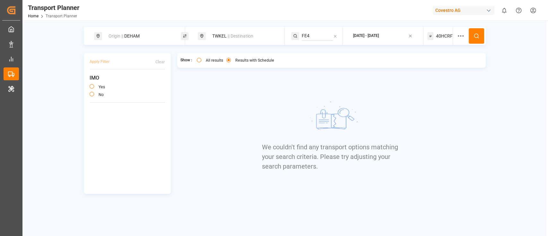
click at [438, 35] on span "40HCRF" at bounding box center [444, 36] width 17 height 7
click at [425, 67] on small "40HCRF" at bounding box center [428, 67] width 22 height 4
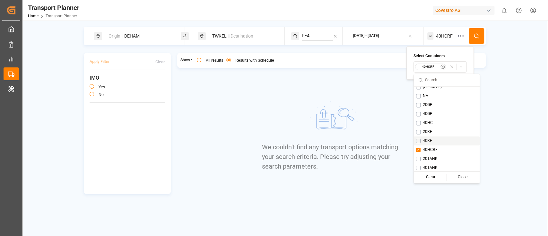
scroll to position [5, 0]
click at [417, 149] on button "Suggestions" at bounding box center [418, 149] width 4 height 4
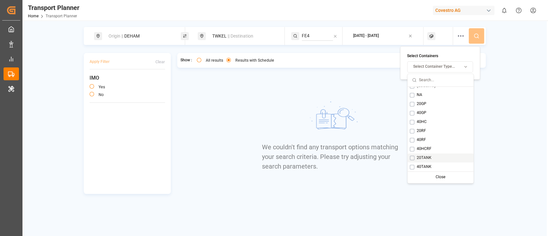
click at [411, 157] on button "Suggestions" at bounding box center [412, 158] width 4 height 4
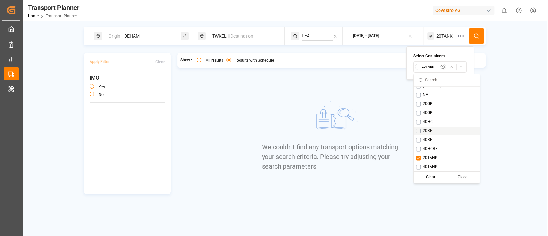
click at [486, 31] on div "Origin || DEHAM TWKEL || Destination FE4 2025-12-31 - 2025-12-31 20TANK" at bounding box center [285, 36] width 402 height 18
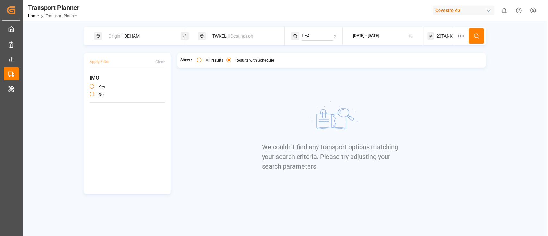
click at [483, 32] on button at bounding box center [476, 35] width 15 height 15
click at [442, 38] on span "20TANK" at bounding box center [445, 36] width 16 height 7
click at [430, 71] on button "20TANK" at bounding box center [440, 66] width 53 height 11
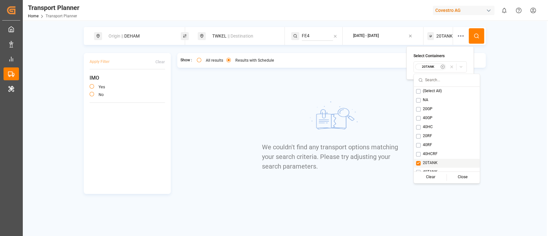
scroll to position [5, 0]
click at [420, 168] on button "Suggestions" at bounding box center [418, 167] width 4 height 4
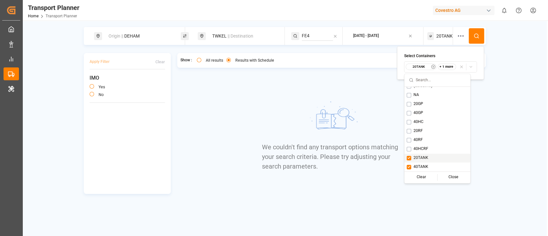
click at [424, 155] on span "20TANK" at bounding box center [421, 158] width 15 height 6
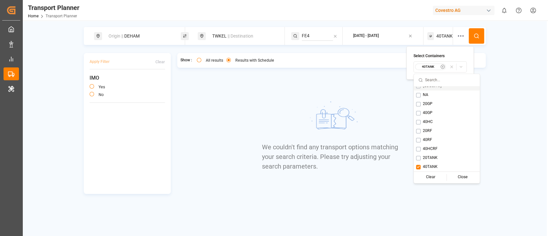
click at [478, 33] on icon at bounding box center [477, 36] width 6 height 6
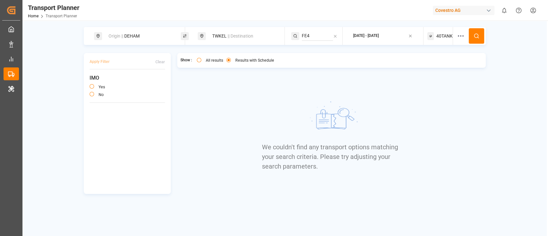
click at [240, 40] on div "TWKEL || Destination" at bounding box center [243, 36] width 69 height 12
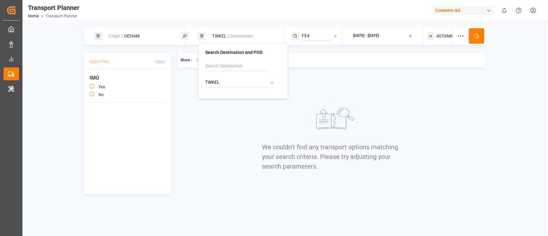
click at [226, 75] on div "TWKEL" at bounding box center [243, 76] width 76 height 31
click at [225, 84] on input "TWKEL" at bounding box center [237, 83] width 65 height 10
paste input "JPTYO"
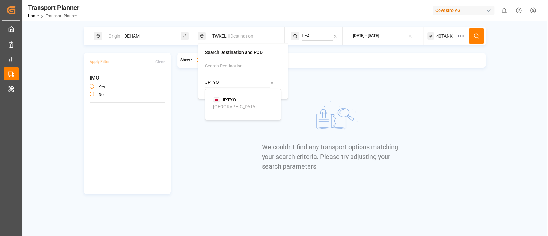
type input "JPTYO"
click at [224, 97] on b "JPTYO" at bounding box center [229, 99] width 14 height 5
click at [320, 33] on input "FE4" at bounding box center [317, 36] width 31 height 10
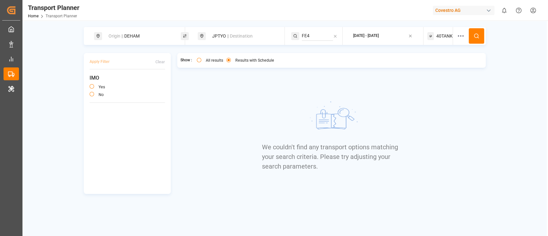
paste input "P1"
type input "FP1"
click at [312, 52] on span "FP1" at bounding box center [314, 53] width 8 height 5
click at [478, 35] on icon at bounding box center [477, 36] width 6 height 6
click at [446, 36] on span "40TANK" at bounding box center [445, 36] width 16 height 7
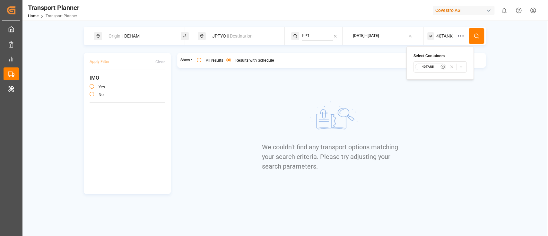
click at [425, 68] on small "40TANK" at bounding box center [428, 67] width 22 height 4
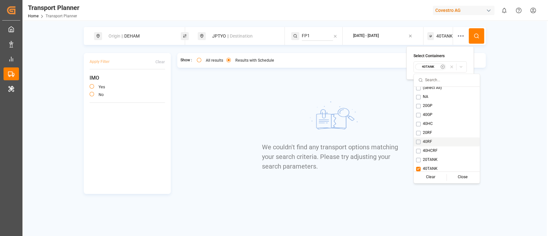
scroll to position [5, 0]
click at [420, 166] on button "Suggestions" at bounding box center [418, 167] width 4 height 4
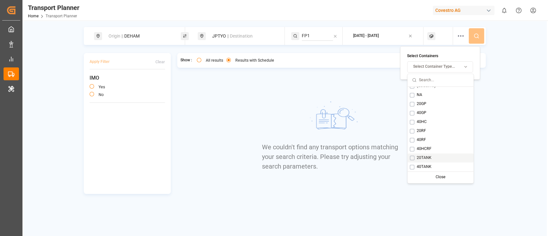
click at [417, 159] on span "20TANK" at bounding box center [424, 158] width 15 height 6
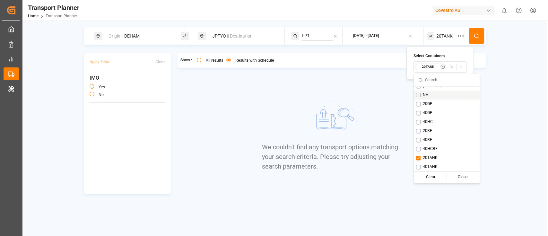
click at [483, 32] on button at bounding box center [476, 35] width 15 height 15
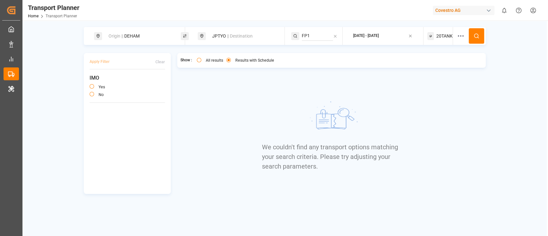
click at [441, 33] on span "20TANK" at bounding box center [445, 36] width 16 height 7
click at [432, 67] on small "20TANK" at bounding box center [428, 67] width 22 height 4
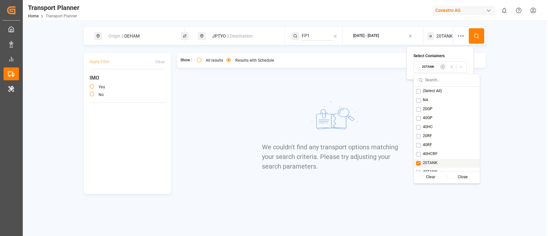
click at [416, 162] on button "Suggestions" at bounding box center [418, 163] width 4 height 4
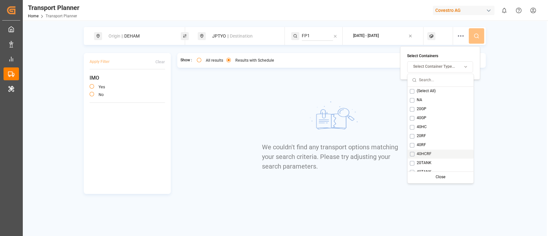
click at [414, 155] on div "40HCRF" at bounding box center [441, 154] width 66 height 9
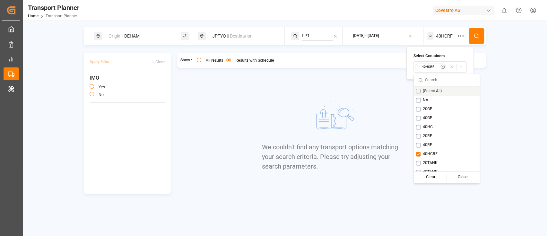
click at [477, 38] on icon at bounding box center [477, 36] width 6 height 6
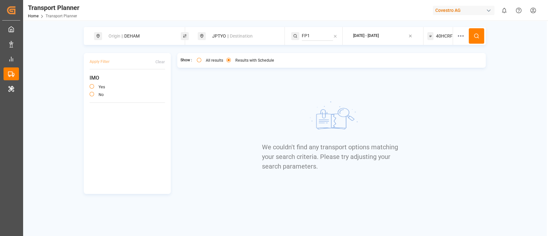
click at [437, 31] on div "40HCRF" at bounding box center [441, 36] width 26 height 18
click at [433, 64] on div "40HCRF" at bounding box center [440, 67] width 50 height 7
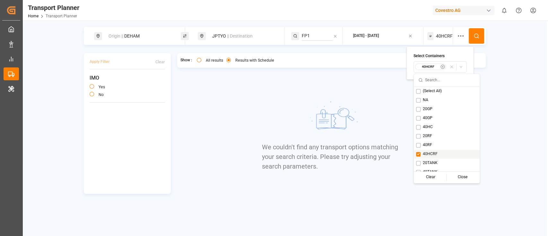
click at [416, 153] on button "Suggestions" at bounding box center [418, 154] width 4 height 4
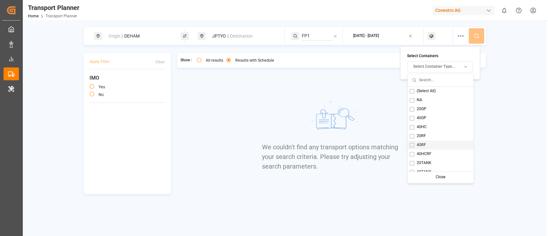
click at [418, 141] on div "40RF" at bounding box center [441, 145] width 66 height 9
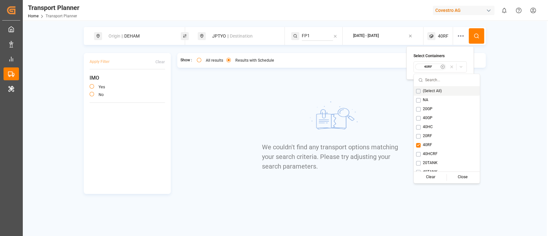
click at [478, 29] on button at bounding box center [476, 35] width 15 height 15
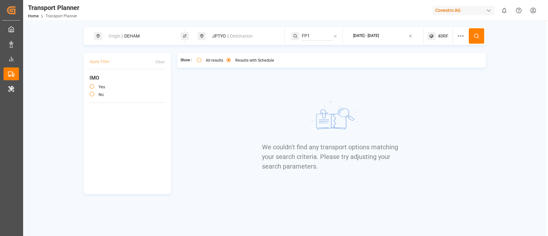
click at [435, 34] on icon at bounding box center [432, 36] width 8 height 8
click at [437, 63] on button "40RF" at bounding box center [440, 66] width 53 height 11
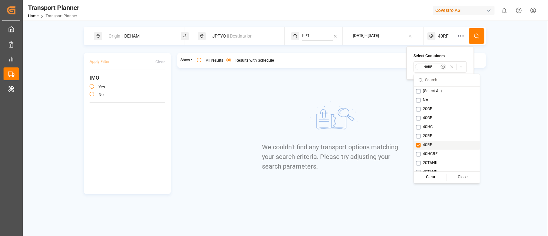
click at [416, 147] on div "40RF" at bounding box center [447, 145] width 66 height 9
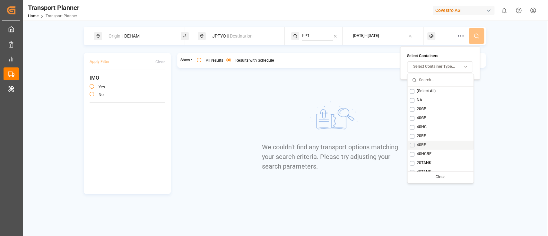
click at [418, 140] on div "20RF" at bounding box center [441, 136] width 66 height 9
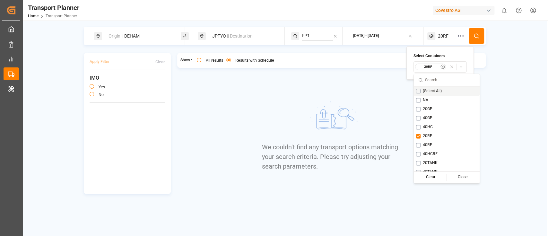
click at [479, 33] on icon at bounding box center [477, 36] width 6 height 6
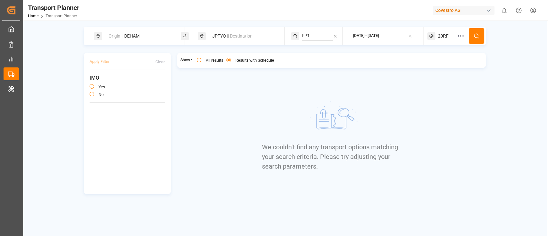
click at [438, 31] on div "20RF" at bounding box center [441, 36] width 26 height 18
click at [429, 67] on small "20RF" at bounding box center [428, 67] width 22 height 4
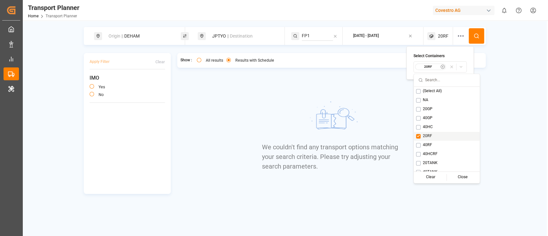
click at [421, 137] on button "Suggestions" at bounding box center [418, 136] width 4 height 4
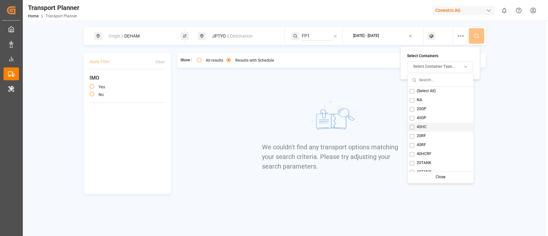
click at [422, 130] on span "40HC" at bounding box center [422, 127] width 10 height 6
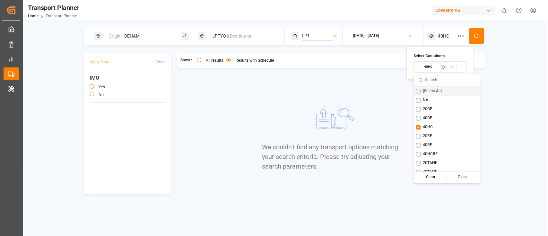
click at [477, 39] on button at bounding box center [476, 35] width 15 height 15
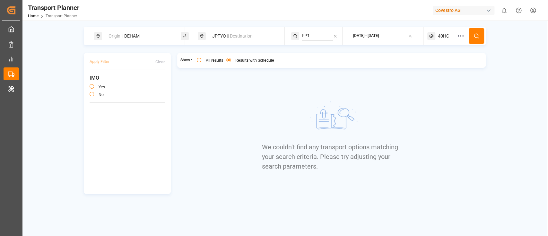
click at [441, 37] on span "40HC" at bounding box center [443, 36] width 11 height 7
click at [433, 67] on small "40HC" at bounding box center [428, 67] width 22 height 4
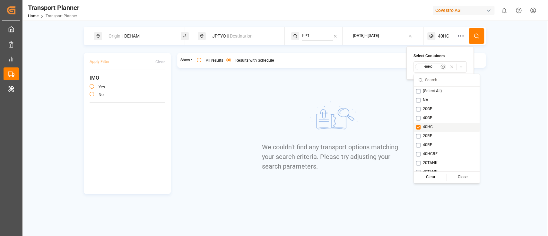
click at [422, 126] on div "40HC" at bounding box center [447, 127] width 66 height 9
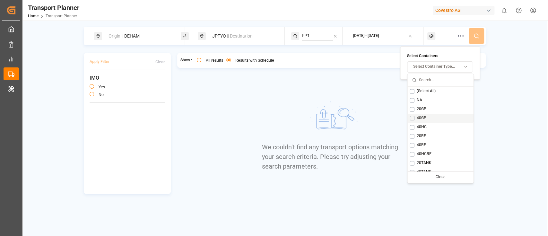
click at [427, 117] on div "40GP" at bounding box center [441, 118] width 66 height 9
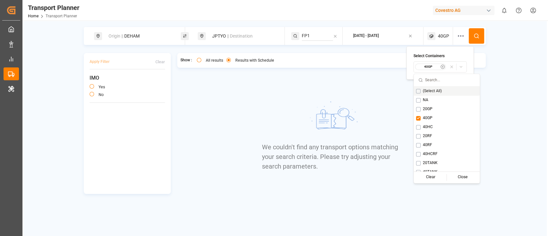
click at [471, 37] on button at bounding box center [476, 35] width 15 height 15
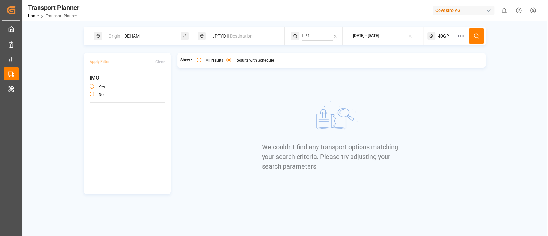
click at [431, 35] on icon at bounding box center [432, 36] width 8 height 8
click at [432, 71] on button "40GP" at bounding box center [440, 66] width 53 height 11
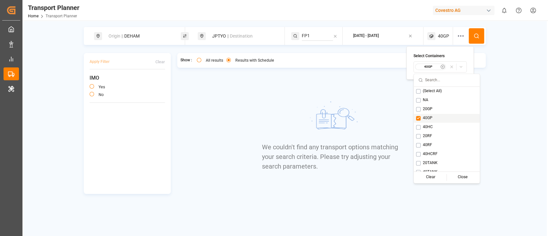
click at [418, 117] on button "Suggestions" at bounding box center [418, 118] width 4 height 4
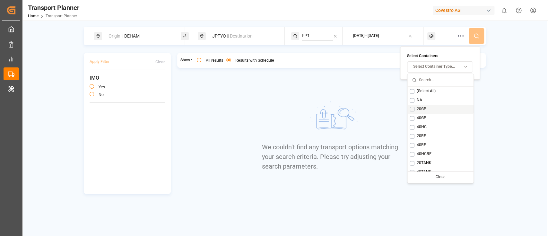
click at [442, 106] on div "20GP" at bounding box center [441, 109] width 66 height 9
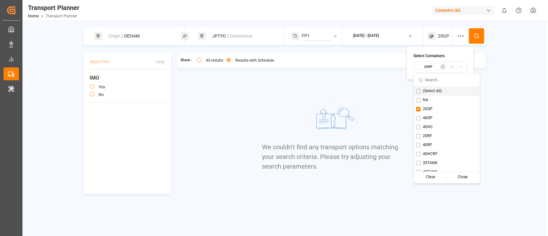
click at [481, 37] on button at bounding box center [476, 35] width 15 height 15
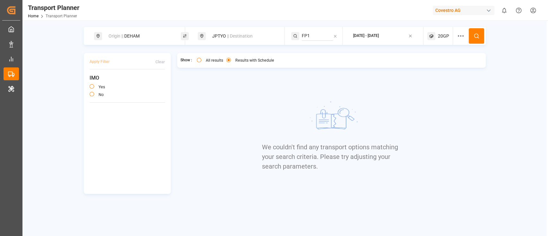
click at [139, 39] on div "Origin || DEHAM" at bounding box center [139, 36] width 69 height 12
click at [146, 36] on div "Origin || DEHAM" at bounding box center [139, 36] width 69 height 12
click at [144, 29] on div "Origin || DEHAM" at bounding box center [137, 36] width 87 height 18
click at [143, 38] on div "Origin || DEHAM" at bounding box center [139, 36] width 69 height 12
click at [124, 82] on input "DEHAM" at bounding box center [133, 87] width 65 height 10
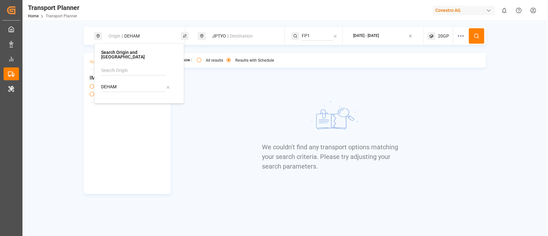
click at [124, 82] on input "DEHAM" at bounding box center [133, 87] width 65 height 10
paste input "NLRT"
type input "NLRTM"
click at [127, 102] on b "NLRTM" at bounding box center [125, 104] width 15 height 5
click at [225, 38] on div "JPTYO || Destination" at bounding box center [243, 36] width 69 height 12
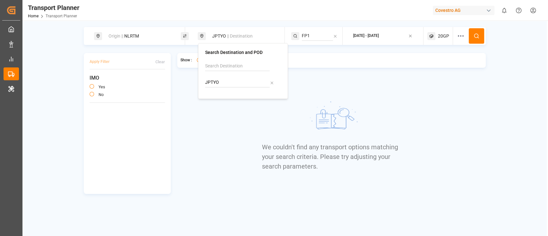
click at [225, 80] on input "JPTYO" at bounding box center [237, 83] width 65 height 10
paste input "CNSHA"
type input "CNSHA"
click at [227, 99] on b "CNSHA" at bounding box center [229, 99] width 15 height 5
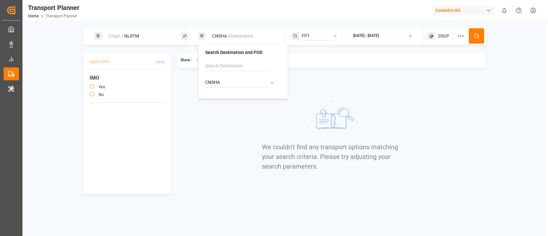
click at [316, 34] on input "FP1" at bounding box center [317, 36] width 31 height 10
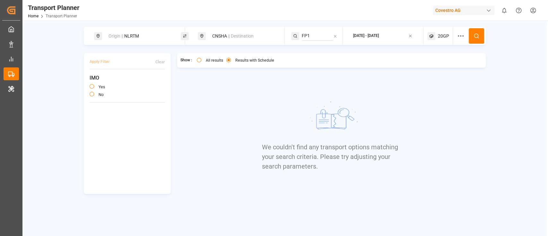
paste input "E4"
type input "FE4"
click at [321, 53] on div "FE4" at bounding box center [341, 53] width 62 height 7
click at [379, 39] on div "2025-12-31 - 2025-12-31" at bounding box center [366, 36] width 26 height 6
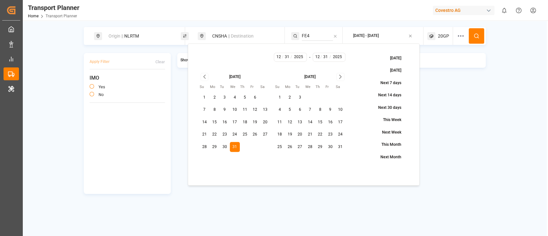
click at [475, 37] on circle at bounding box center [477, 36] width 4 height 4
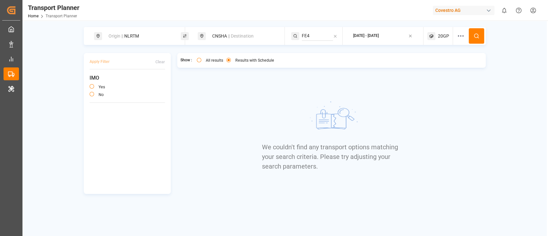
click at [436, 34] on div "20GP" at bounding box center [441, 36] width 26 height 18
click at [424, 64] on div "20GP" at bounding box center [430, 67] width 31 height 6
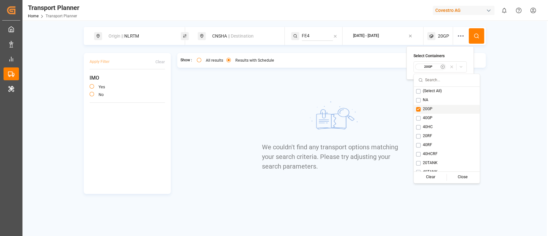
click at [418, 108] on button "Suggestions" at bounding box center [418, 109] width 4 height 4
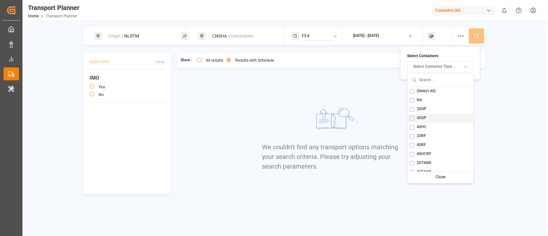
click at [411, 118] on button "Suggestions" at bounding box center [412, 118] width 4 height 4
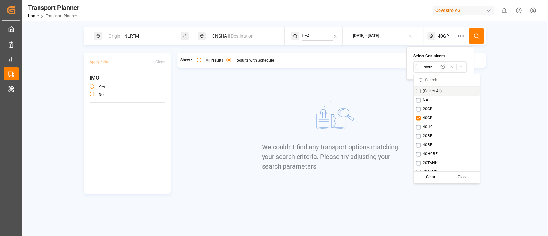
click at [479, 31] on button at bounding box center [476, 35] width 15 height 15
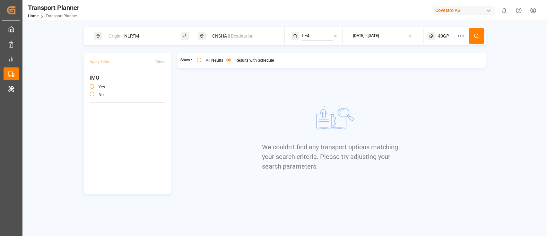
click at [448, 31] on div "40GP" at bounding box center [441, 36] width 26 height 18
click at [429, 72] on button "40GP" at bounding box center [440, 66] width 53 height 11
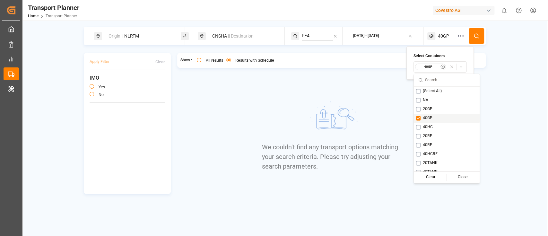
click at [420, 116] on button "Suggestions" at bounding box center [418, 118] width 4 height 4
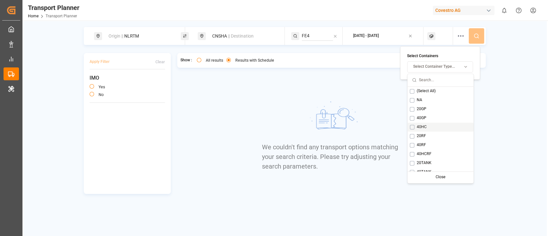
click at [417, 128] on span "40HC" at bounding box center [422, 127] width 10 height 6
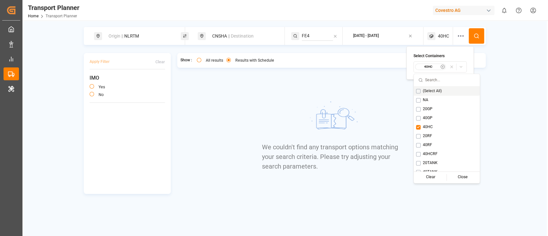
click at [474, 36] on icon at bounding box center [477, 36] width 6 height 6
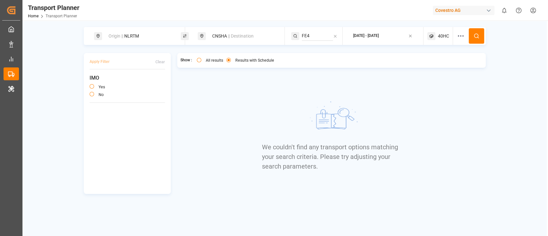
click at [433, 33] on icon at bounding box center [432, 36] width 8 height 8
click at [426, 67] on small "40HC" at bounding box center [428, 67] width 22 height 4
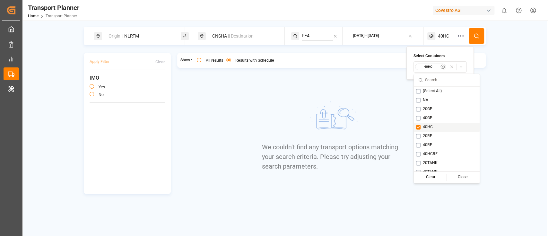
click at [418, 125] on button "Suggestions" at bounding box center [418, 127] width 4 height 4
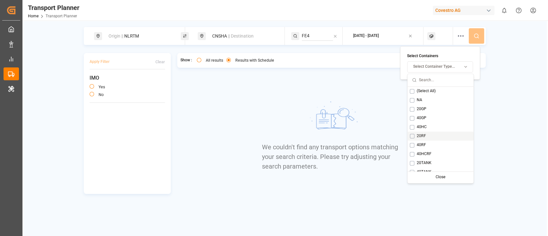
click at [418, 137] on span "20RF" at bounding box center [421, 136] width 9 height 6
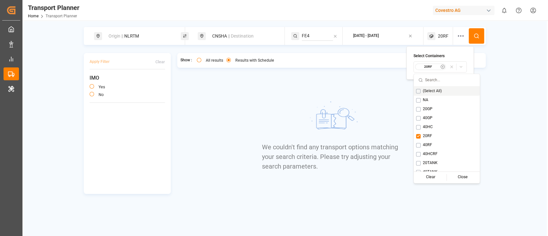
click at [475, 37] on icon at bounding box center [477, 36] width 6 height 6
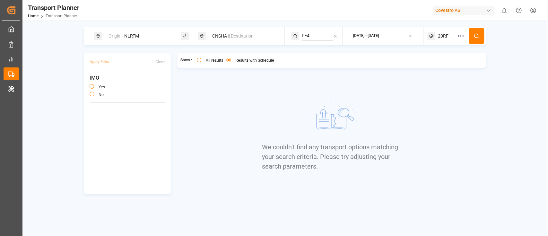
click at [434, 37] on icon at bounding box center [432, 36] width 8 height 8
click at [426, 65] on small "20RF" at bounding box center [428, 67] width 22 height 4
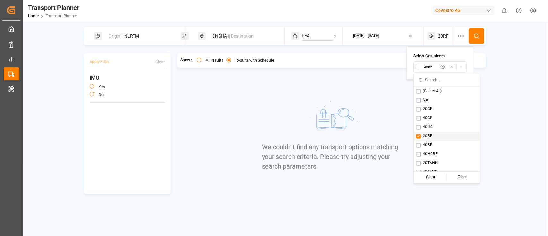
click at [419, 136] on button "Suggestions" at bounding box center [418, 136] width 4 height 4
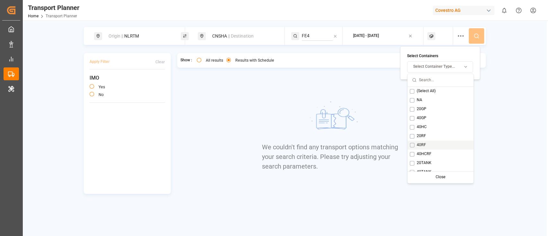
click at [225, 111] on div "Show : All results Results with Schedule We couldn't find any transport options…" at bounding box center [331, 123] width 309 height 141
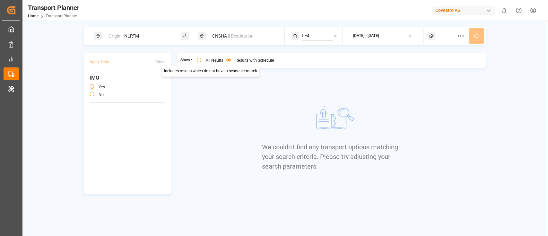
click at [158, 36] on div "Origin || NLRTM" at bounding box center [139, 36] width 69 height 12
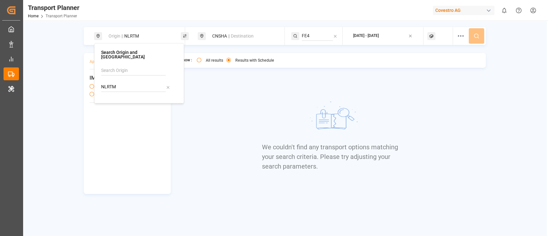
click at [234, 34] on span "|| Destination" at bounding box center [241, 35] width 26 height 5
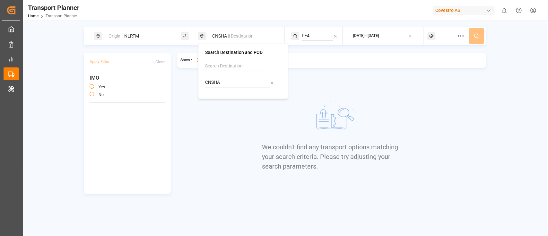
click at [226, 81] on input "CNSHA" at bounding box center [237, 83] width 65 height 10
paste input "JPTYO"
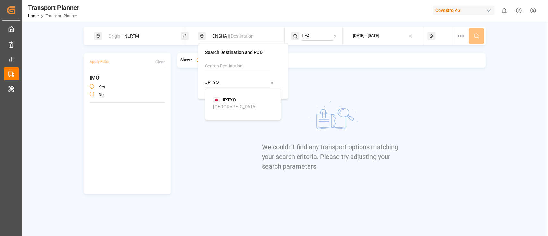
type input "JPTYO"
click at [232, 101] on b "JPTYO" at bounding box center [229, 99] width 14 height 5
click at [316, 35] on input "FE4" at bounding box center [317, 36] width 31 height 10
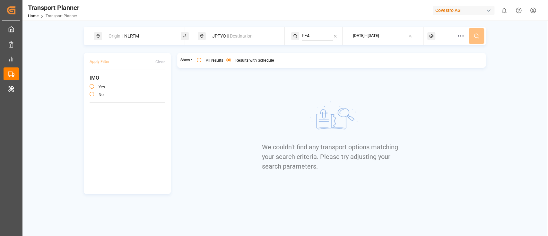
paste input "P1"
type input "FP1"
click at [319, 52] on div "FP1" at bounding box center [341, 53] width 62 height 7
click at [439, 35] on div at bounding box center [441, 36] width 26 height 18
click at [430, 70] on button "Select Container Type..." at bounding box center [440, 66] width 66 height 11
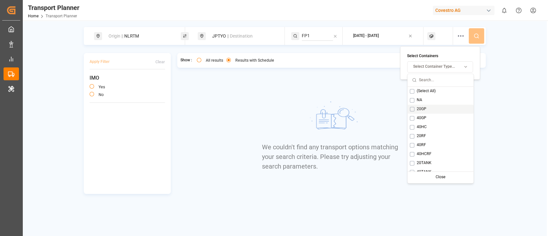
click at [413, 108] on button "Suggestions" at bounding box center [412, 109] width 4 height 4
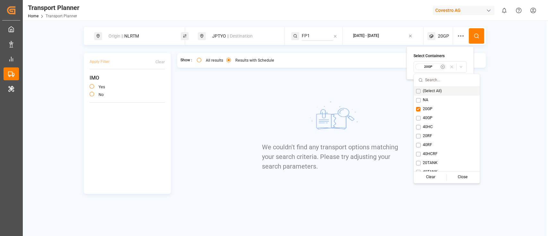
click at [479, 35] on button at bounding box center [476, 35] width 15 height 15
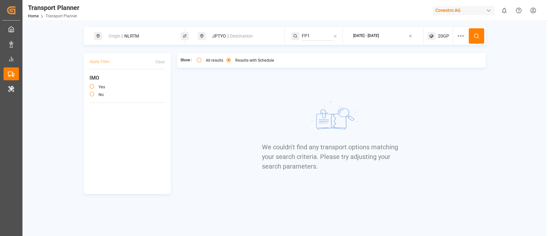
click at [441, 33] on span "20GP" at bounding box center [443, 36] width 11 height 7
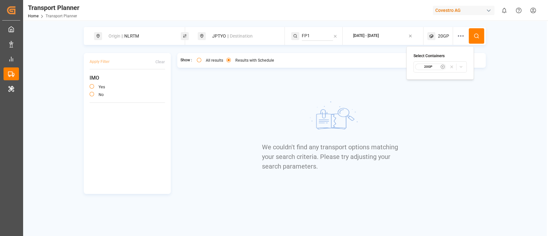
click at [425, 67] on small "20GP" at bounding box center [428, 67] width 22 height 4
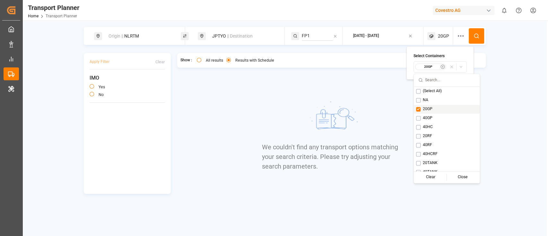
click at [416, 109] on div "20GP" at bounding box center [447, 109] width 66 height 9
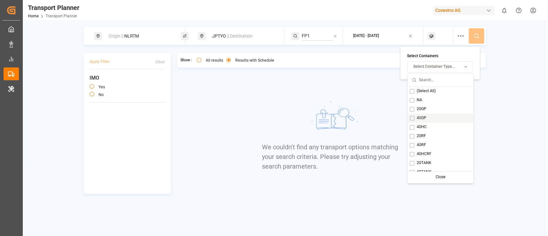
click at [415, 118] on div "40GP" at bounding box center [441, 118] width 66 height 9
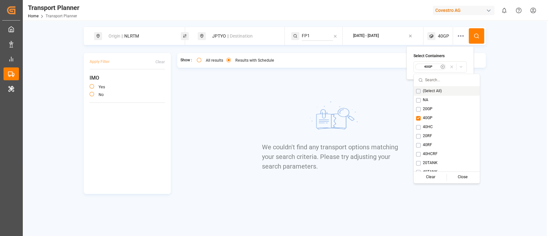
click at [477, 42] on button at bounding box center [476, 35] width 15 height 15
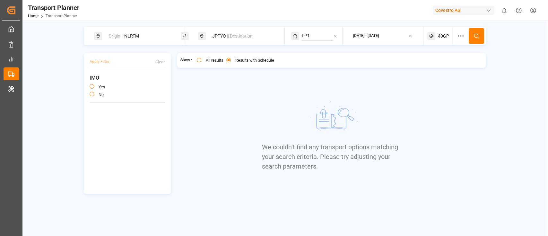
click at [426, 34] on div "Origin || NLRTM JPTYO || Destination FP1 2025-12-31 - 2025-12-31 40GP" at bounding box center [285, 36] width 402 height 18
click at [441, 30] on div "40GP" at bounding box center [441, 36] width 26 height 18
click at [428, 66] on small "40GP" at bounding box center [428, 67] width 22 height 4
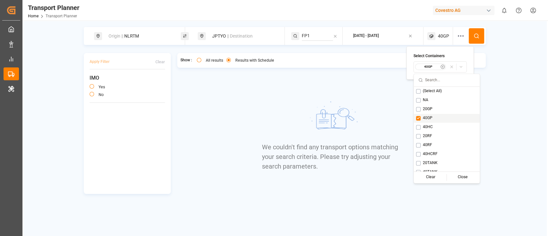
click at [416, 119] on button "Suggestions" at bounding box center [418, 118] width 4 height 4
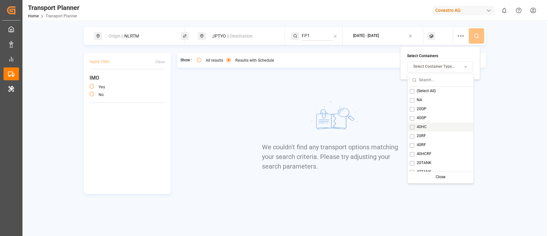
click at [414, 125] on div "40HC" at bounding box center [441, 127] width 66 height 9
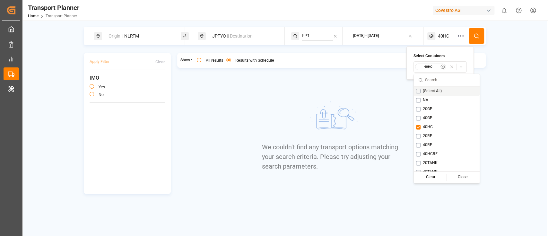
click at [480, 32] on button at bounding box center [476, 35] width 15 height 15
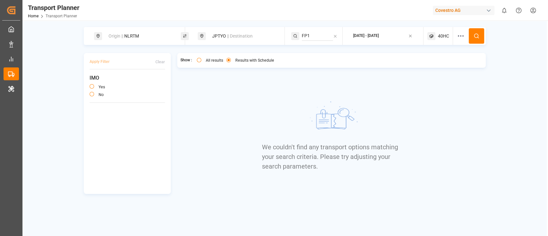
click at [431, 40] on icon at bounding box center [432, 36] width 8 height 8
click at [427, 68] on small "40HC" at bounding box center [428, 67] width 22 height 4
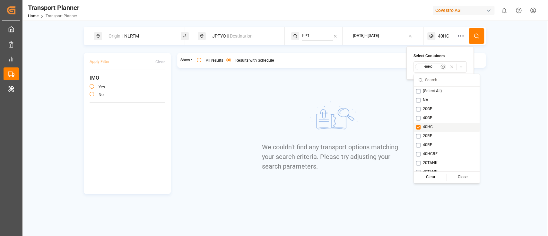
click at [421, 124] on div "40HC" at bounding box center [447, 127] width 66 height 9
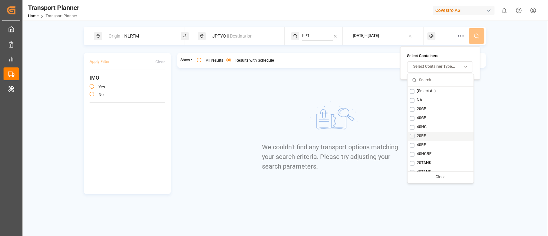
click at [419, 135] on span "20RF" at bounding box center [421, 136] width 9 height 6
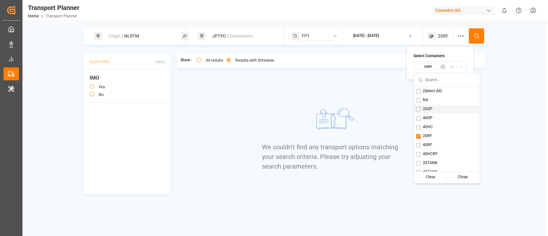
click at [478, 31] on button at bounding box center [476, 35] width 15 height 15
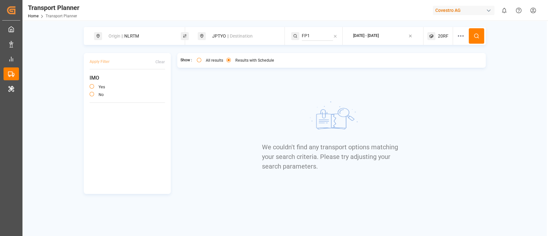
click at [437, 37] on div "20RF" at bounding box center [441, 36] width 26 height 18
click at [425, 66] on small "20RF" at bounding box center [428, 67] width 22 height 4
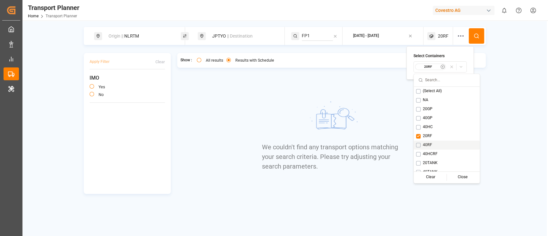
click at [414, 135] on body "Created by potrace 1.15, written by Peter Selinger 2001-2017 Created by potrace…" at bounding box center [274, 118] width 548 height 236
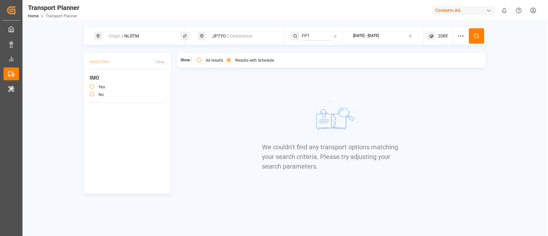
click at [436, 37] on div "20RF" at bounding box center [441, 36] width 26 height 18
click at [433, 64] on div "20RF" at bounding box center [440, 67] width 50 height 7
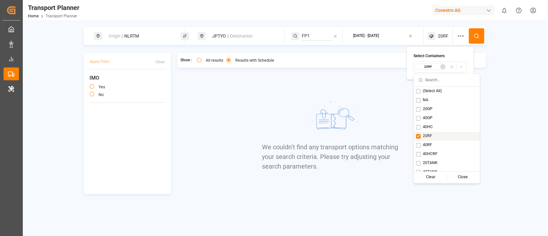
click at [417, 137] on button "Suggestions" at bounding box center [418, 136] width 4 height 4
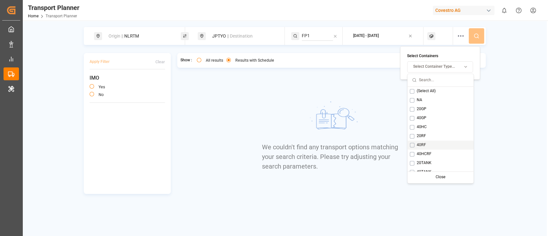
click at [417, 146] on span "40RF" at bounding box center [421, 145] width 9 height 6
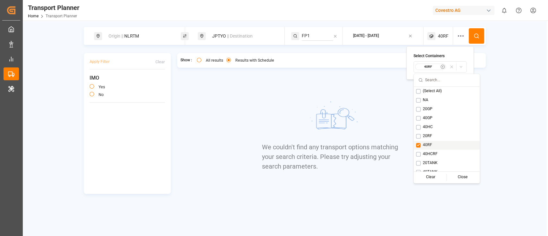
click at [475, 36] on circle at bounding box center [477, 36] width 4 height 4
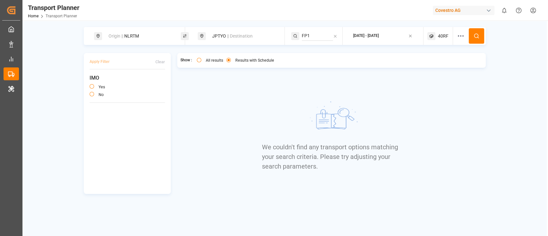
click at [436, 40] on div "40RF" at bounding box center [441, 36] width 26 height 18
click at [437, 71] on button "40RF" at bounding box center [440, 66] width 53 height 11
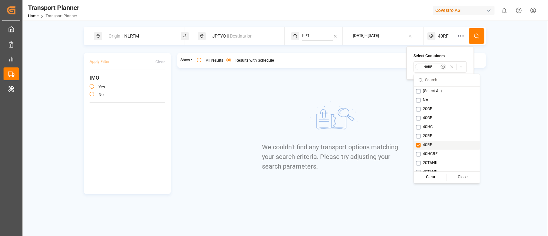
scroll to position [5, 0]
click at [421, 145] on div "40HCRF" at bounding box center [447, 149] width 66 height 9
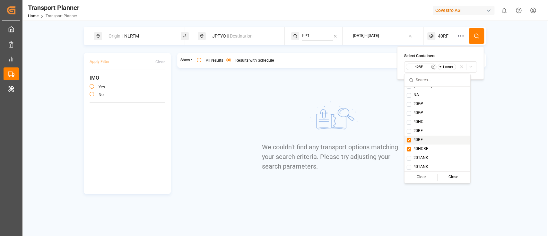
click at [422, 143] on div "40RF" at bounding box center [438, 140] width 66 height 9
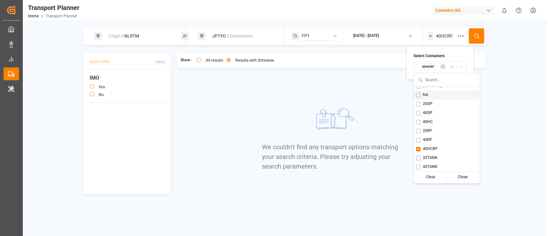
click at [479, 37] on icon at bounding box center [477, 36] width 6 height 6
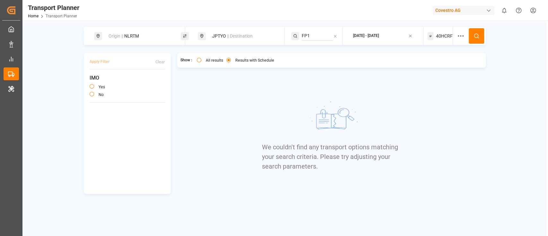
click at [443, 28] on div "40HCRF" at bounding box center [441, 36] width 26 height 18
click at [427, 67] on small "40HCRF" at bounding box center [428, 67] width 22 height 4
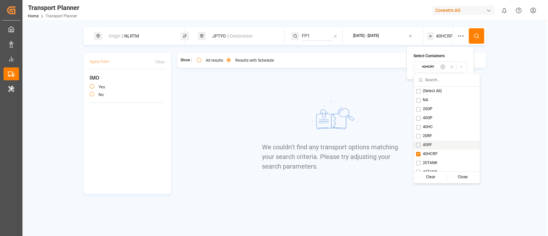
scroll to position [5, 0]
click at [422, 150] on div "40HCRF" at bounding box center [447, 149] width 66 height 9
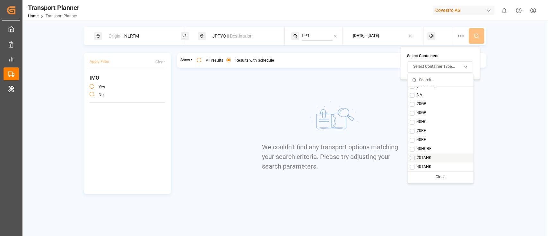
click at [426, 158] on span "20TANK" at bounding box center [424, 158] width 15 height 6
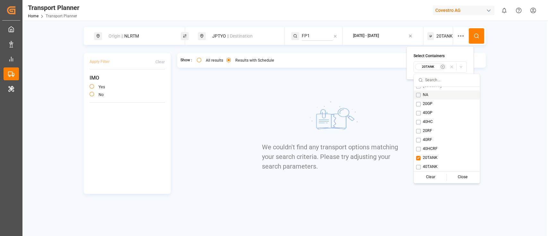
click at [476, 33] on icon at bounding box center [477, 36] width 6 height 6
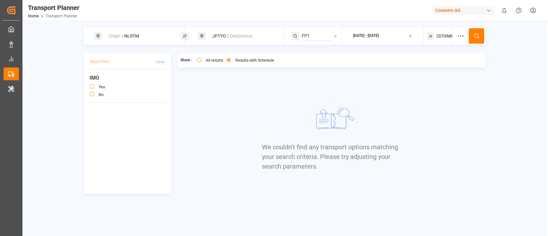
click at [446, 37] on span "20TANK" at bounding box center [445, 36] width 16 height 7
click at [429, 67] on small "20TANK" at bounding box center [428, 67] width 22 height 4
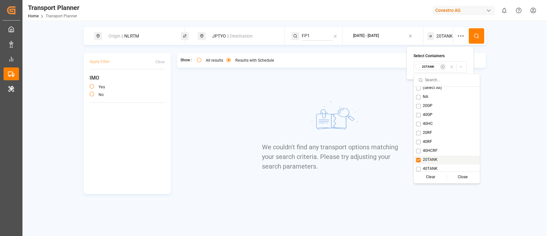
scroll to position [5, 0]
click at [423, 168] on span "40TANK" at bounding box center [430, 167] width 15 height 6
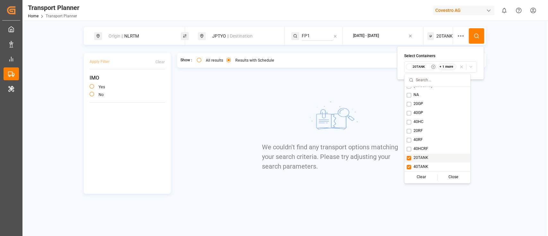
click at [429, 160] on div "20TANK" at bounding box center [438, 158] width 66 height 9
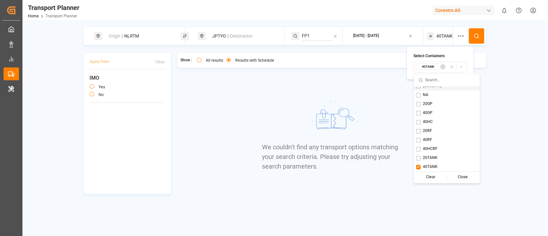
click at [474, 38] on icon at bounding box center [477, 36] width 6 height 6
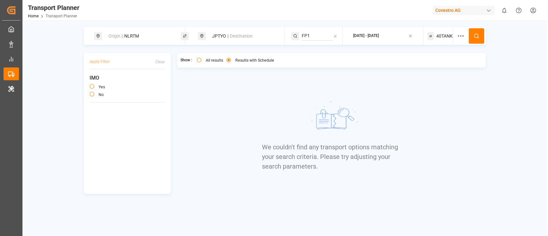
click at [139, 31] on div "Origin || NLRTM" at bounding box center [139, 36] width 69 height 12
click at [130, 84] on input "NLRTM" at bounding box center [133, 87] width 65 height 10
paste input "FRLEH"
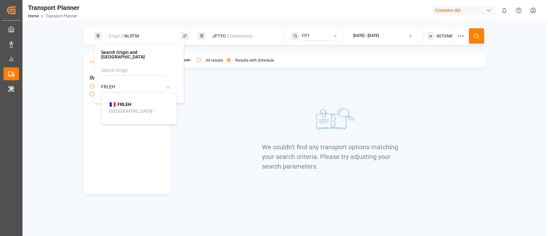
type input "FRLEH"
click at [130, 102] on b "FRLEH" at bounding box center [125, 104] width 14 height 5
click at [478, 33] on icon at bounding box center [477, 36] width 6 height 6
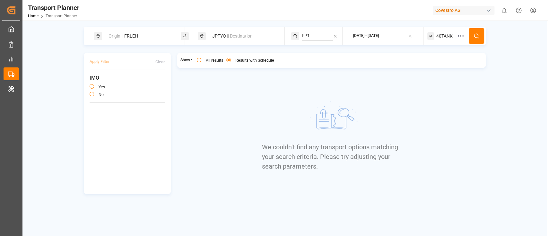
click at [434, 38] on div "40TANK" at bounding box center [441, 36] width 26 height 18
click at [428, 68] on small "40TANK" at bounding box center [428, 67] width 22 height 4
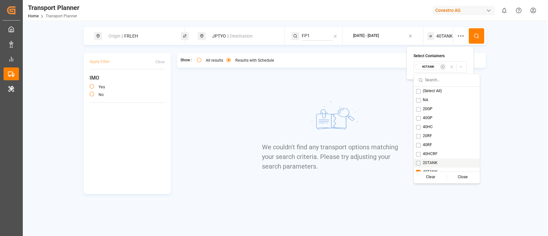
click at [417, 163] on button "Suggestions" at bounding box center [418, 163] width 4 height 4
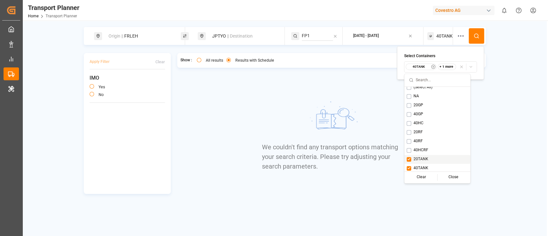
scroll to position [5, 0]
click at [409, 167] on button "Suggestions" at bounding box center [409, 167] width 4 height 4
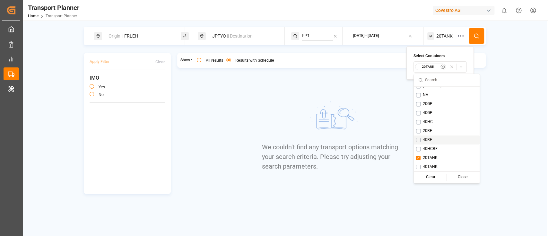
click at [482, 37] on button at bounding box center [476, 35] width 15 height 15
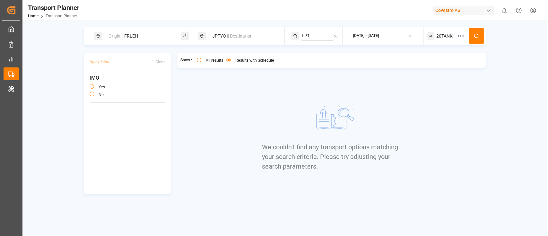
click at [443, 37] on span "20TANK" at bounding box center [445, 36] width 16 height 7
click at [432, 70] on div "20TANK" at bounding box center [440, 67] width 50 height 7
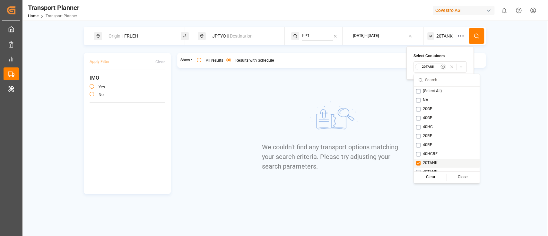
click at [418, 161] on button "Suggestions" at bounding box center [418, 163] width 4 height 4
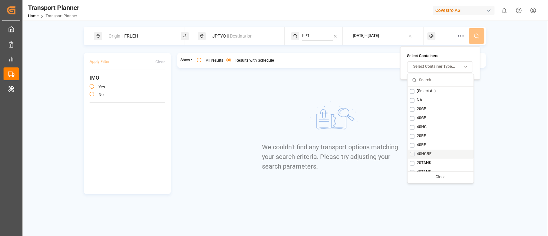
click at [421, 155] on span "40HCRF" at bounding box center [424, 154] width 15 height 6
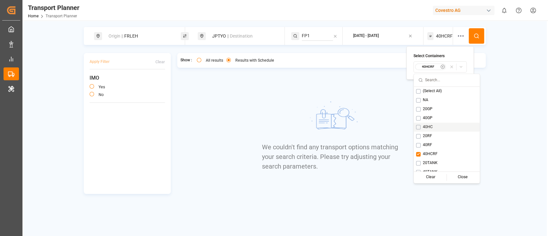
click at [483, 30] on button at bounding box center [476, 35] width 15 height 15
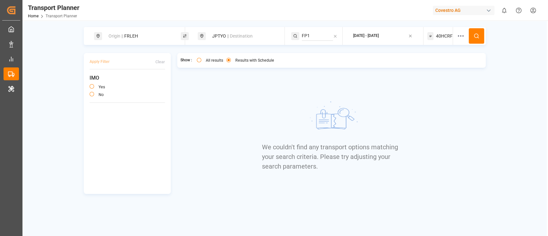
click at [437, 28] on div "40HCRF" at bounding box center [441, 36] width 26 height 18
click at [431, 65] on small "40HCRF" at bounding box center [428, 67] width 22 height 4
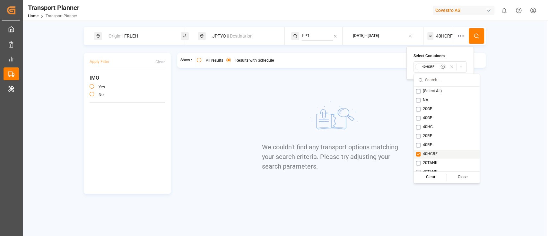
click at [417, 154] on button "Suggestions" at bounding box center [418, 154] width 4 height 4
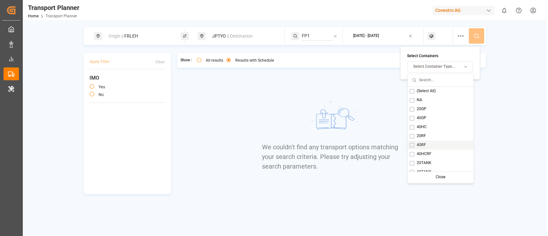
click at [419, 147] on span "40RF" at bounding box center [421, 145] width 9 height 6
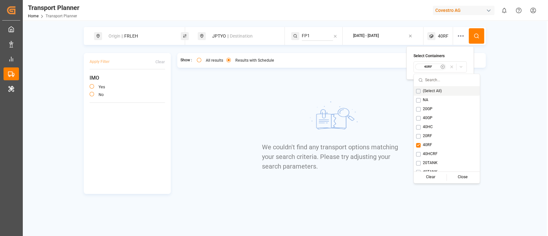
click at [478, 40] on button at bounding box center [476, 35] width 15 height 15
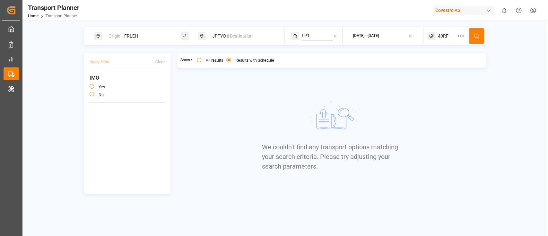
click at [441, 31] on div "40RF" at bounding box center [441, 36] width 26 height 18
click at [434, 61] on button "40RF" at bounding box center [440, 66] width 53 height 11
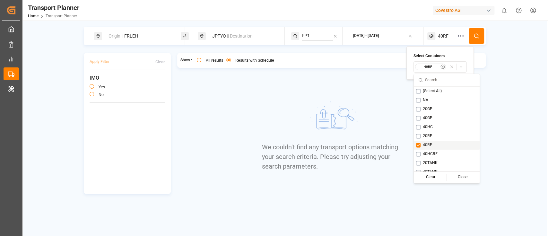
click at [421, 148] on div "40RF" at bounding box center [447, 145] width 66 height 9
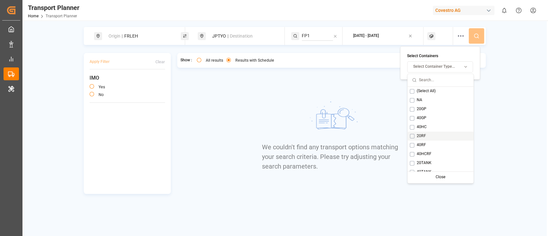
click at [426, 139] on div "20RF" at bounding box center [441, 136] width 66 height 9
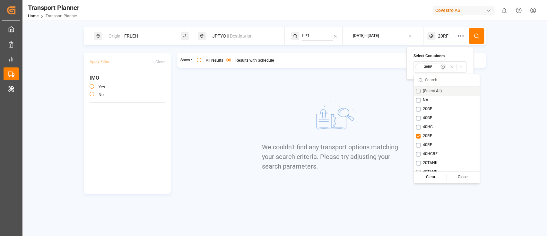
click at [478, 38] on icon at bounding box center [477, 36] width 6 height 6
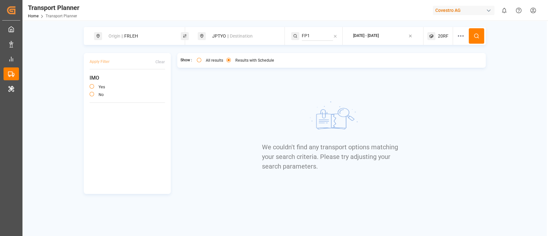
click at [441, 36] on span "20RF" at bounding box center [443, 36] width 11 height 7
click at [433, 67] on small "20RF" at bounding box center [428, 67] width 22 height 4
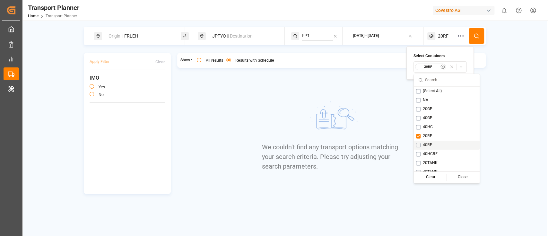
click at [428, 141] on div "40RF" at bounding box center [447, 145] width 66 height 9
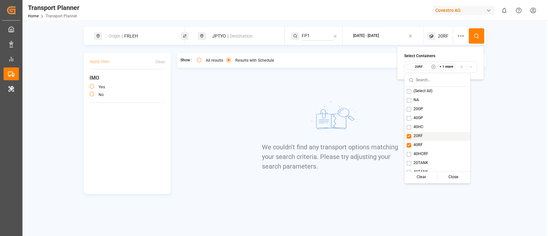
click at [437, 136] on div "20RF" at bounding box center [438, 136] width 66 height 9
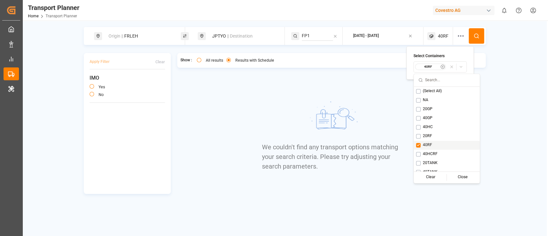
click at [214, 144] on div "Show : All results Results with Schedule We couldn't find any transport options…" at bounding box center [331, 123] width 309 height 141
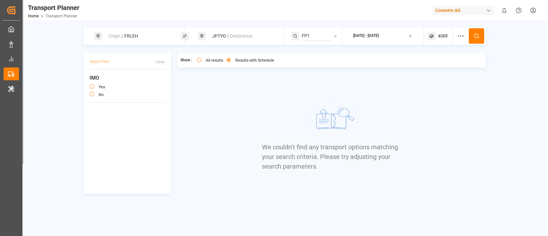
click at [369, 39] on div "2025-12-31 - 2025-12-31" at bounding box center [366, 36] width 26 height 8
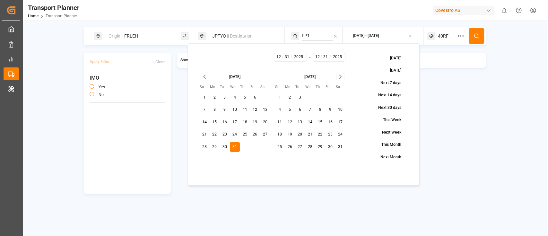
click at [340, 144] on button "31" at bounding box center [340, 147] width 10 height 10
type input "1"
type input "2026"
click at [485, 39] on div "Origin || FRLEH JPTYO || Destination FP1 2025-12-31 - 2026-01-31 40RF" at bounding box center [285, 36] width 402 height 18
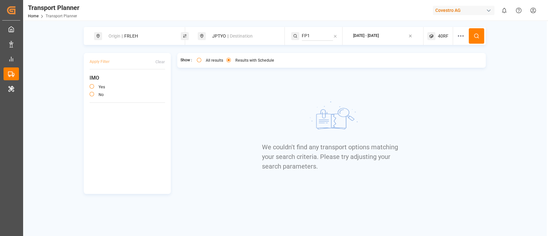
click at [481, 39] on button at bounding box center [476, 35] width 15 height 15
click at [433, 37] on icon at bounding box center [432, 36] width 8 height 8
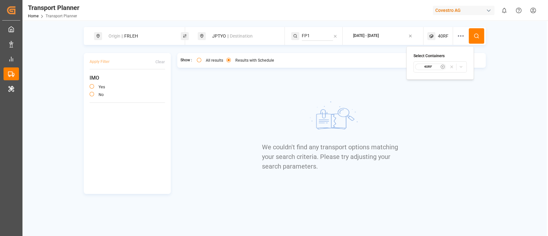
click at [430, 68] on small "40RF" at bounding box center [428, 67] width 22 height 4
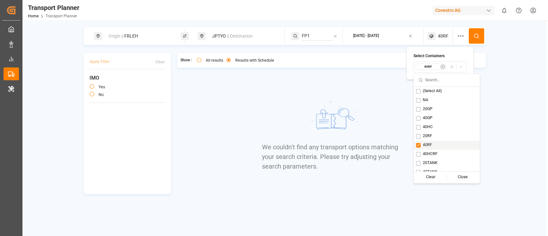
click at [418, 144] on button "Suggestions" at bounding box center [418, 145] width 4 height 4
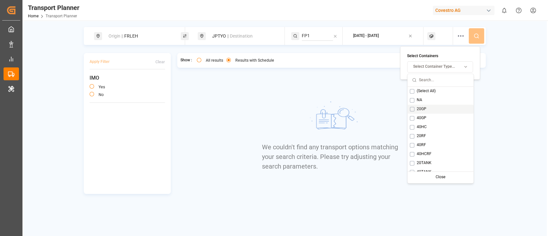
click at [414, 108] on div "20GP" at bounding box center [441, 109] width 66 height 9
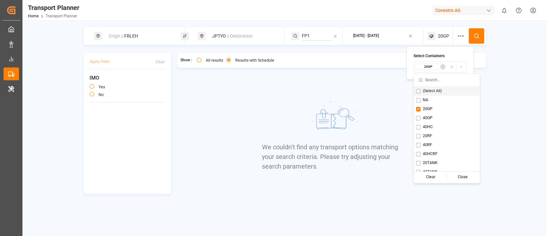
click at [475, 36] on icon at bounding box center [477, 36] width 6 height 6
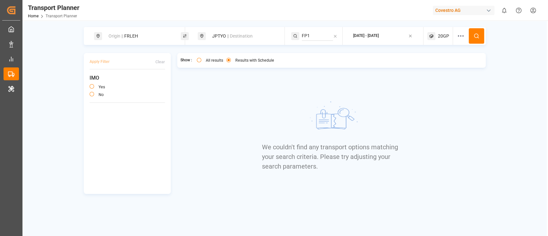
click at [445, 32] on div "20GP" at bounding box center [441, 36] width 26 height 18
click at [431, 68] on small "20GP" at bounding box center [428, 67] width 22 height 4
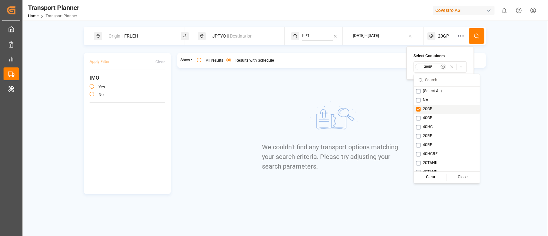
click at [416, 112] on div "20GP" at bounding box center [447, 109] width 66 height 9
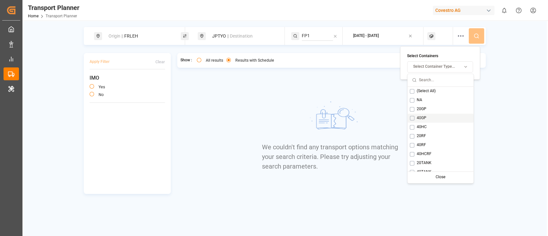
click at [417, 119] on span "40GP" at bounding box center [422, 118] width 10 height 6
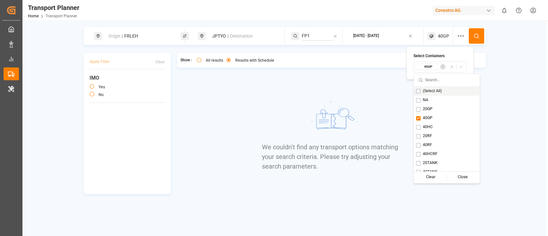
click at [475, 38] on icon at bounding box center [477, 36] width 6 height 6
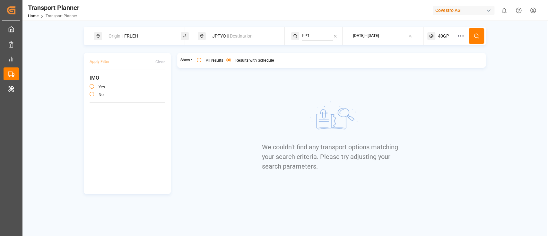
click at [436, 39] on div "40GP" at bounding box center [441, 36] width 26 height 18
click at [431, 69] on small "40GP" at bounding box center [428, 67] width 22 height 4
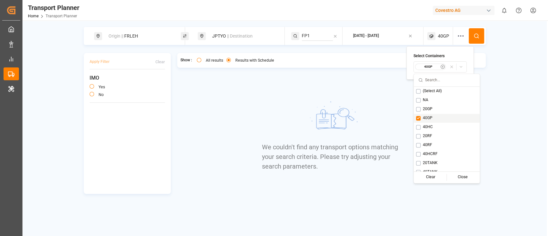
click at [424, 119] on span "40GP" at bounding box center [428, 118] width 10 height 6
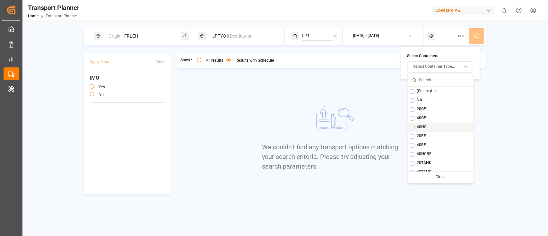
click at [422, 127] on span "40HC" at bounding box center [422, 127] width 10 height 6
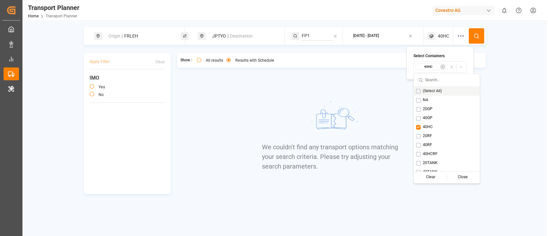
click at [476, 38] on circle at bounding box center [477, 36] width 4 height 4
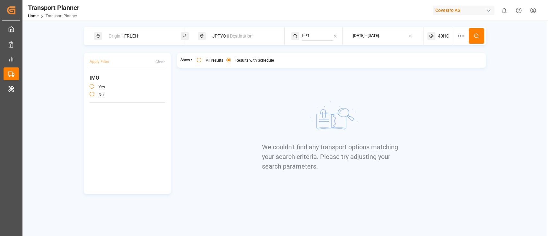
click at [437, 37] on div "40HC" at bounding box center [441, 36] width 26 height 18
click at [430, 71] on button "40HC" at bounding box center [440, 66] width 53 height 11
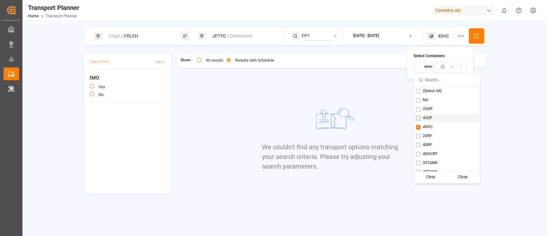
click at [429, 125] on span "40HC" at bounding box center [428, 127] width 10 height 6
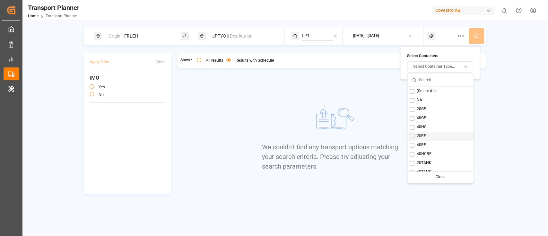
click at [429, 138] on div "20RF" at bounding box center [441, 136] width 66 height 9
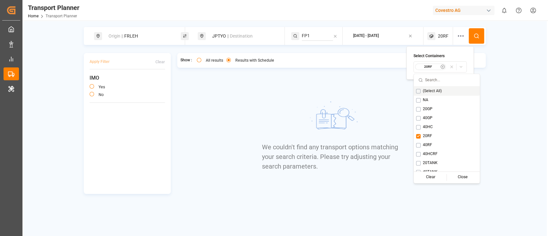
click at [478, 35] on icon at bounding box center [477, 36] width 6 height 6
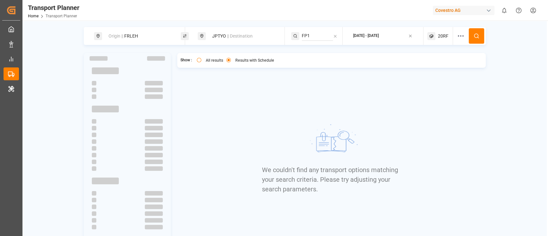
click at [443, 37] on span "20RF" at bounding box center [443, 36] width 11 height 7
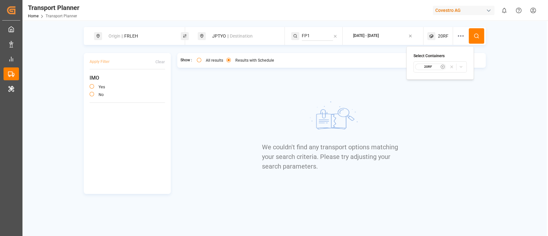
click at [434, 62] on button "20RF" at bounding box center [440, 66] width 53 height 11
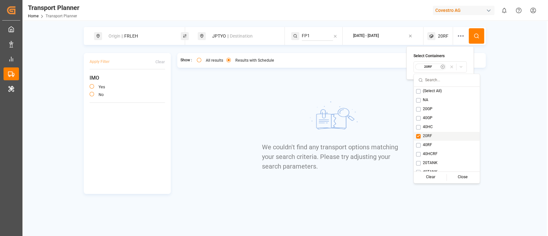
click at [427, 134] on span "20RF" at bounding box center [427, 136] width 9 height 6
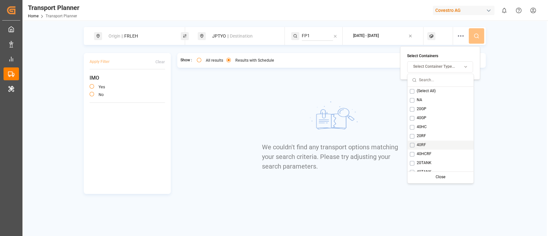
drag, startPoint x: 432, startPoint y: 142, endPoint x: 432, endPoint y: 133, distance: 8.7
click at [432, 142] on div "40RF" at bounding box center [441, 145] width 66 height 9
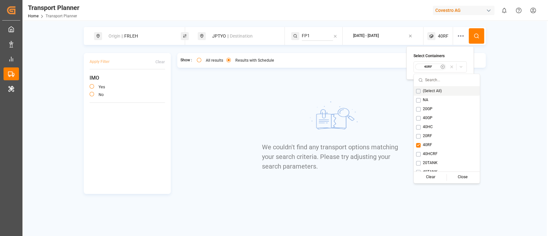
click at [479, 35] on icon at bounding box center [477, 36] width 6 height 6
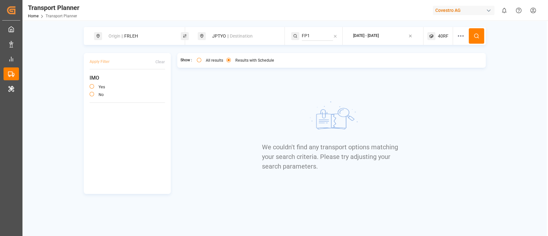
click at [445, 33] on span "40RF" at bounding box center [443, 36] width 11 height 7
click at [436, 69] on div "40RF" at bounding box center [430, 67] width 31 height 6
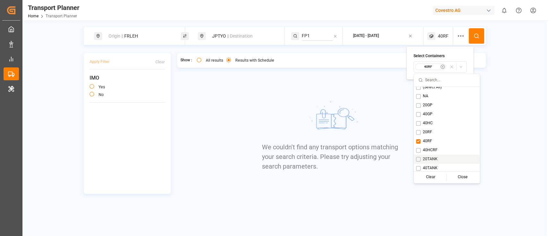
scroll to position [5, 0]
click at [423, 142] on span "40RF" at bounding box center [427, 140] width 9 height 6
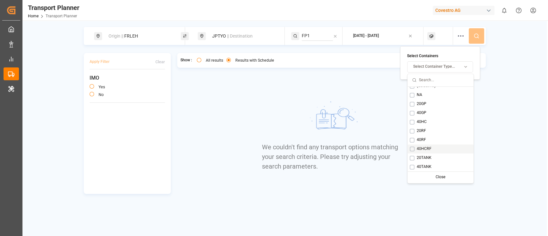
click at [429, 146] on span "40HCRF" at bounding box center [424, 149] width 15 height 6
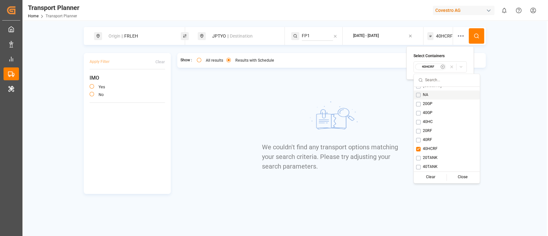
click at [471, 40] on button at bounding box center [476, 35] width 15 height 15
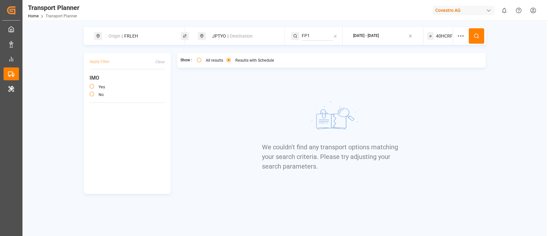
click at [443, 37] on span "40HCRF" at bounding box center [444, 36] width 17 height 7
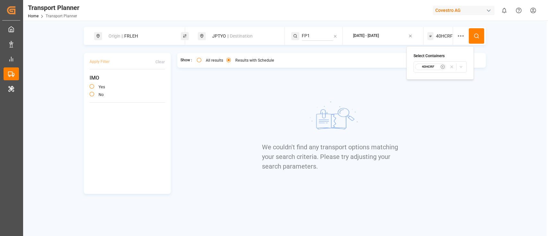
click at [428, 68] on small "40HCRF" at bounding box center [428, 67] width 22 height 4
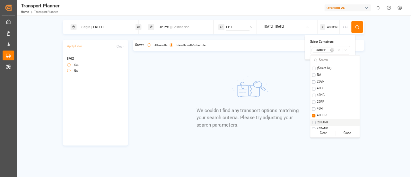
scroll to position [5, 0]
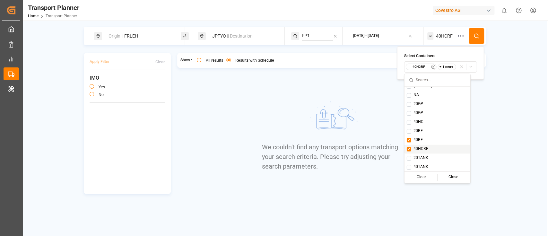
click at [430, 148] on div "40HCRF" at bounding box center [438, 149] width 66 height 9
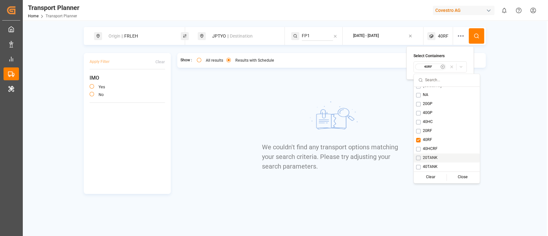
click at [432, 154] on div "20TANK" at bounding box center [447, 158] width 66 height 9
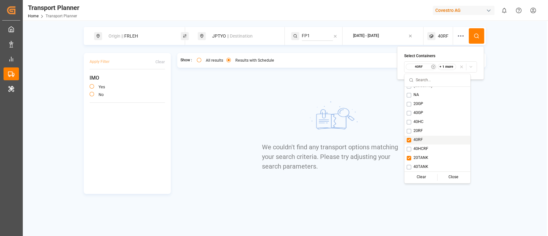
click at [475, 39] on button at bounding box center [476, 35] width 15 height 15
